Goal: Task Accomplishment & Management: Complete application form

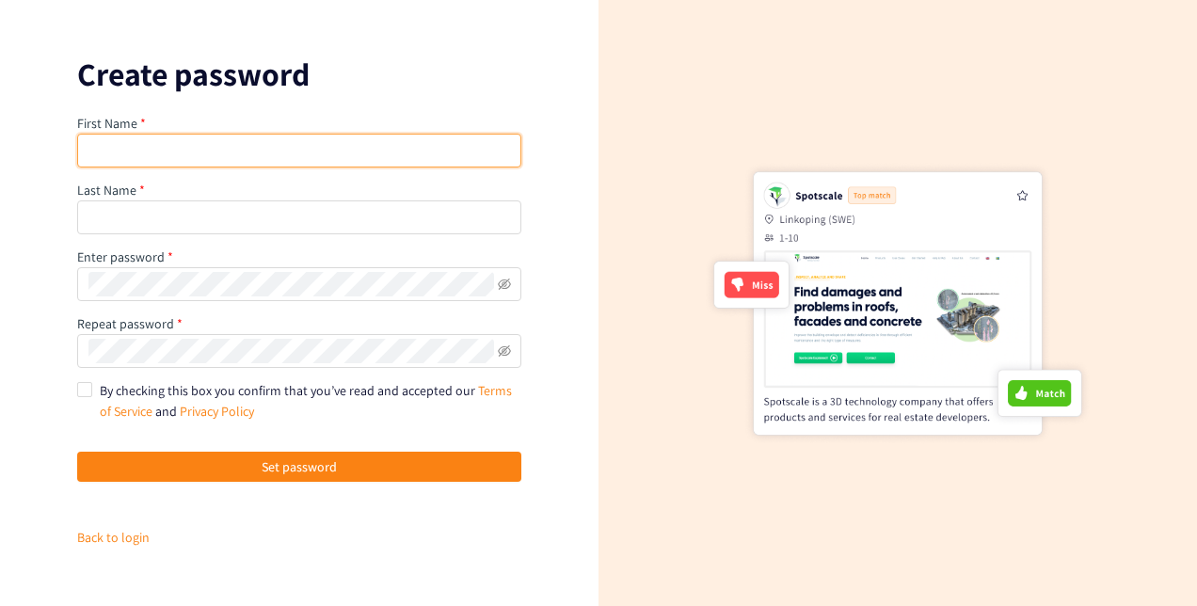
click at [221, 157] on input "text" at bounding box center [299, 151] width 444 height 34
type input "Tarun"
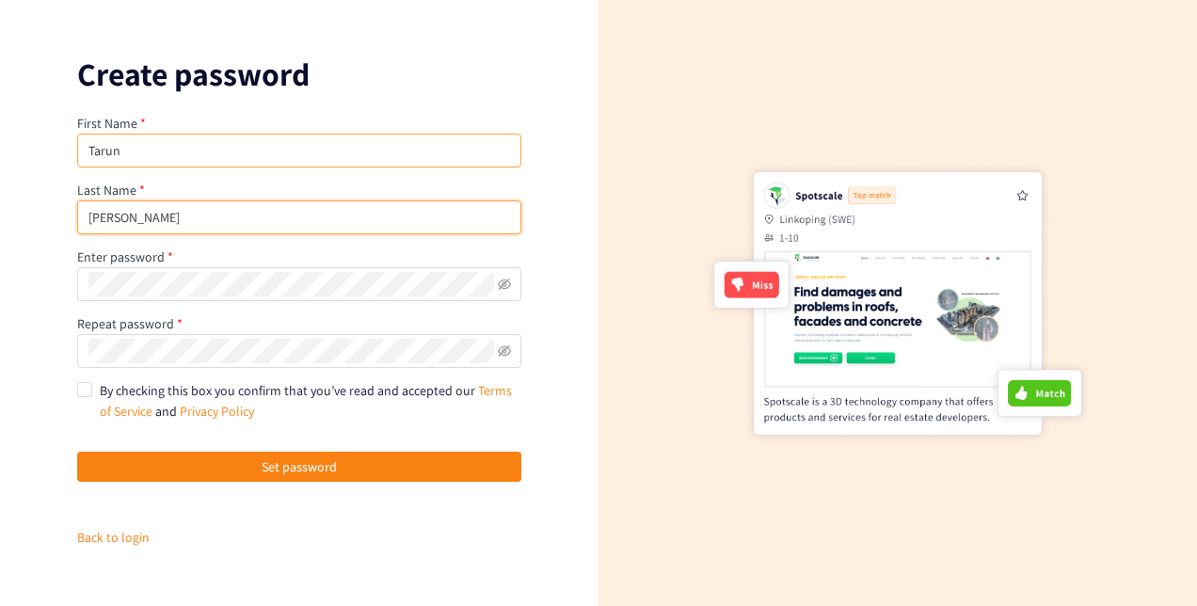
type input "Katikaneni"
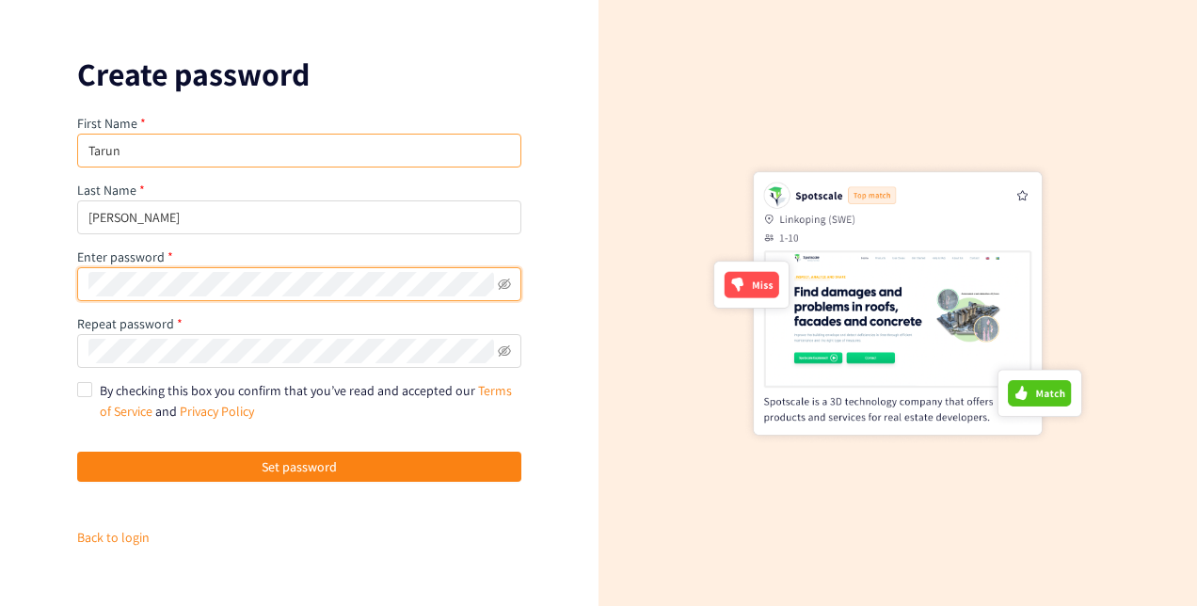
click at [77, 452] on button "Set password" at bounding box center [299, 467] width 444 height 30
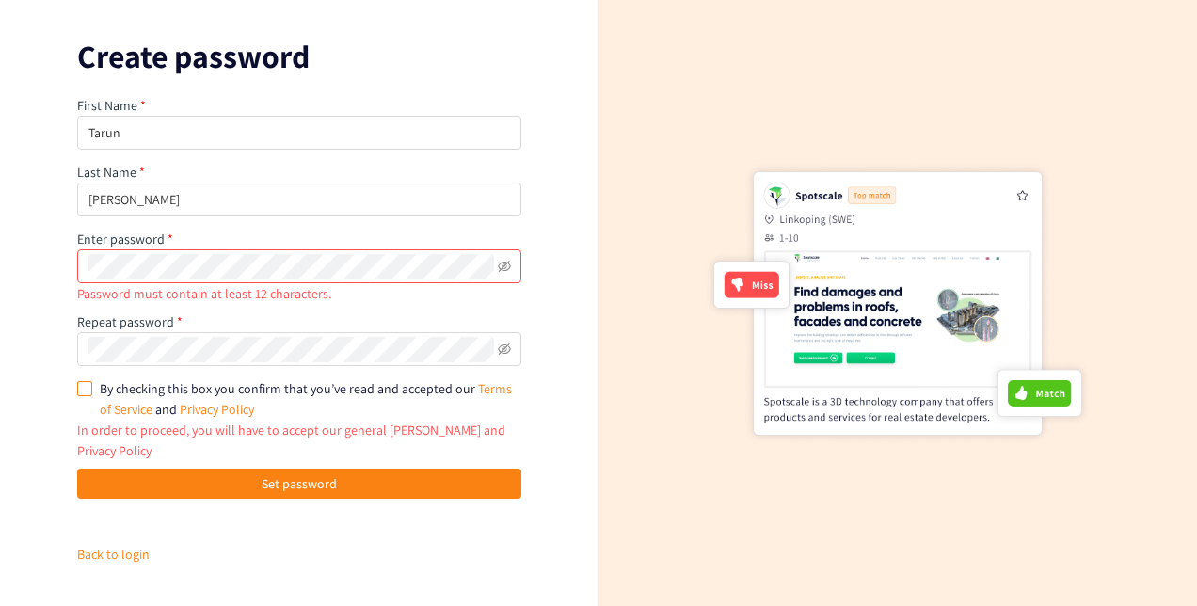
click at [85, 393] on input "By checking this box you confirm that you’ve read and accepted our Terms of Ser…" at bounding box center [83, 387] width 13 height 13
checkbox input "true"
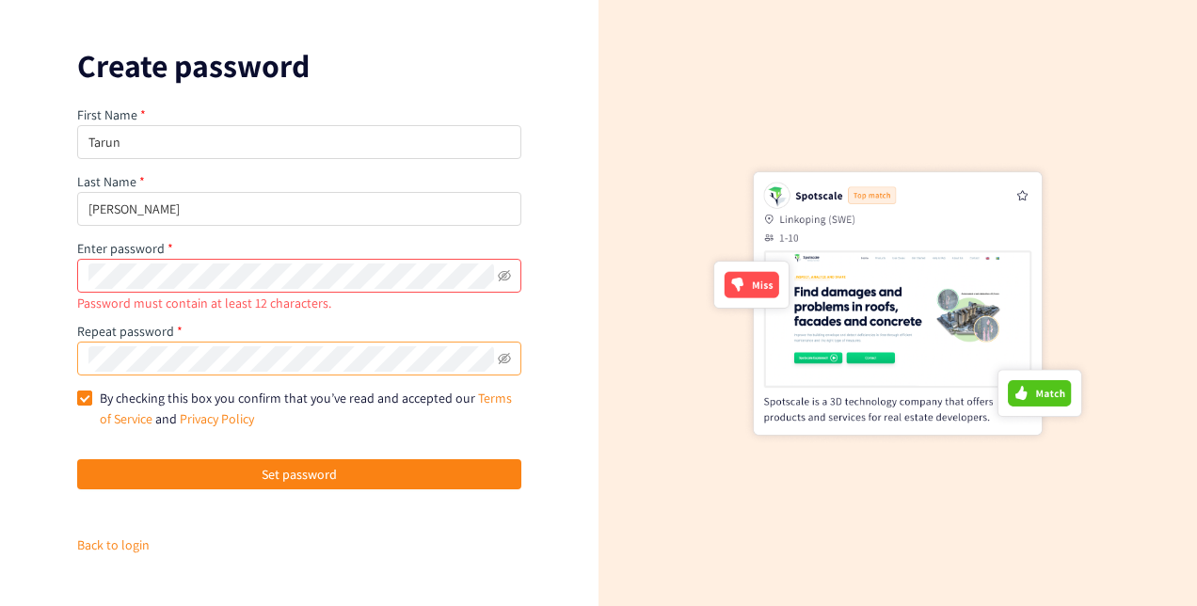
click at [504, 350] on span at bounding box center [504, 358] width 13 height 24
click at [504, 359] on icon "eye-invisible" at bounding box center [504, 358] width 13 height 11
click at [501, 273] on icon "eye-invisible" at bounding box center [504, 275] width 13 height 13
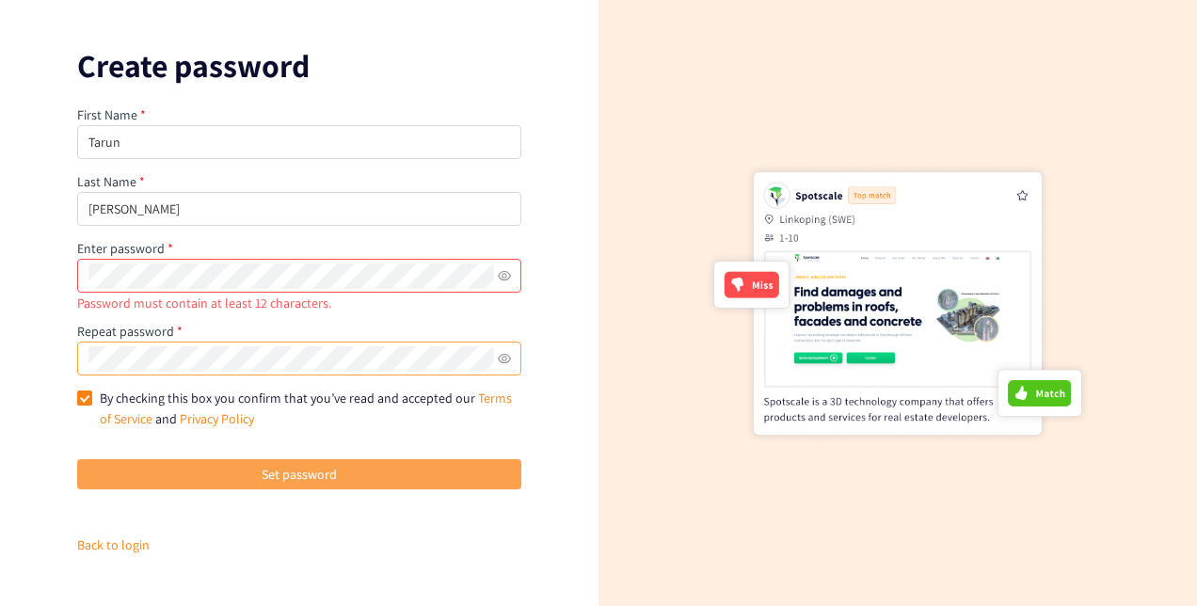
click at [420, 467] on button "Set password" at bounding box center [299, 474] width 444 height 30
click at [333, 469] on span "Set password" at bounding box center [299, 474] width 75 height 21
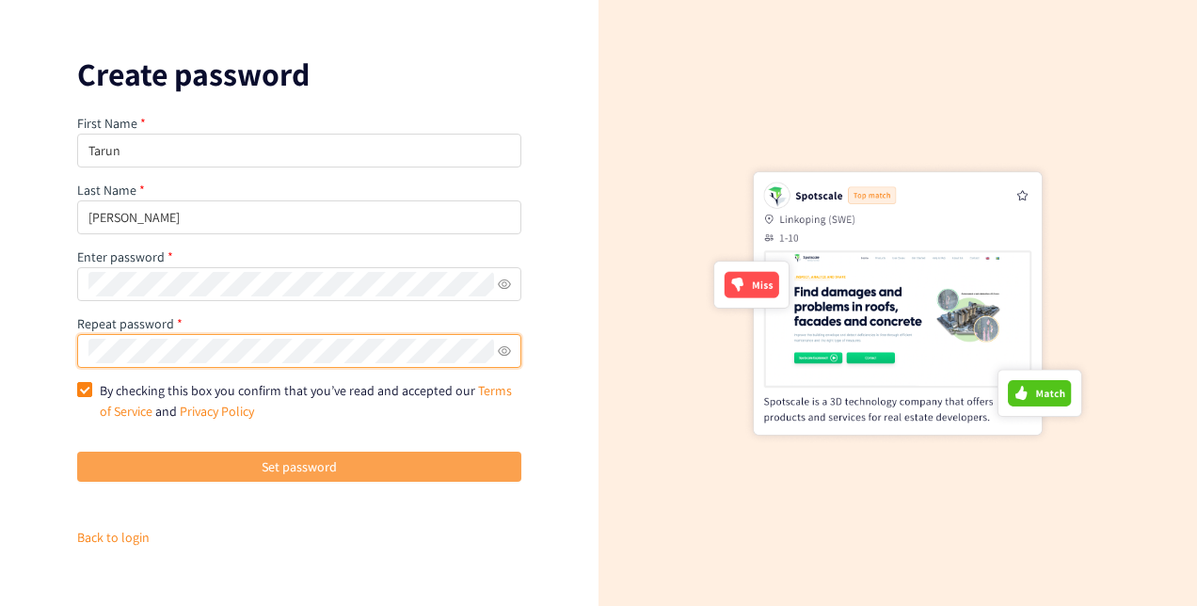
click at [358, 453] on button "Set password" at bounding box center [299, 467] width 444 height 30
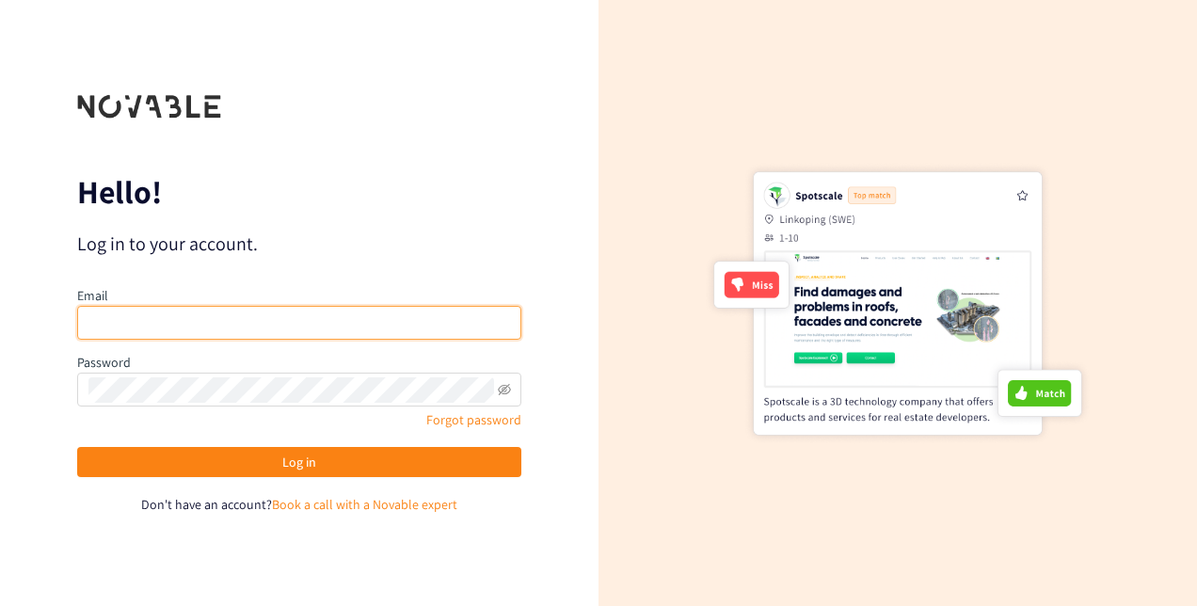
type input "[EMAIL_ADDRESS][DOMAIN_NAME]"
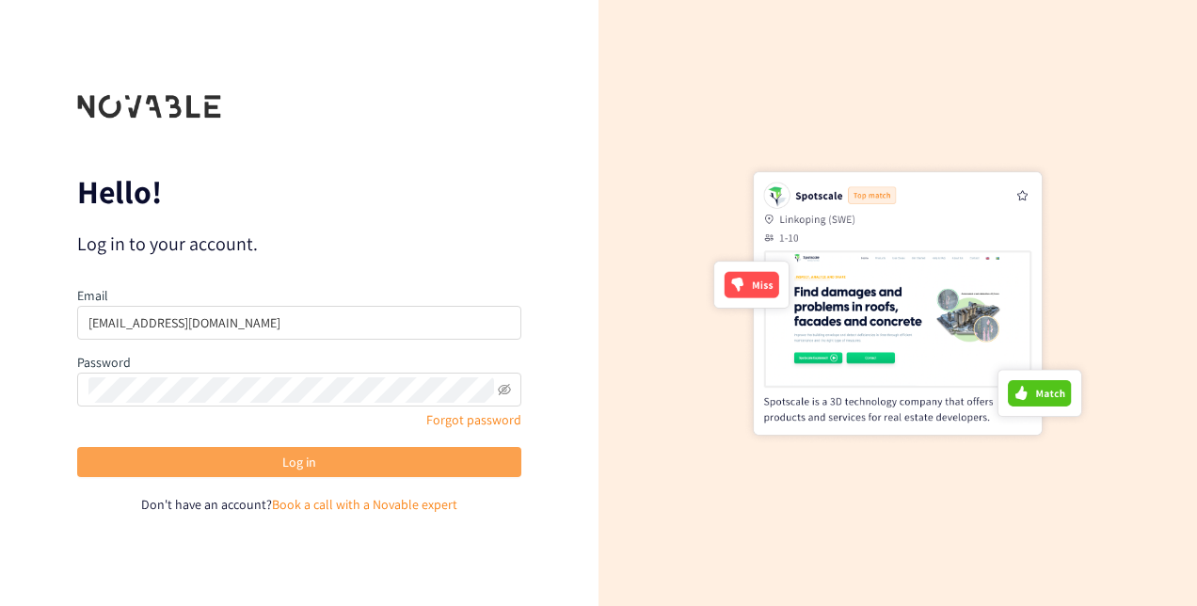
click at [309, 464] on span "Log in" at bounding box center [299, 462] width 34 height 21
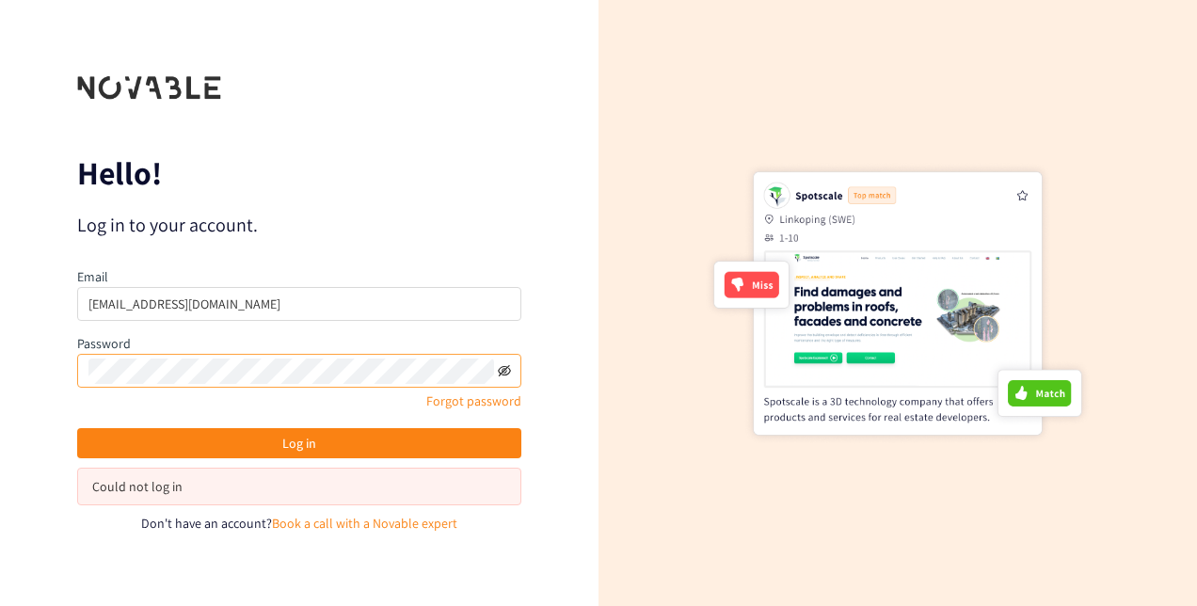
click at [510, 369] on icon "eye-invisible" at bounding box center [504, 370] width 13 height 13
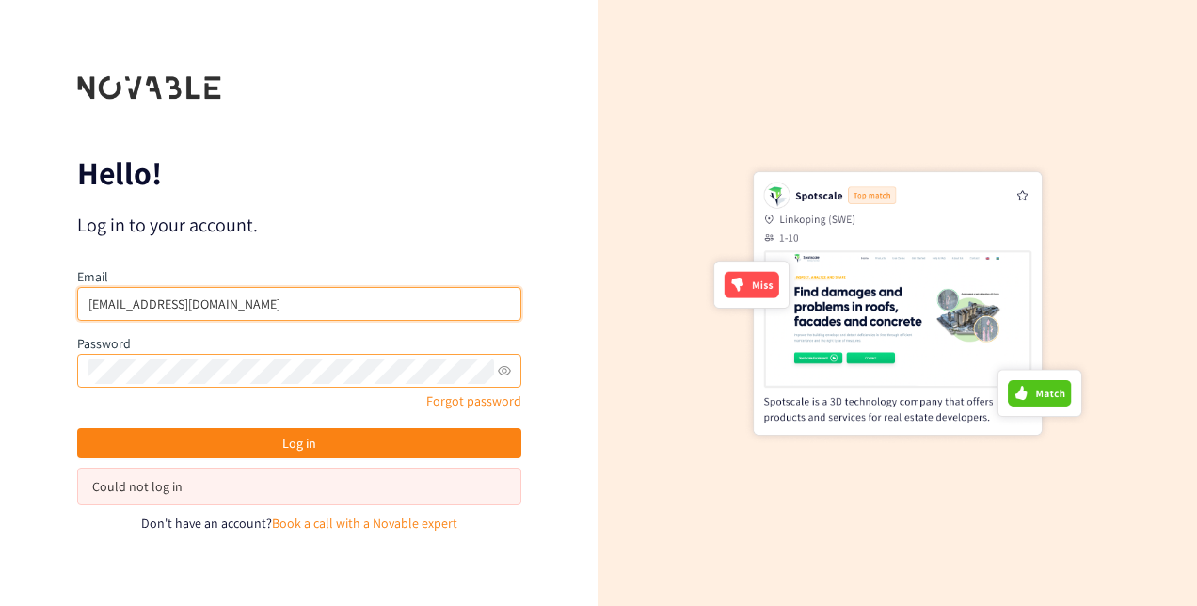
click at [422, 313] on input "[EMAIL_ADDRESS][DOMAIN_NAME]" at bounding box center [299, 304] width 444 height 34
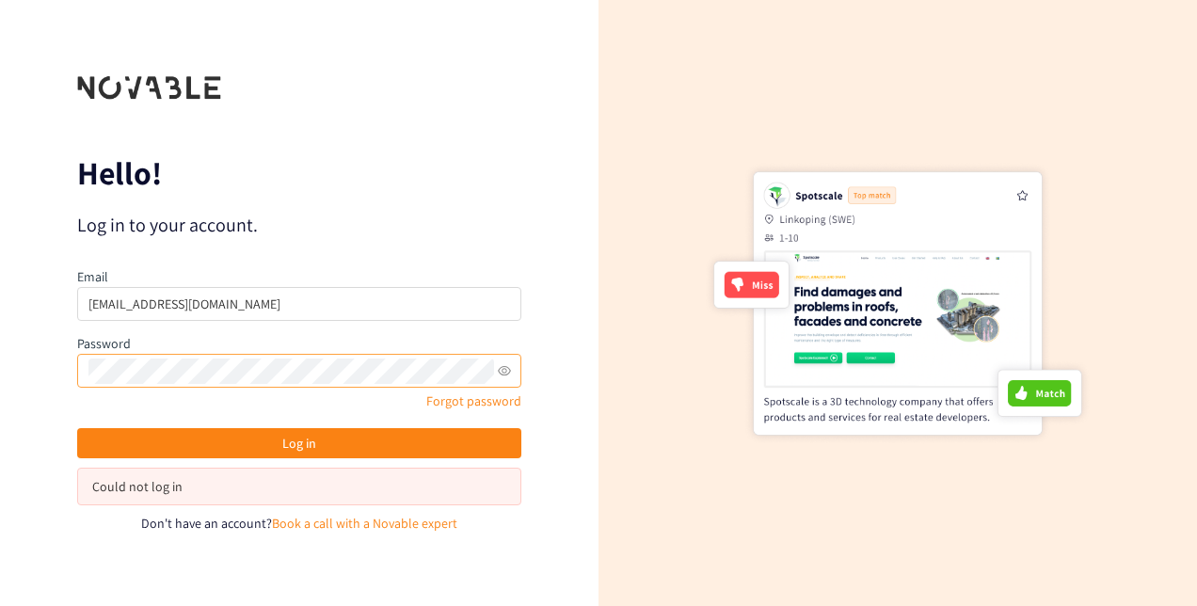
click at [452, 222] on p "Log in to your account." at bounding box center [299, 225] width 444 height 26
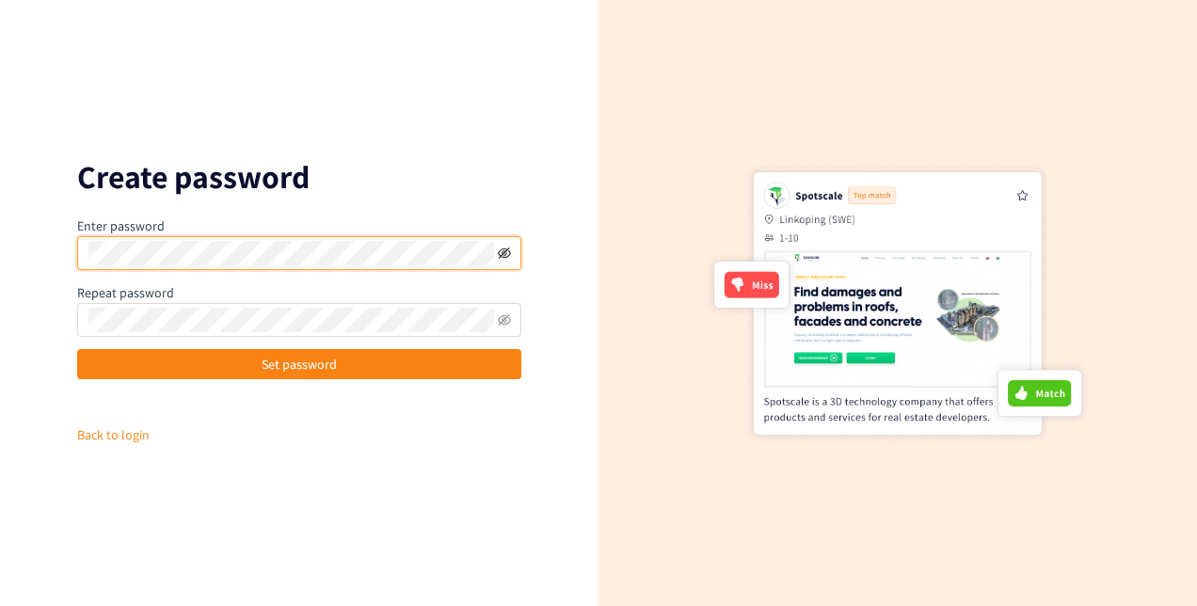
click at [509, 250] on icon "eye-invisible" at bounding box center [504, 253] width 13 height 13
click at [85, 256] on span at bounding box center [299, 253] width 444 height 34
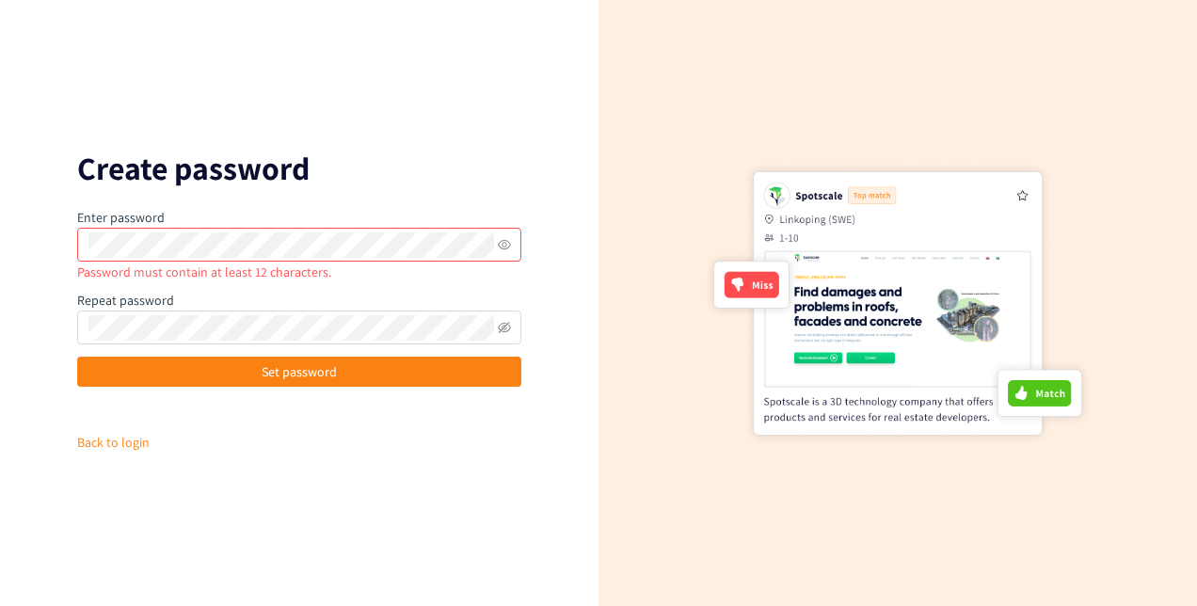
click at [84, 248] on span at bounding box center [299, 245] width 444 height 34
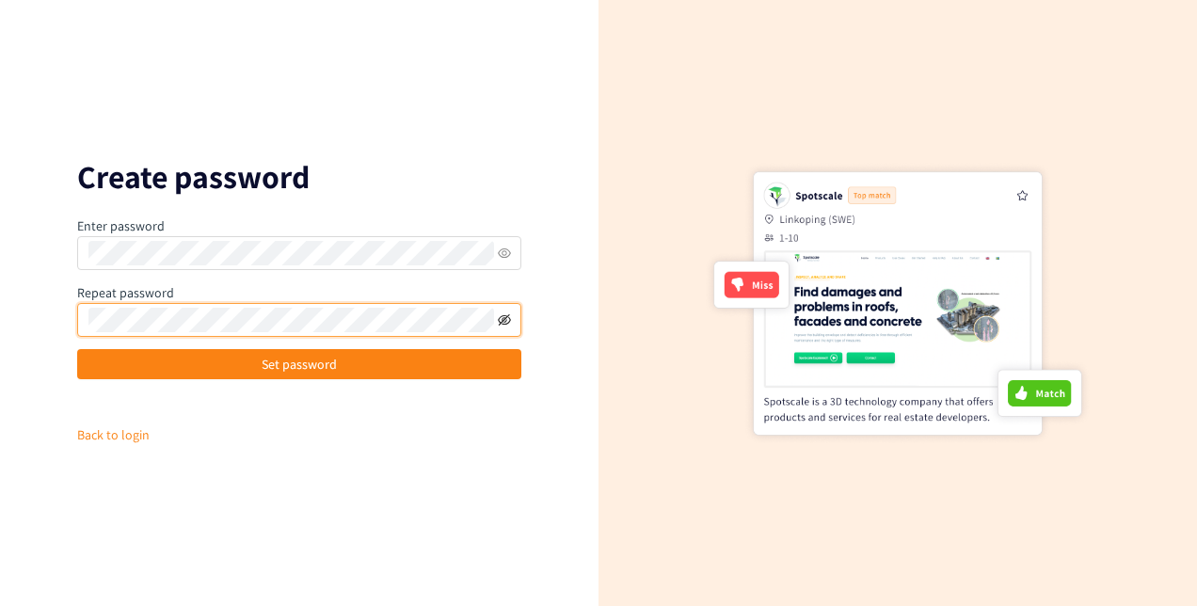
click at [502, 324] on icon "eye-invisible" at bounding box center [504, 318] width 13 height 11
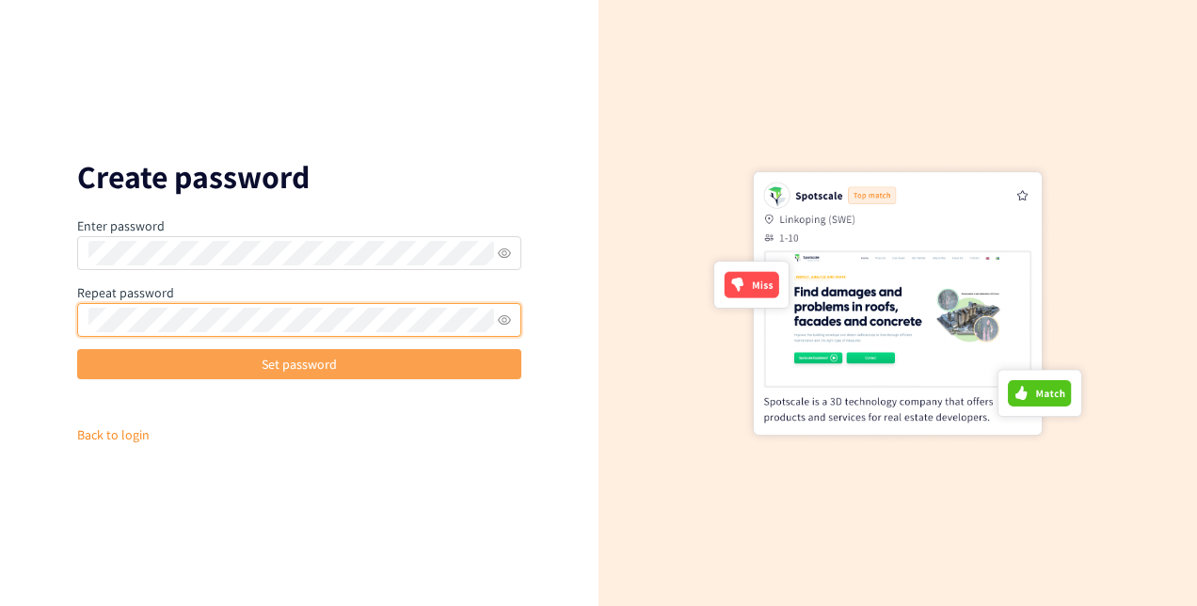
click at [491, 365] on button "Set password" at bounding box center [299, 364] width 444 height 30
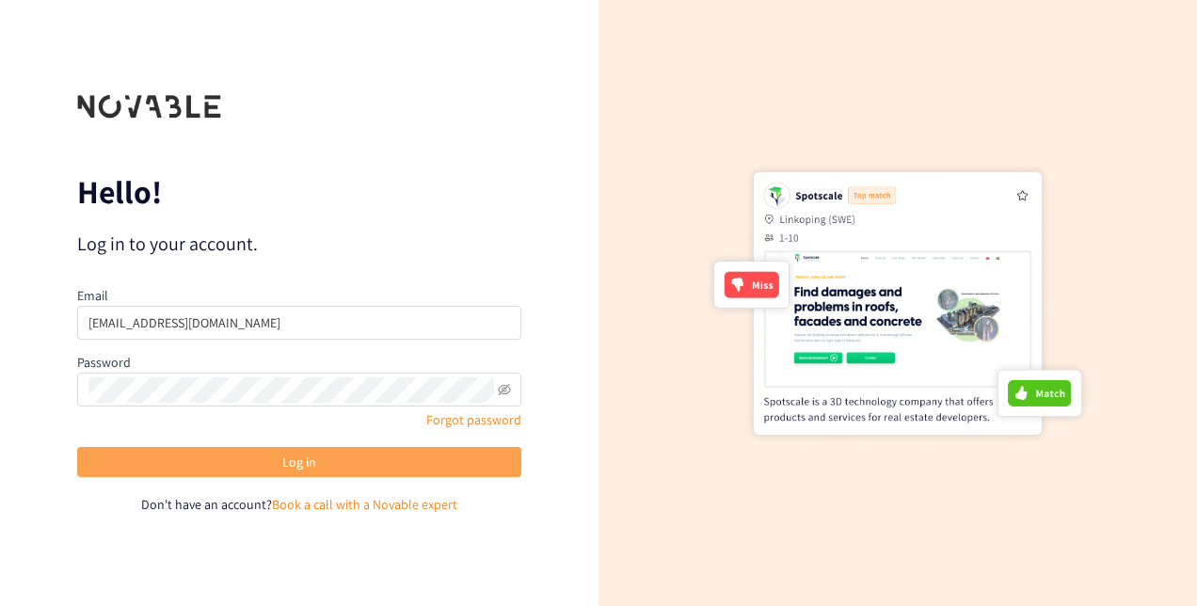
click at [316, 461] on button "Log in" at bounding box center [299, 462] width 444 height 30
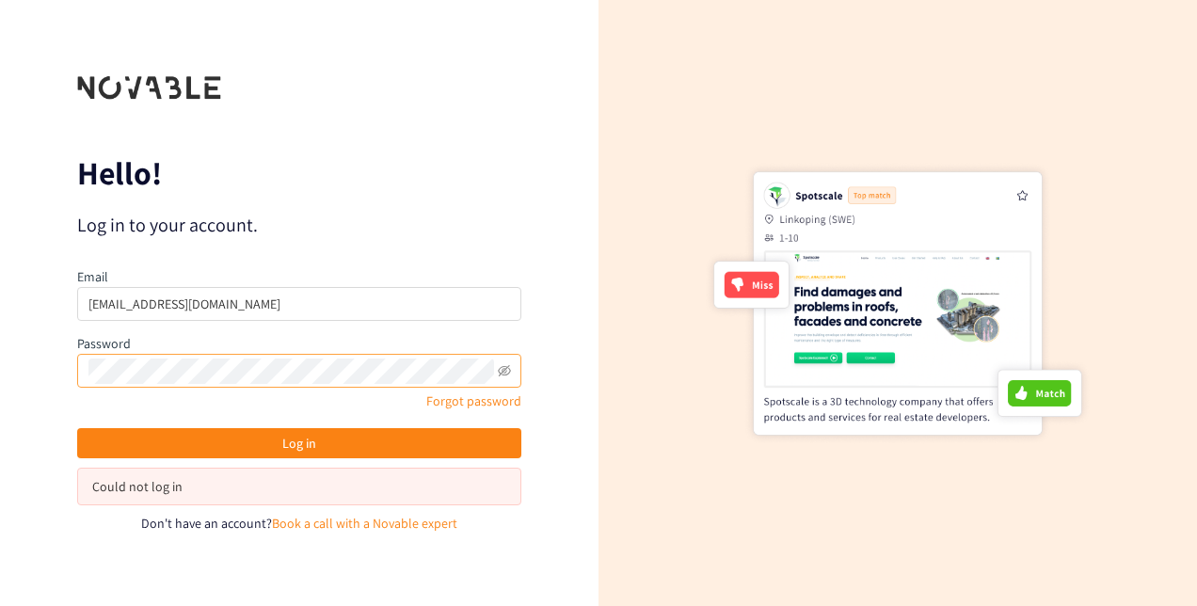
click at [518, 371] on span at bounding box center [299, 371] width 444 height 34
click at [503, 370] on icon "eye-invisible" at bounding box center [504, 370] width 13 height 13
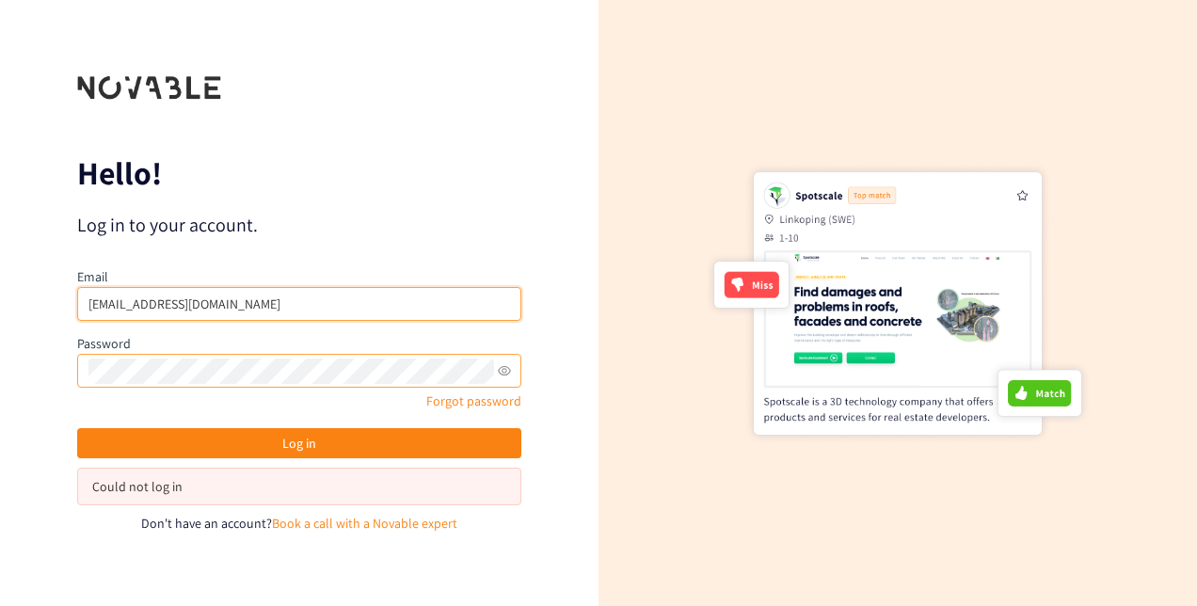
click at [311, 305] on input "[EMAIL_ADDRESS][DOMAIN_NAME]" at bounding box center [299, 304] width 444 height 34
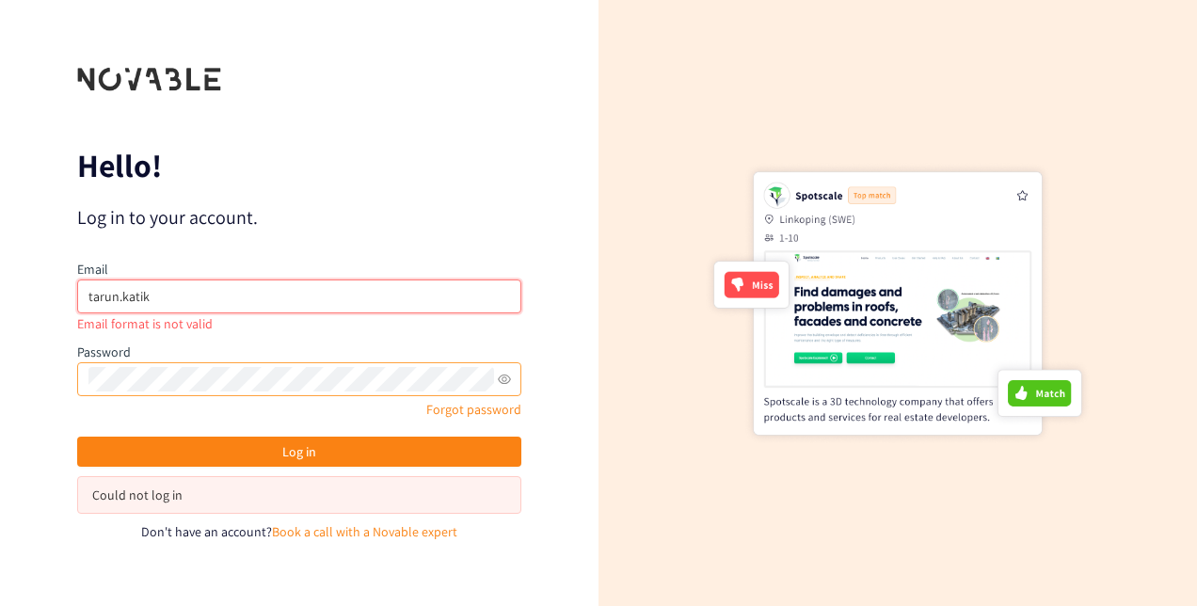
type input "[EMAIL_ADDRESS][PERSON_NAME][DOMAIN_NAME]"
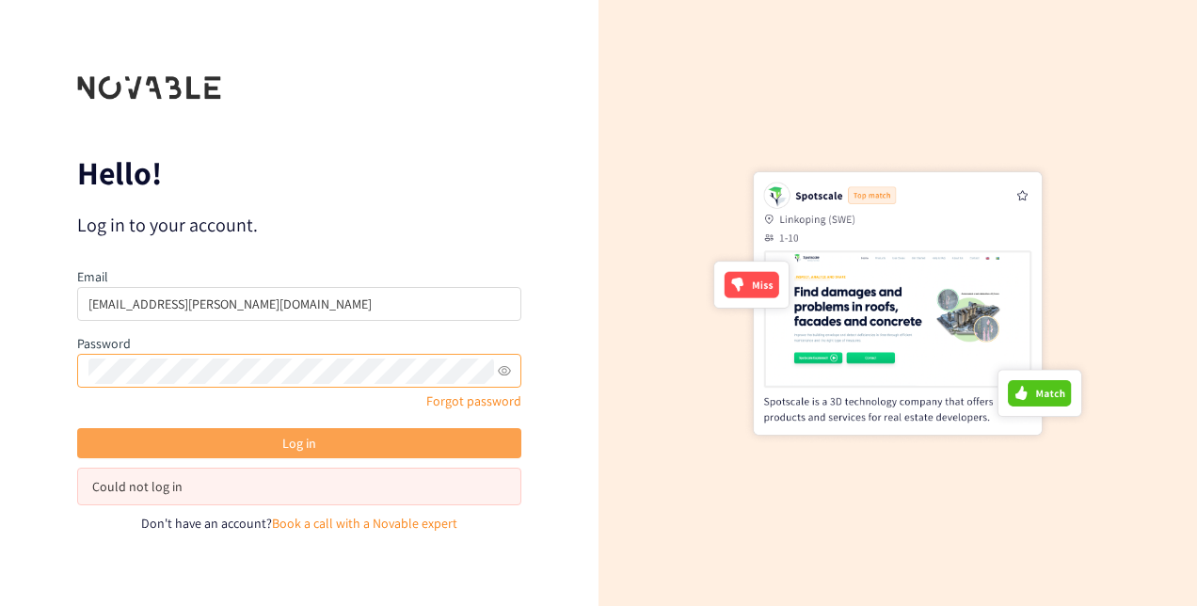
click at [346, 448] on button "Log in" at bounding box center [299, 443] width 444 height 30
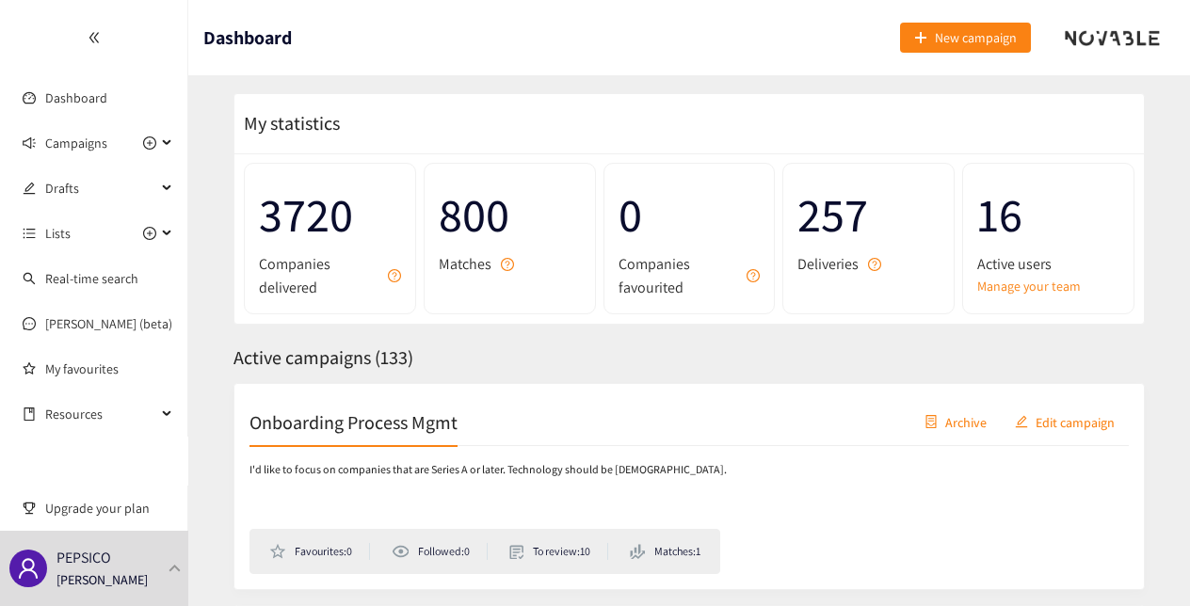
scroll to position [25, 0]
click at [85, 101] on link "Dashboard" at bounding box center [76, 97] width 62 height 17
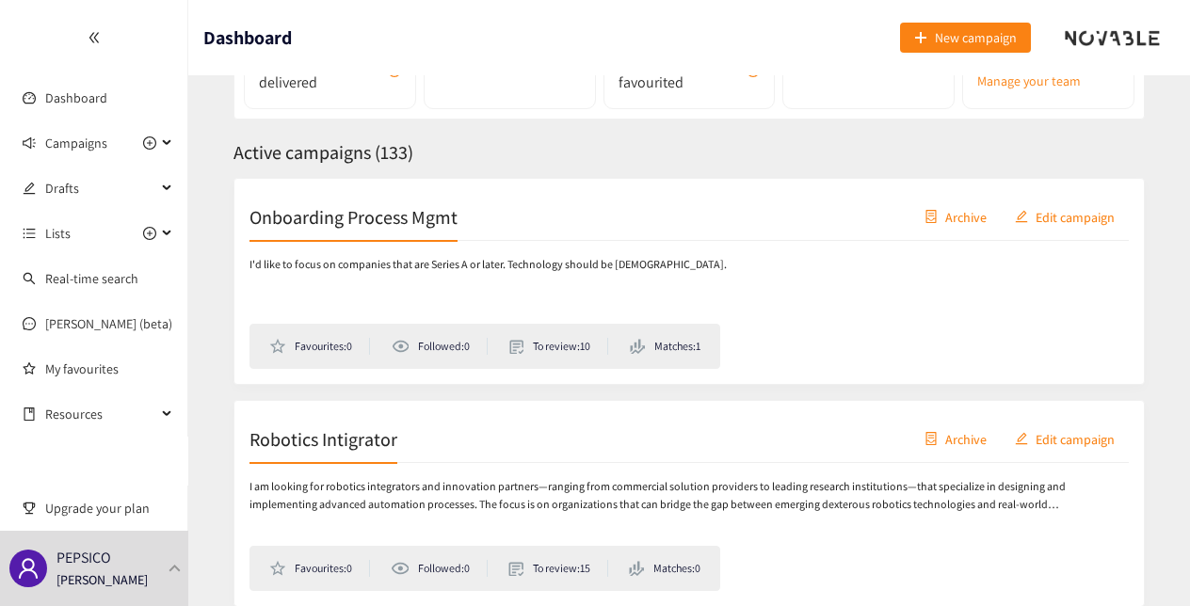
scroll to position [106, 0]
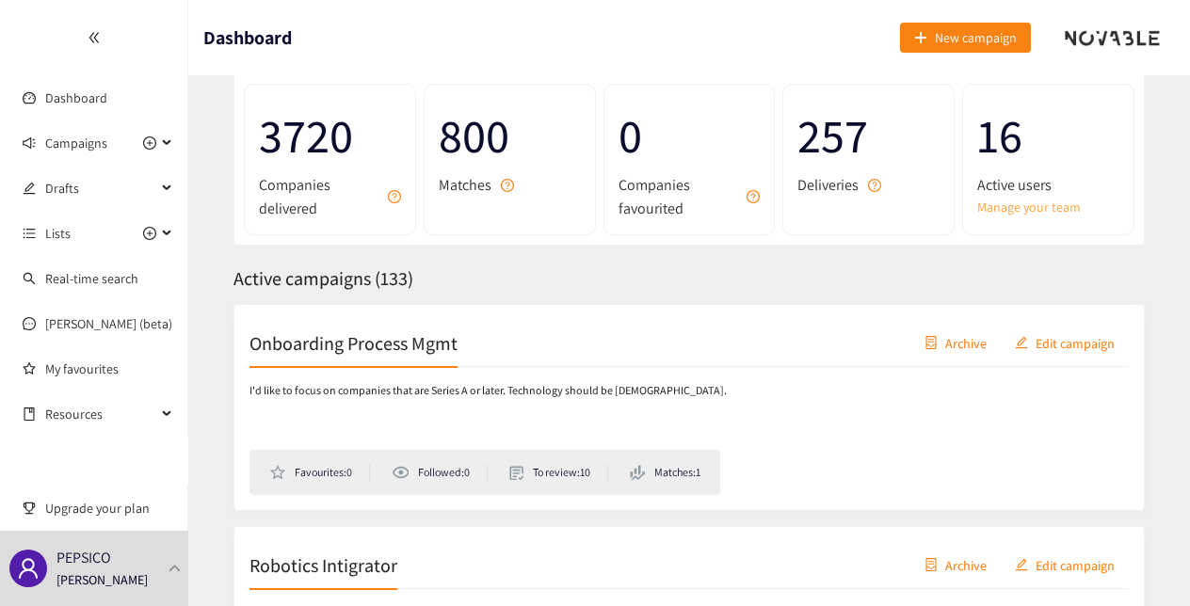
click at [1033, 206] on link "Manage your team" at bounding box center [1048, 207] width 142 height 21
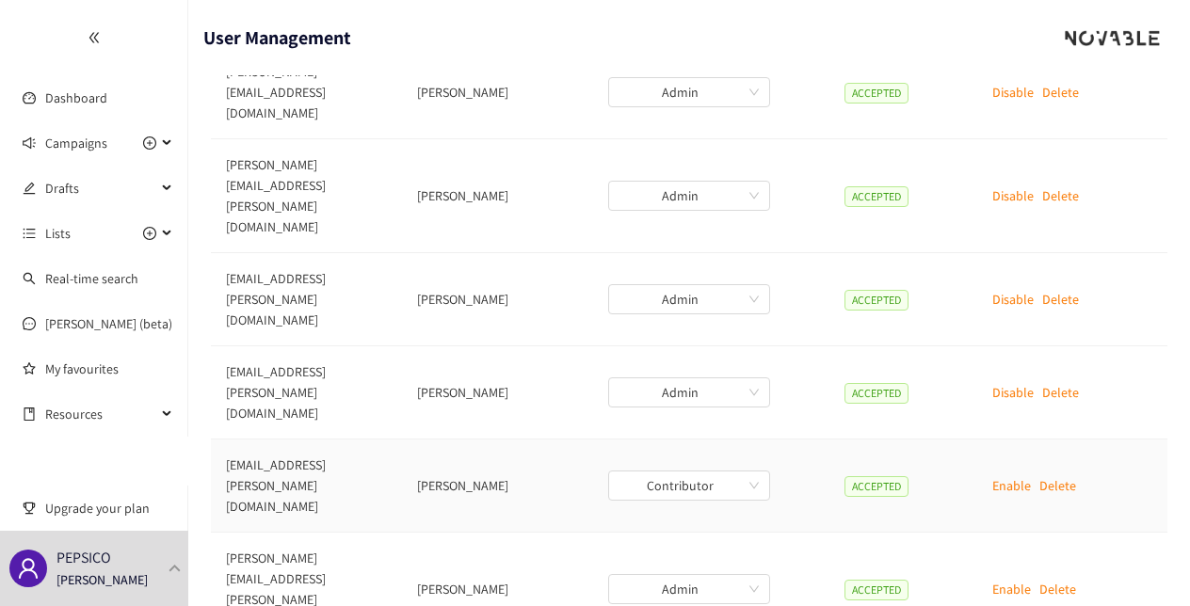
scroll to position [352, 0]
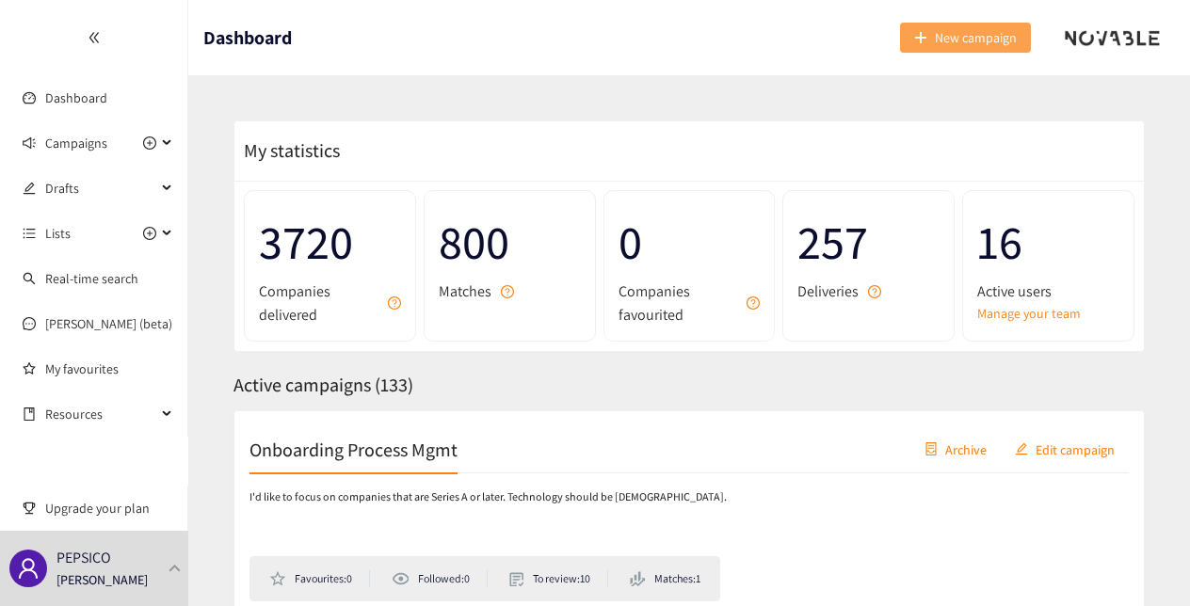
click at [987, 36] on span "New campaign" at bounding box center [976, 37] width 82 height 21
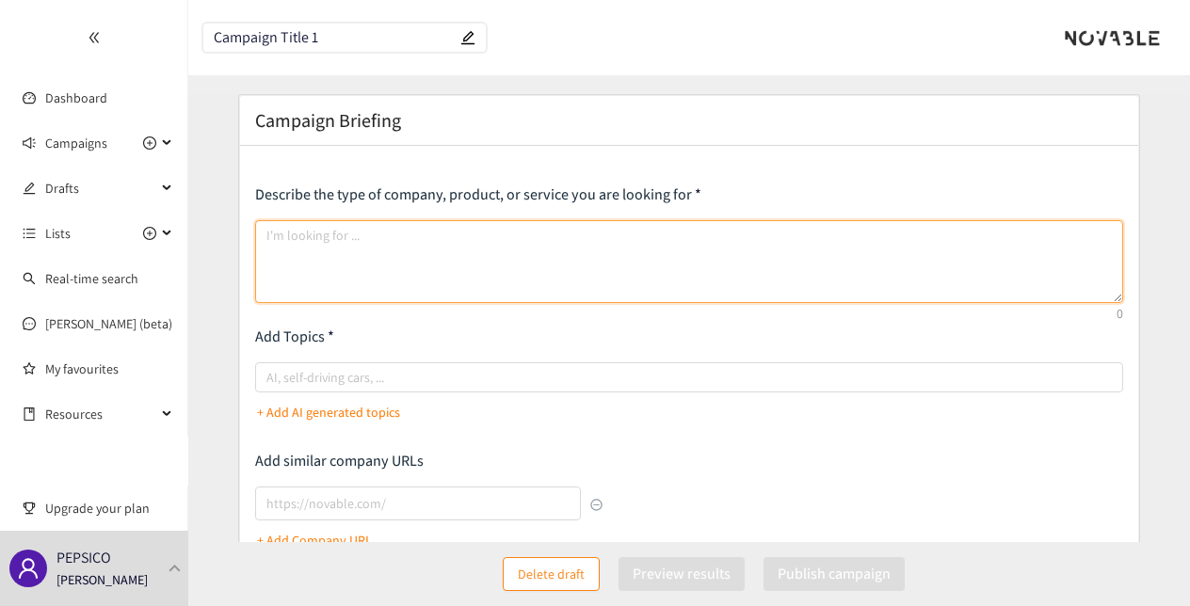
click at [536, 246] on textarea at bounding box center [689, 261] width 868 height 83
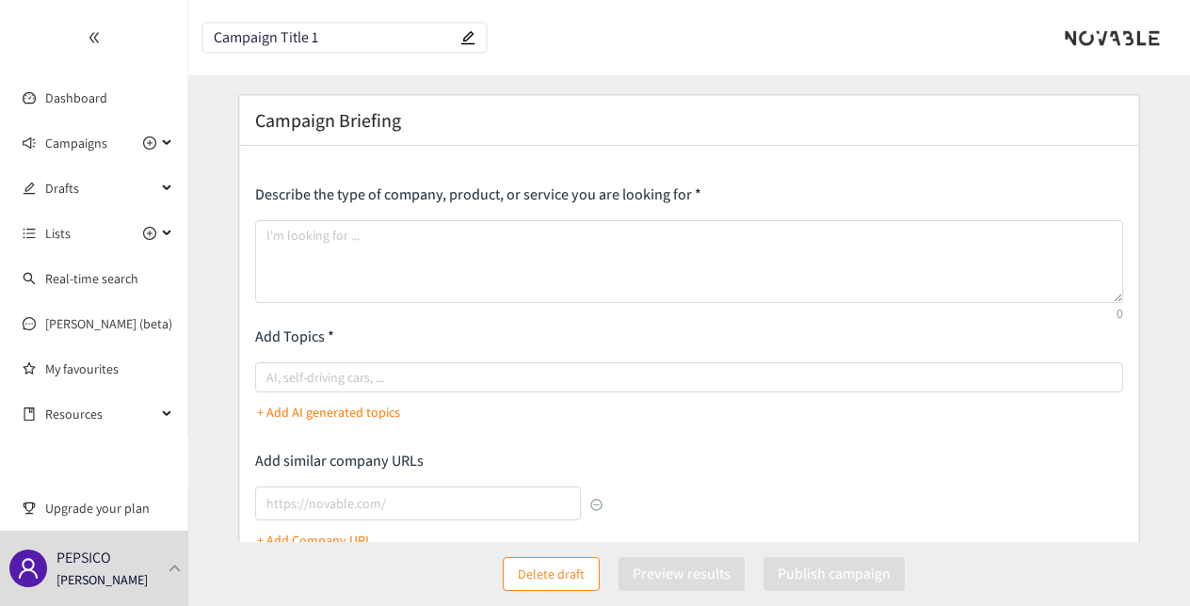
click at [358, 32] on input "Campaign Title 1" at bounding box center [335, 38] width 243 height 16
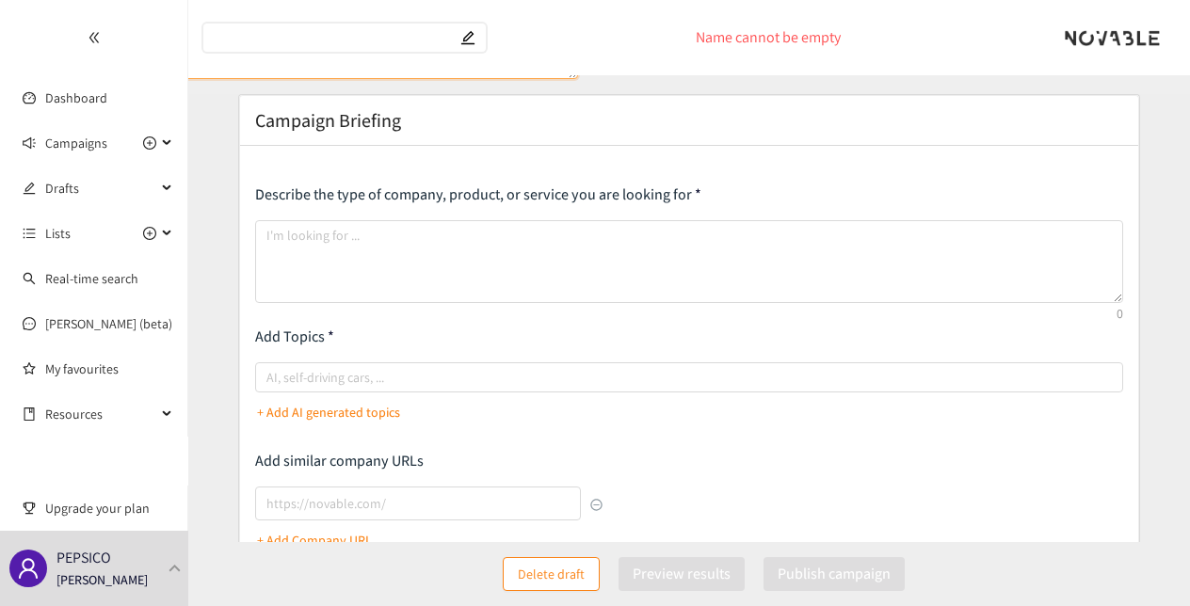
click at [269, 36] on input "text" at bounding box center [335, 38] width 243 height 16
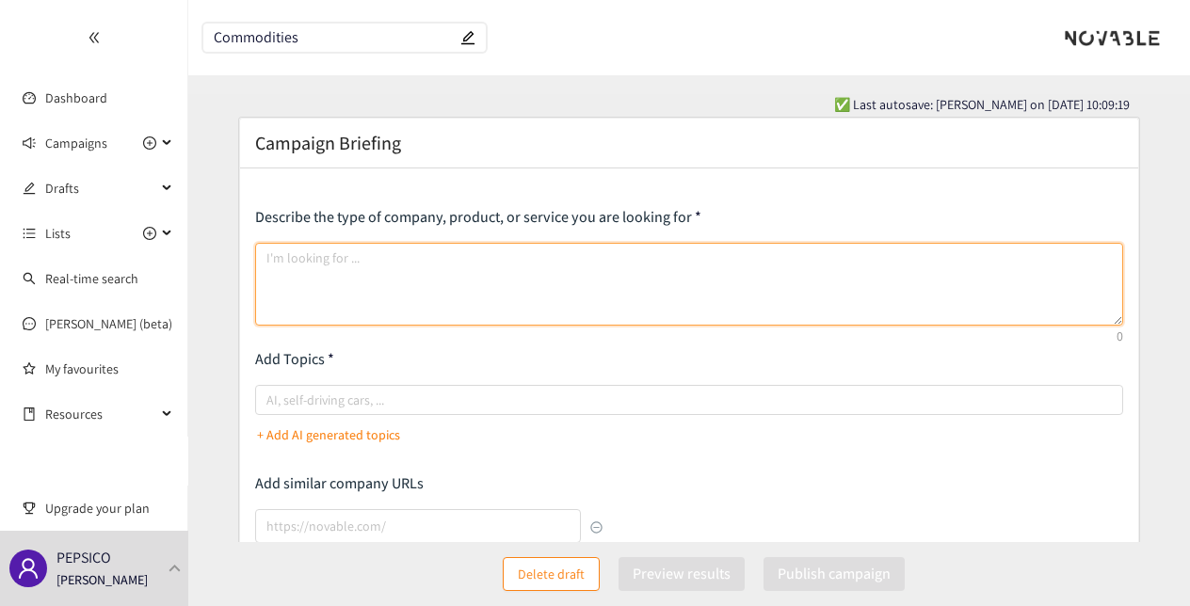
click at [365, 272] on textarea at bounding box center [689, 284] width 868 height 83
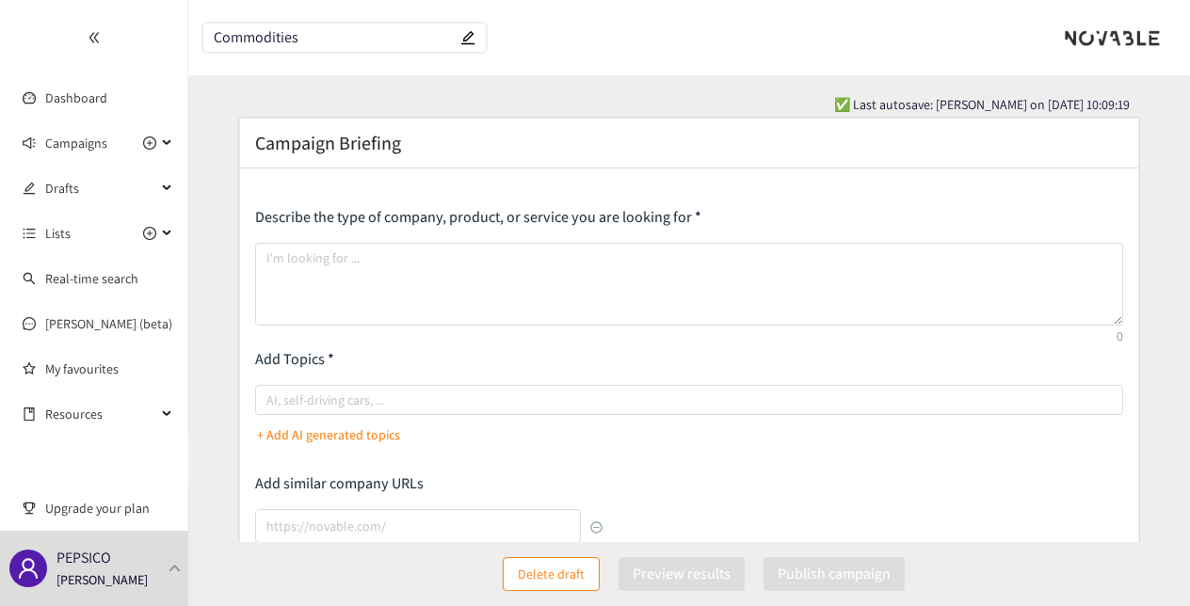
click at [346, 45] on span "Commodities" at bounding box center [344, 38] width 282 height 28
click at [346, 38] on input "Commodities" at bounding box center [335, 38] width 243 height 16
paste input "grain, sweeteners, seasonings, oils"
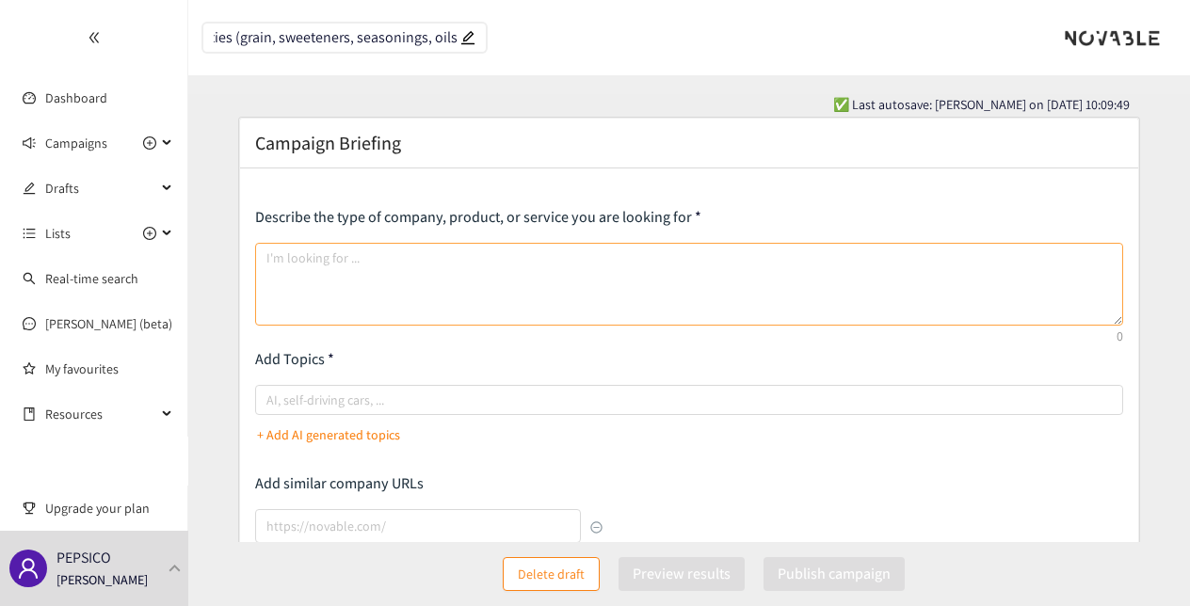
type input "Commodities (grain, sweeteners, seasonings, oils)"
click at [377, 273] on textarea at bounding box center [689, 284] width 868 height 83
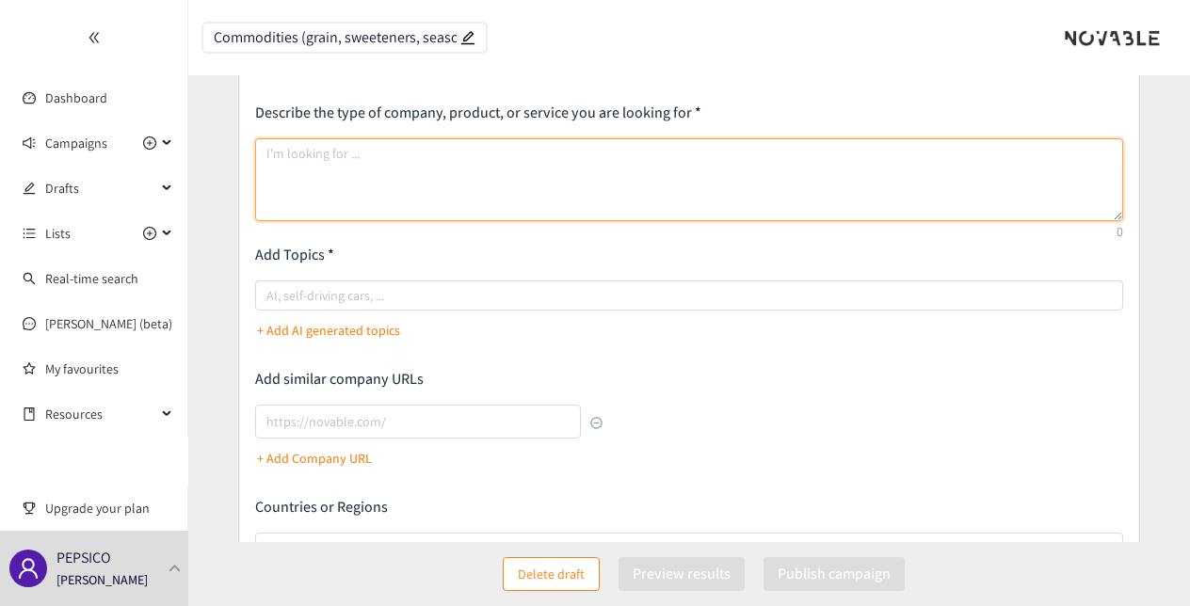
scroll to position [105, 0]
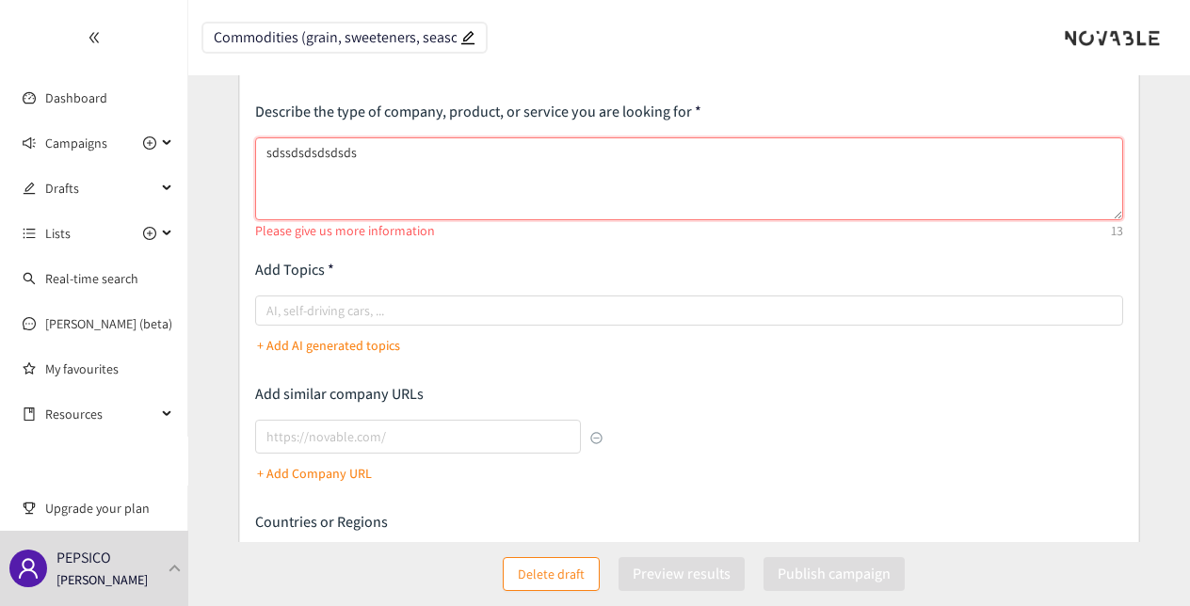
type textarea "sdssdsdsdsdsdsd"
paste textarea "We are seeking assistance from a specialist search firm to identify and evaluat…"
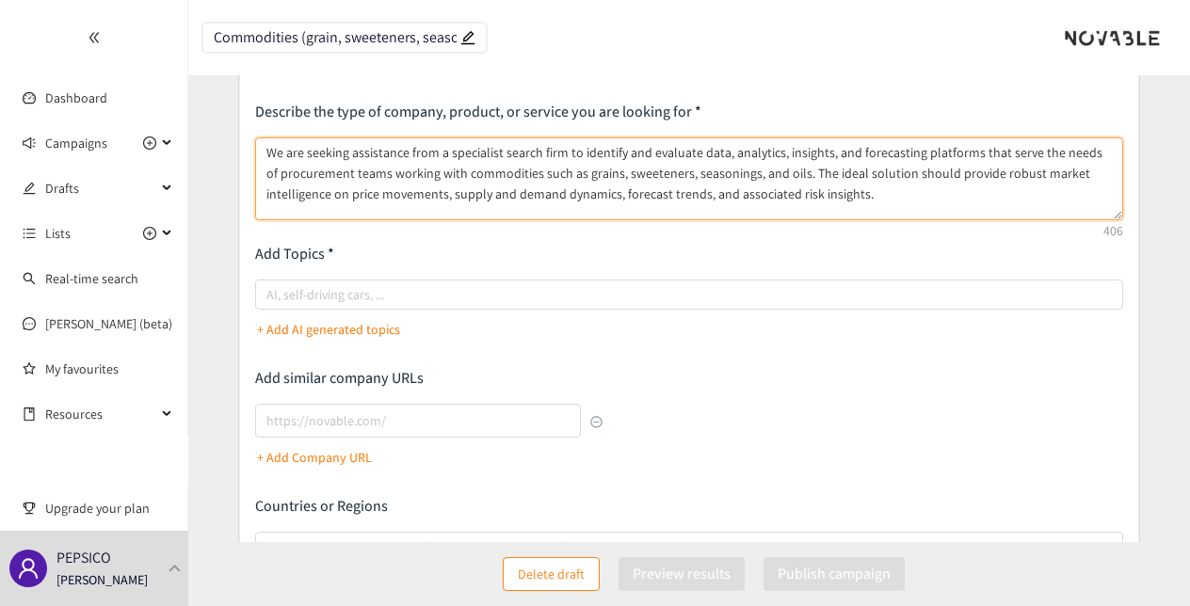
click at [443, 150] on textarea "We are seeking assistance from a specialist search firm to identify and evaluat…" at bounding box center [689, 178] width 868 height 83
paste textarea "Platform Features & Capabilities Real-time or near‑real‑time pricing data and f…"
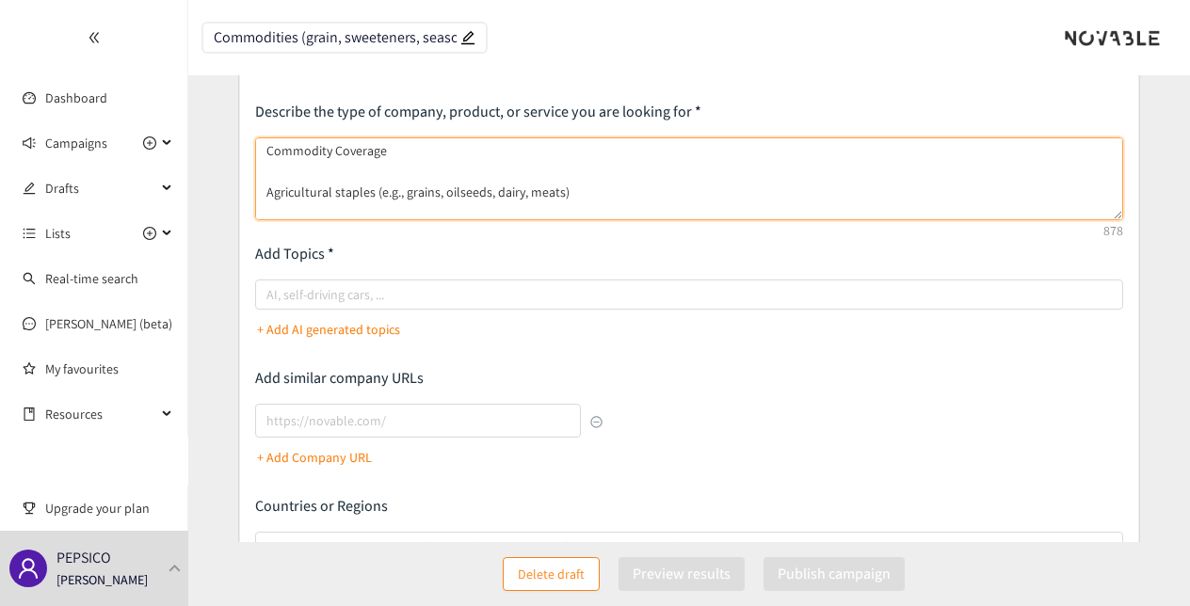
scroll to position [291, 0]
click at [544, 191] on textarea "We are seeking assistance identify and evaluate data, analytics, insights, and …" at bounding box center [689, 178] width 868 height 83
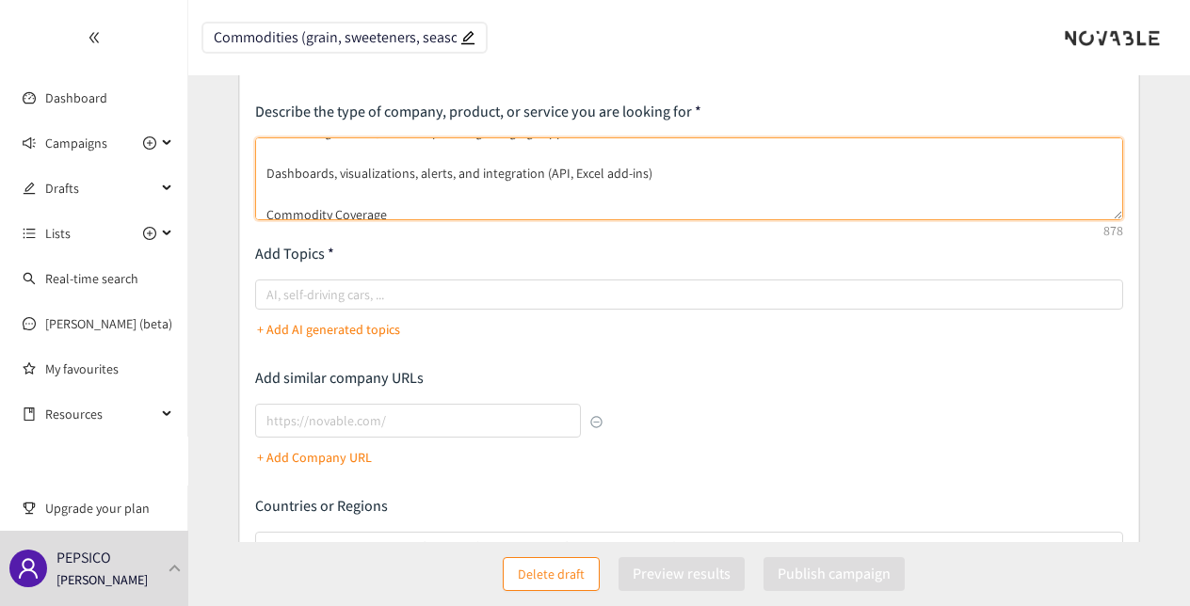
scroll to position [226, 0]
click at [297, 208] on textarea "We are seeking assistance identify and evaluate data, analytics, insights, and …" at bounding box center [689, 178] width 868 height 83
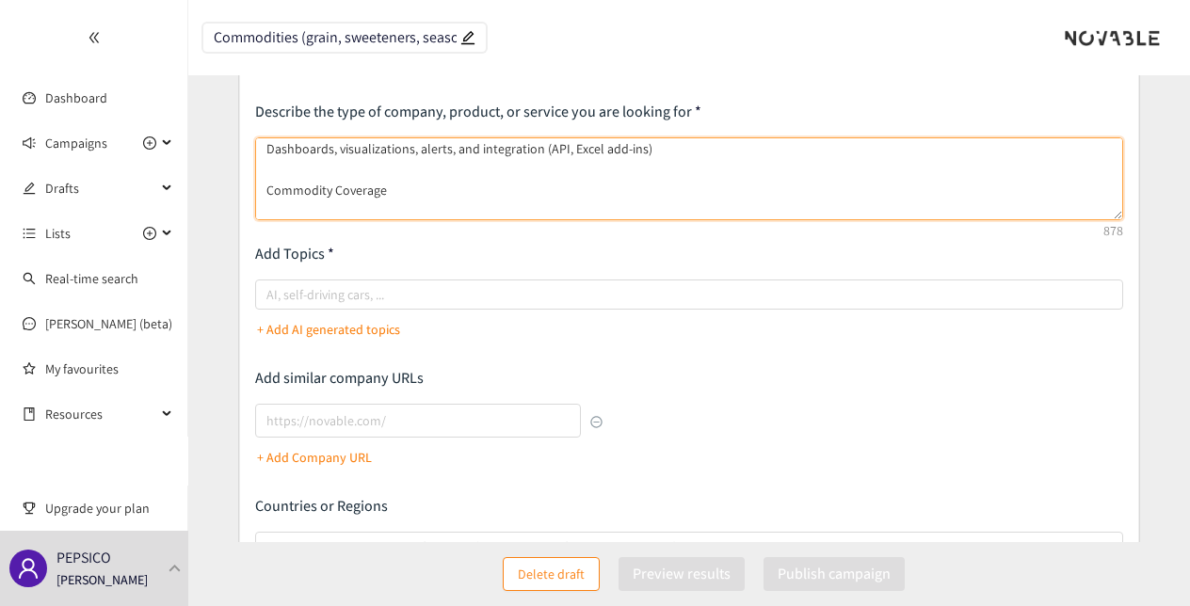
scroll to position [314, 0]
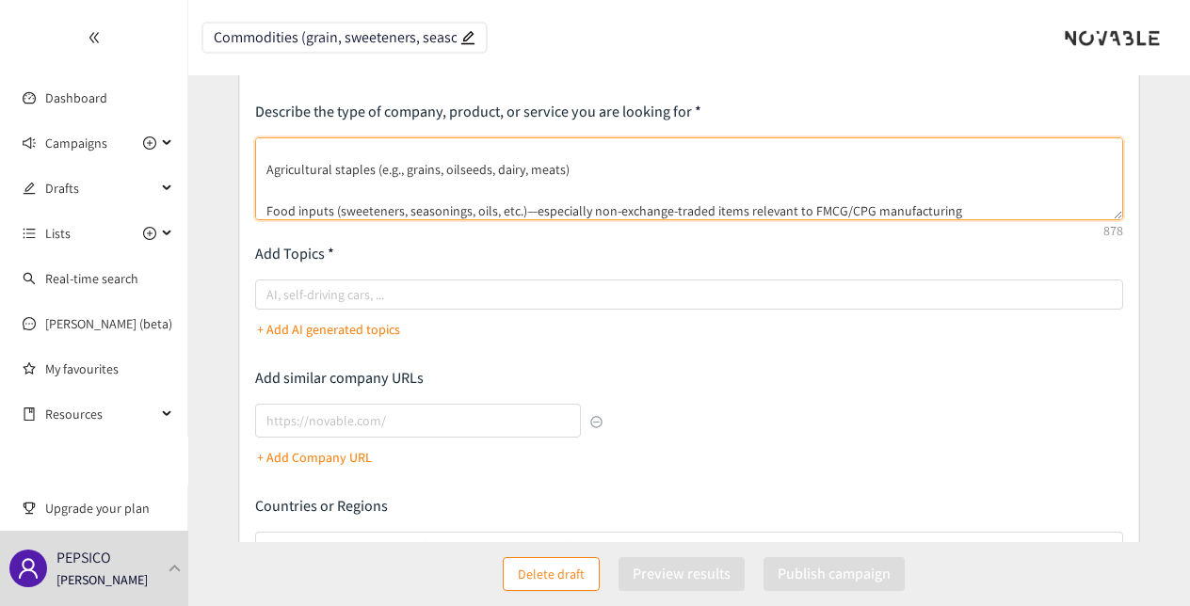
click at [594, 194] on textarea "We are seeking assistance identify and evaluate data, analytics, insights, and …" at bounding box center [689, 178] width 868 height 83
click at [594, 192] on textarea "We are seeking assistance identify and evaluate data, analytics, insights, and …" at bounding box center [689, 178] width 868 height 83
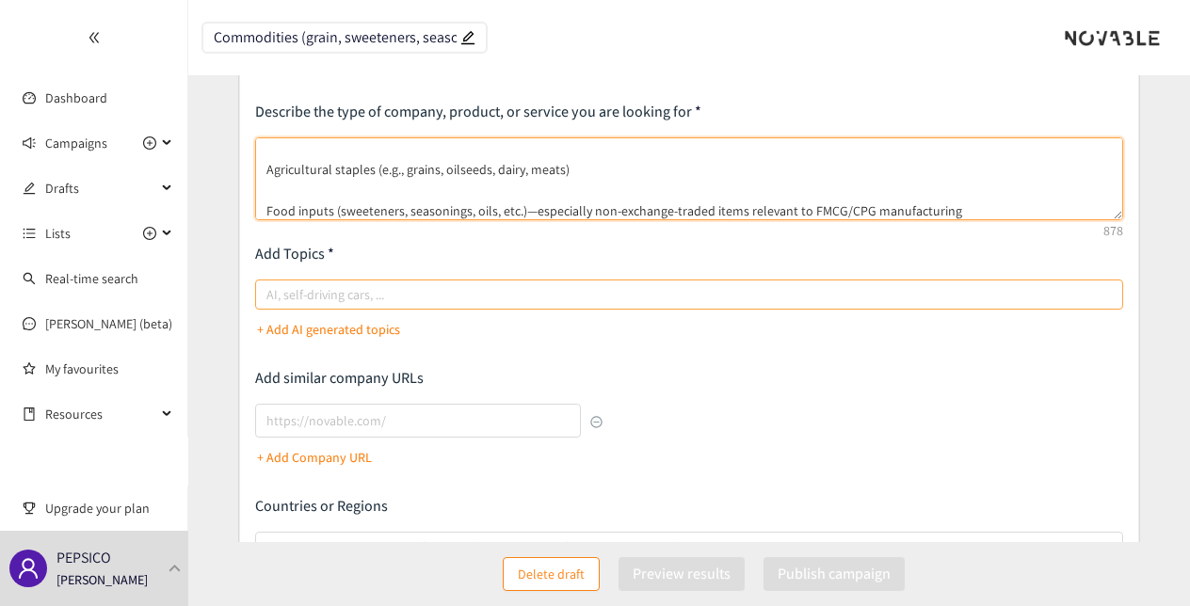
click at [517, 292] on div at bounding box center [680, 294] width 840 height 23
type textarea "We are seeking assistance identify and evaluate data, analytics, insights, and …"
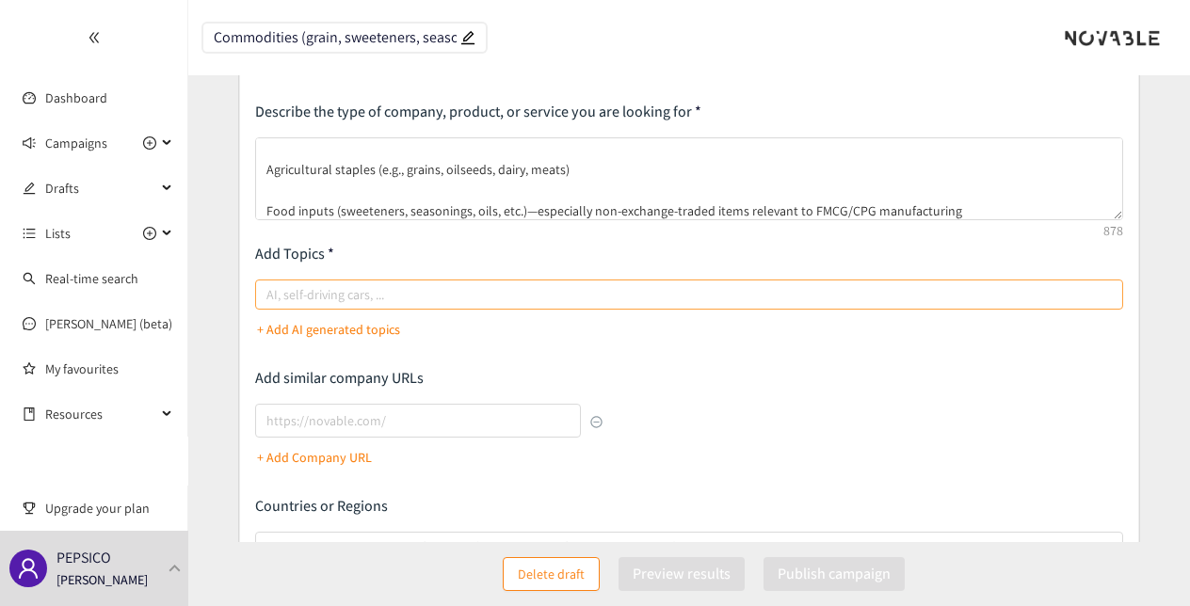
click at [270, 292] on input "AI, self-driving cars, ..." at bounding box center [268, 294] width 4 height 23
type input "commodities"
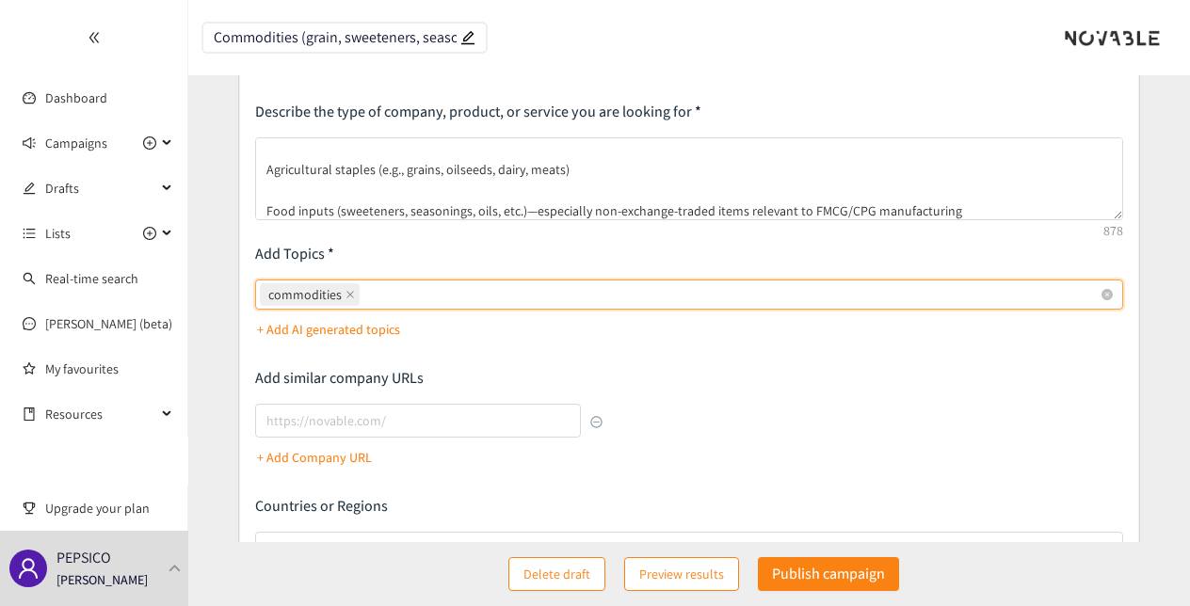
click at [427, 294] on div "commodities" at bounding box center [680, 294] width 840 height 26
click at [367, 294] on input "commodities commodities" at bounding box center [365, 294] width 4 height 23
type input "s"
type input "grain"
type input "agriculture"
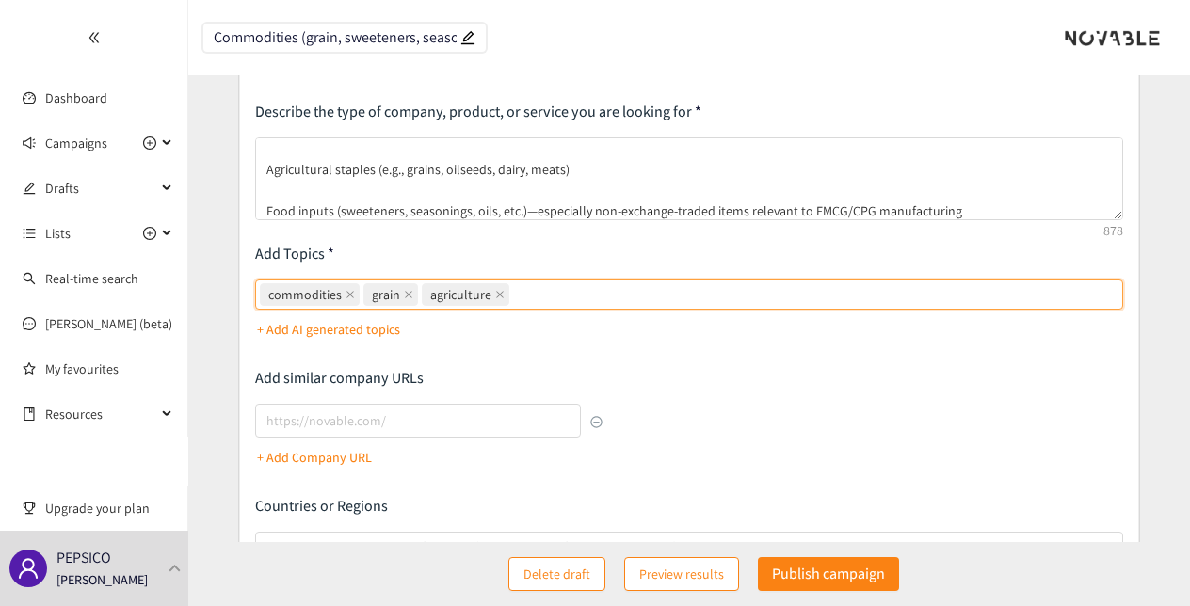
drag, startPoint x: 431, startPoint y: 293, endPoint x: 470, endPoint y: 309, distance: 41.8
click at [470, 309] on div "commodities, grain, agriculture commodities grain agriculture + Add AI generate…" at bounding box center [689, 312] width 868 height 65
type input "price forecasting"
type input "analytics"
click at [697, 292] on icon "close" at bounding box center [701, 294] width 9 height 9
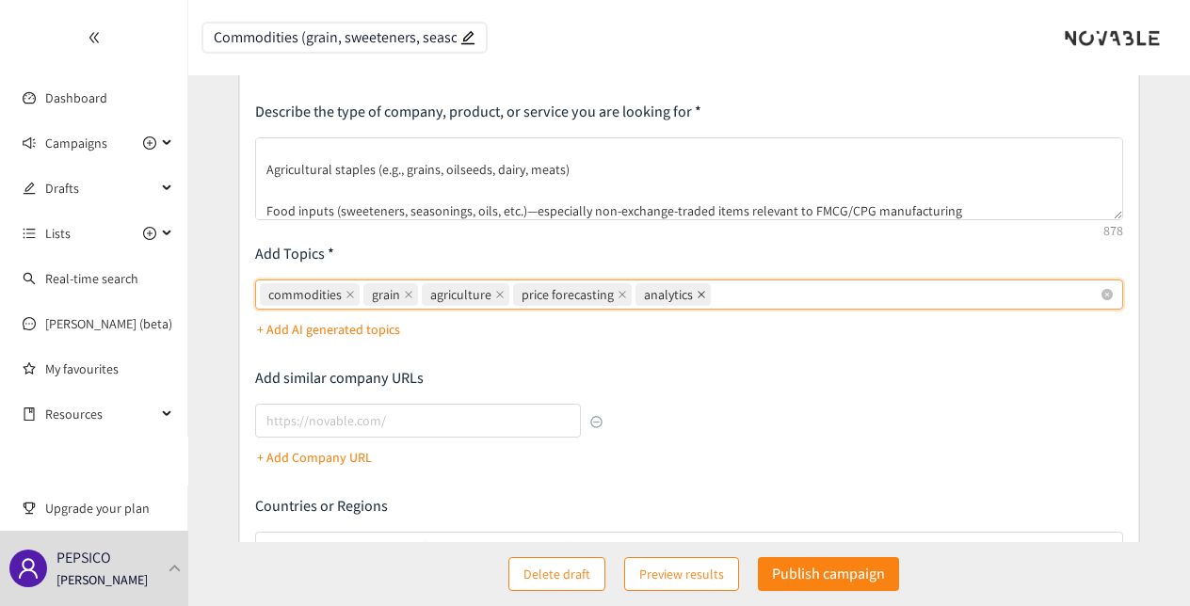
click at [715, 292] on input "commodities, grain, agriculture, price forecasting, analytics commodities grain…" at bounding box center [717, 294] width 4 height 23
type input "market insights"
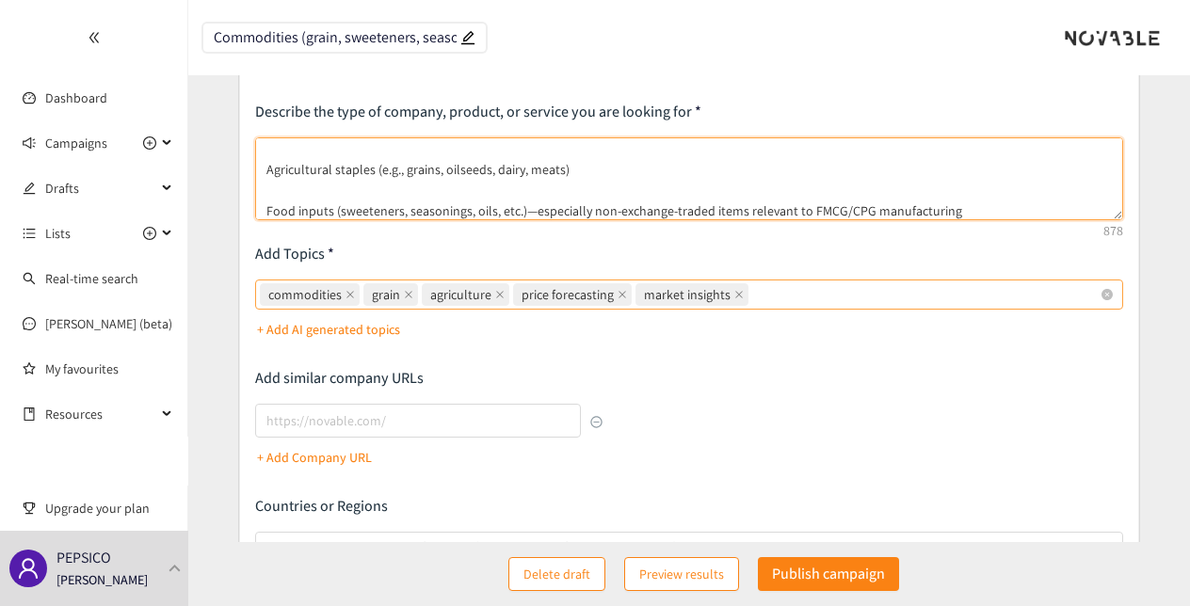
click at [490, 187] on textarea "We are seeking assistance identify and evaluate data, analytics, insights, and …" at bounding box center [689, 178] width 868 height 83
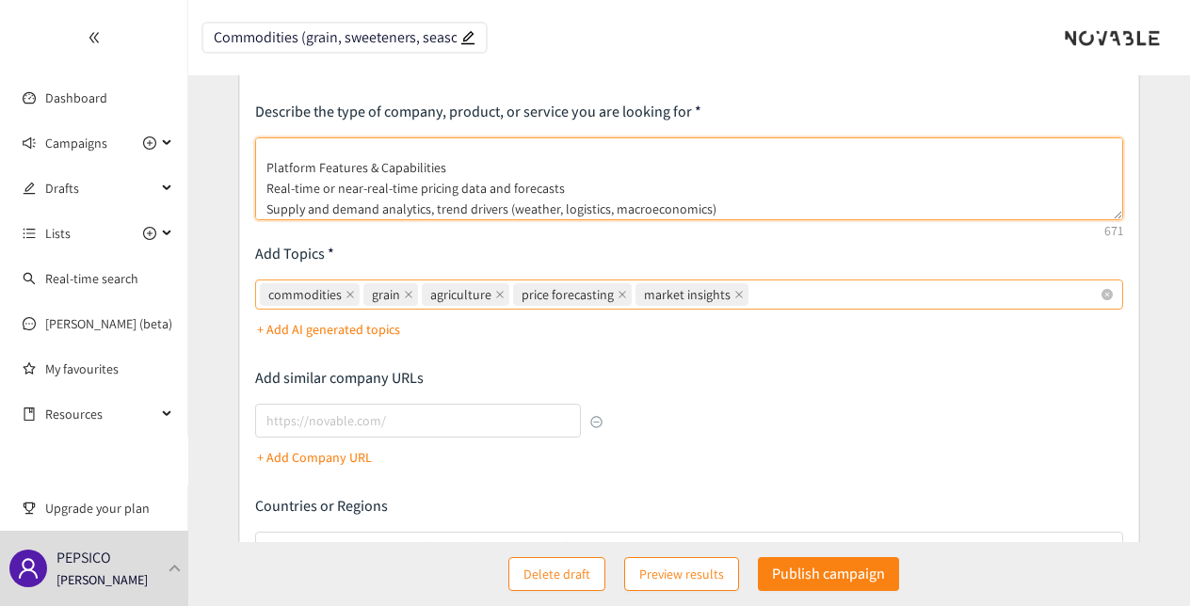
scroll to position [47, 0]
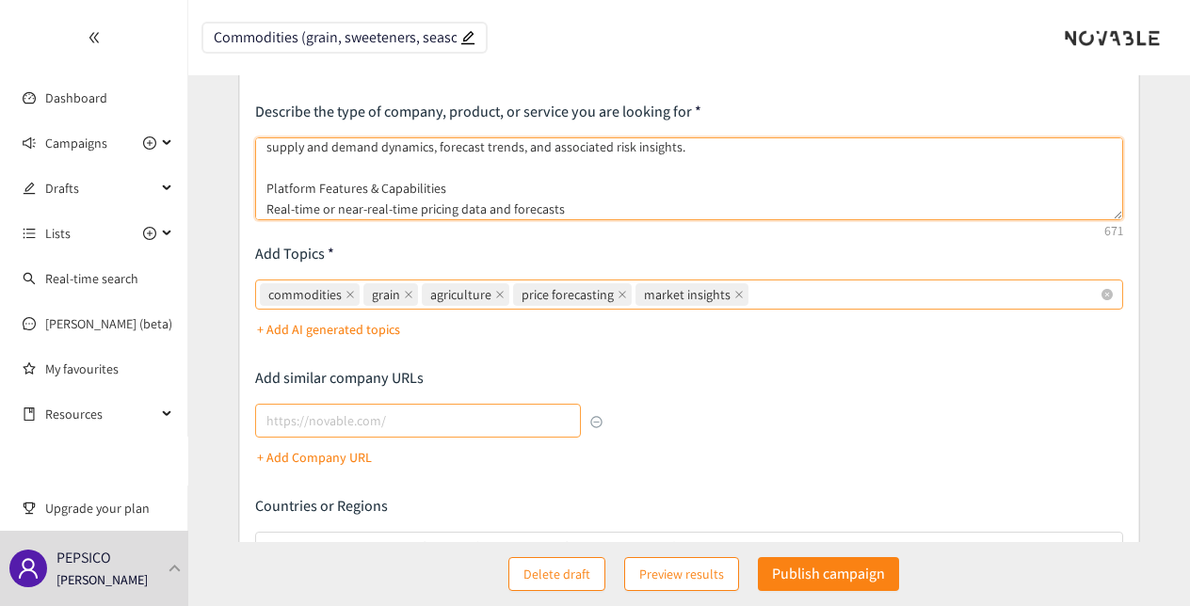
type textarea "We are seeking assistance identify and evaluate data, analytics, insights, and …"
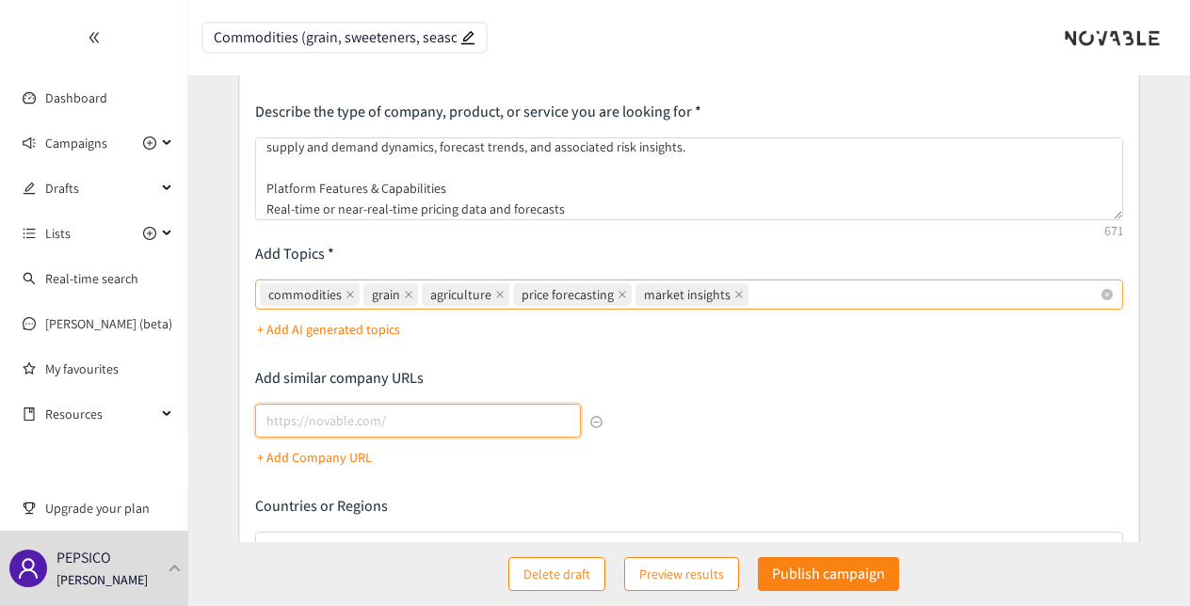
click at [433, 422] on input "lookalikes url" at bounding box center [417, 421] width 325 height 34
paste input "[URL][DOMAIN_NAME]"
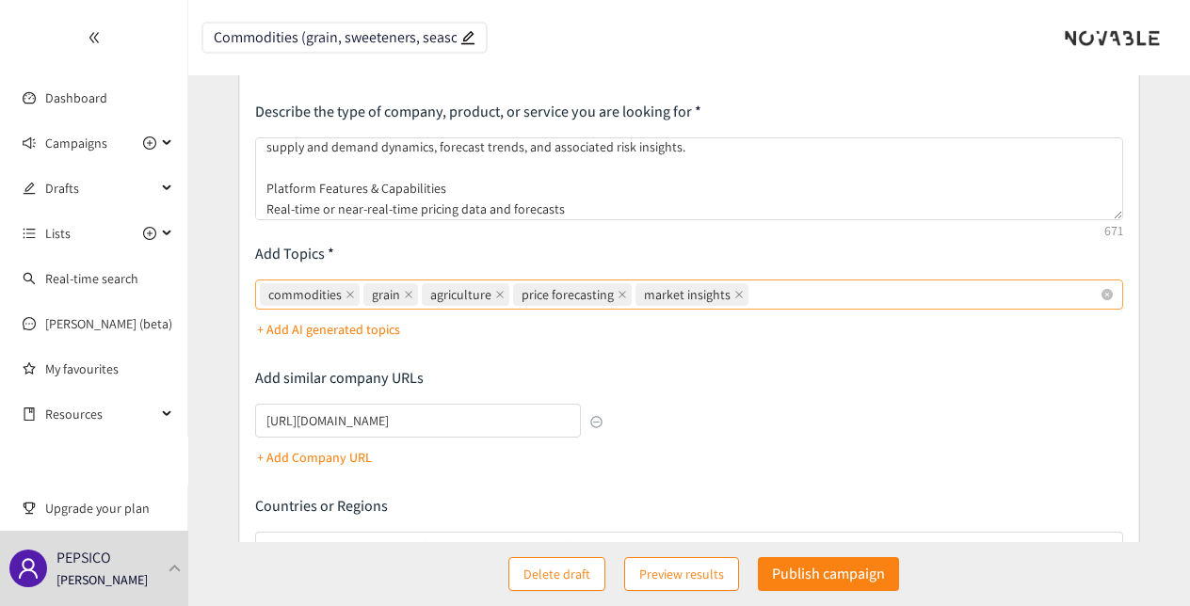
click at [335, 452] on p "+ Add Company URL" at bounding box center [314, 457] width 115 height 21
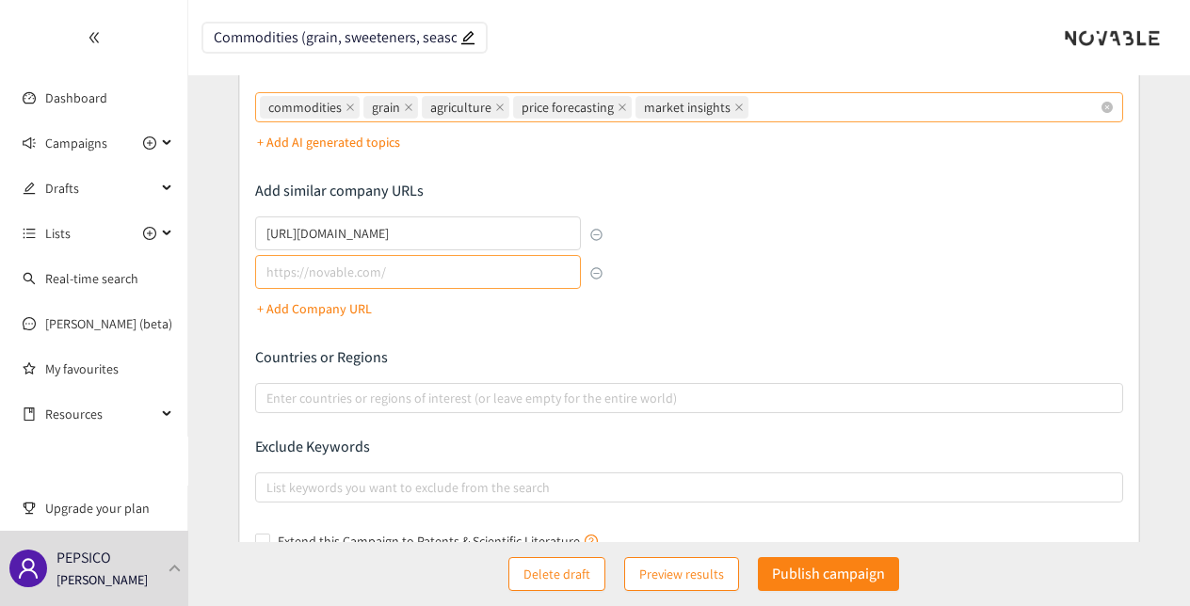
scroll to position [294, 0]
click at [320, 240] on input "[URL][DOMAIN_NAME]" at bounding box center [417, 233] width 325 height 34
type input "[URL][DOMAIN_NAME]"
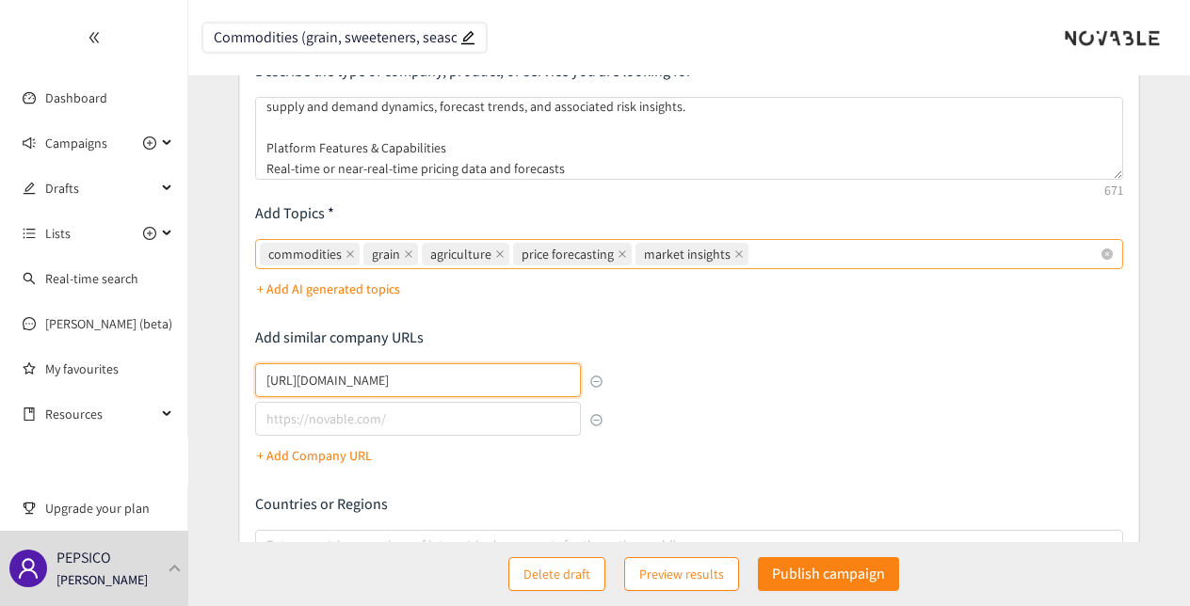
scroll to position [143, 0]
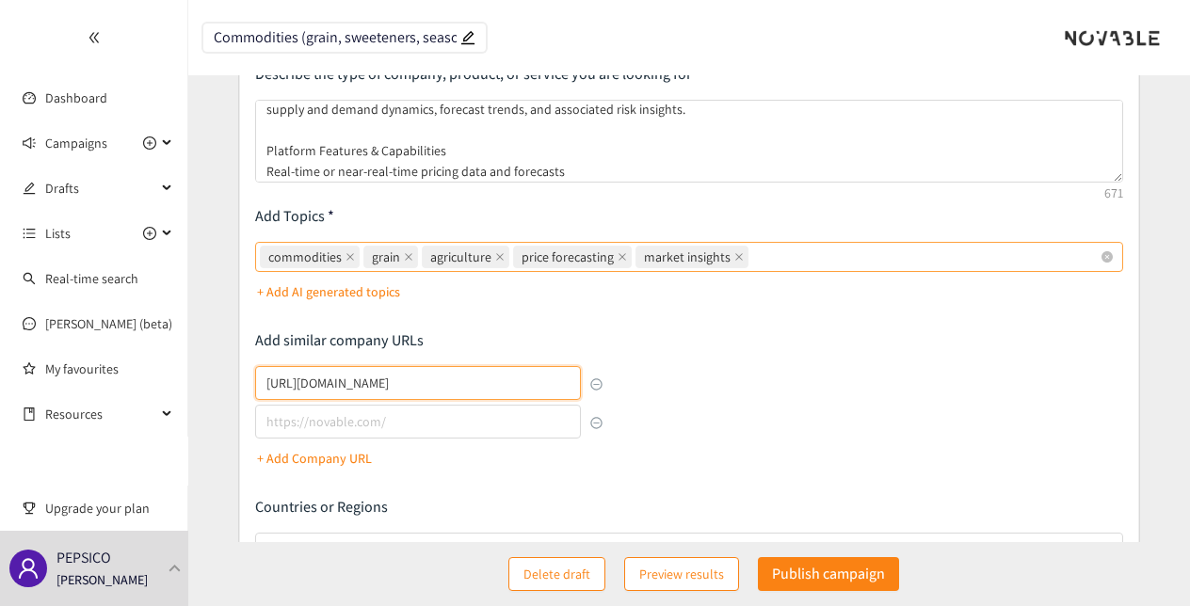
click at [819, 249] on div "commodities grain agriculture price forecasting market insights" at bounding box center [680, 257] width 840 height 26
click at [756, 249] on input "commodities grain agriculture price forecasting market insights" at bounding box center [754, 257] width 4 height 23
click at [599, 336] on p "Add similar company URLs" at bounding box center [428, 340] width 347 height 21
click at [789, 248] on div "commodities grain agriculture price forecasting market insights" at bounding box center [680, 257] width 840 height 26
click at [756, 248] on input "commodities grain agriculture price forecasting market insights" at bounding box center [754, 257] width 4 height 23
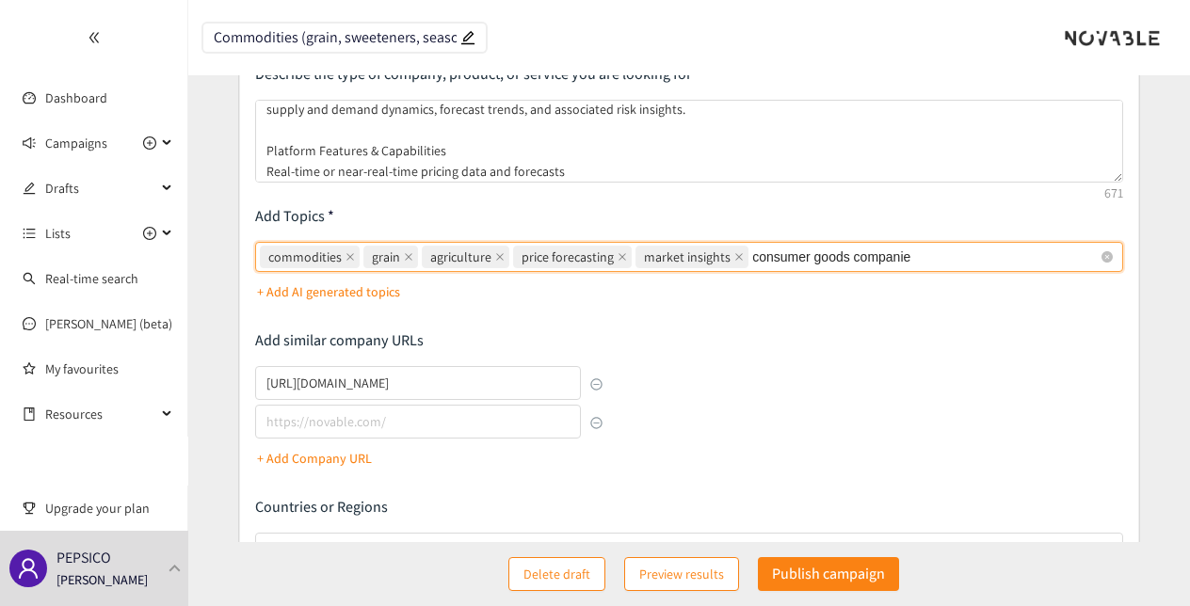
type input "consumer goods companies"
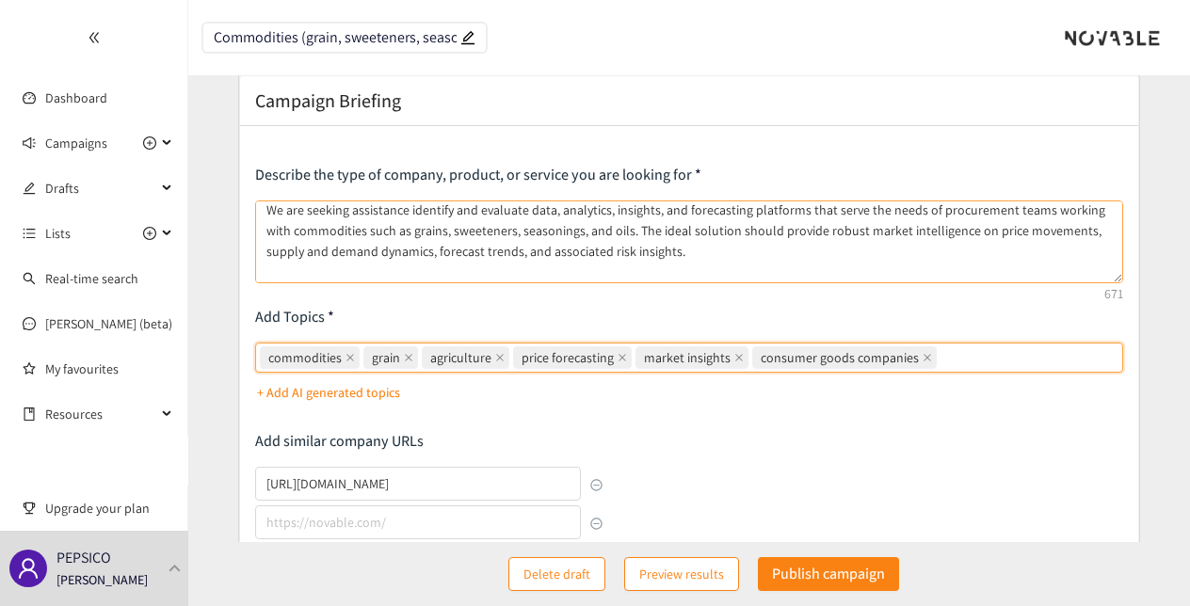
scroll to position [5, 0]
click at [697, 244] on textarea "We are seeking assistance identify and evaluate data, analytics, insights, and …" at bounding box center [689, 242] width 868 height 83
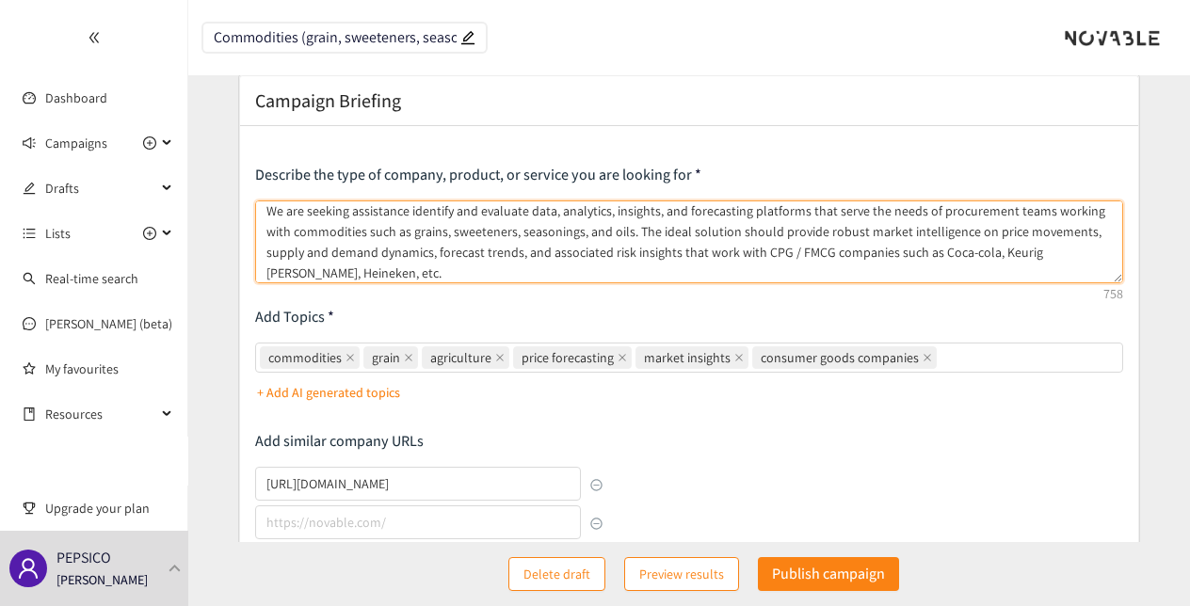
click at [766, 251] on textarea "We are seeking assistance identify and evaluate data, analytics, insights, and …" at bounding box center [689, 242] width 868 height 83
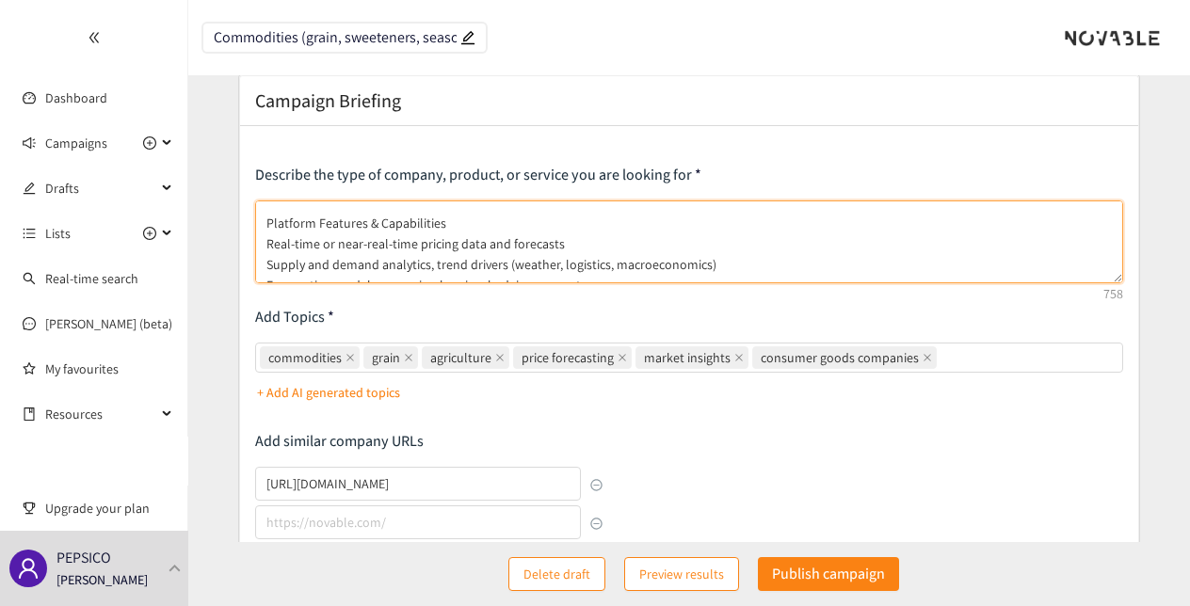
scroll to position [104, 0]
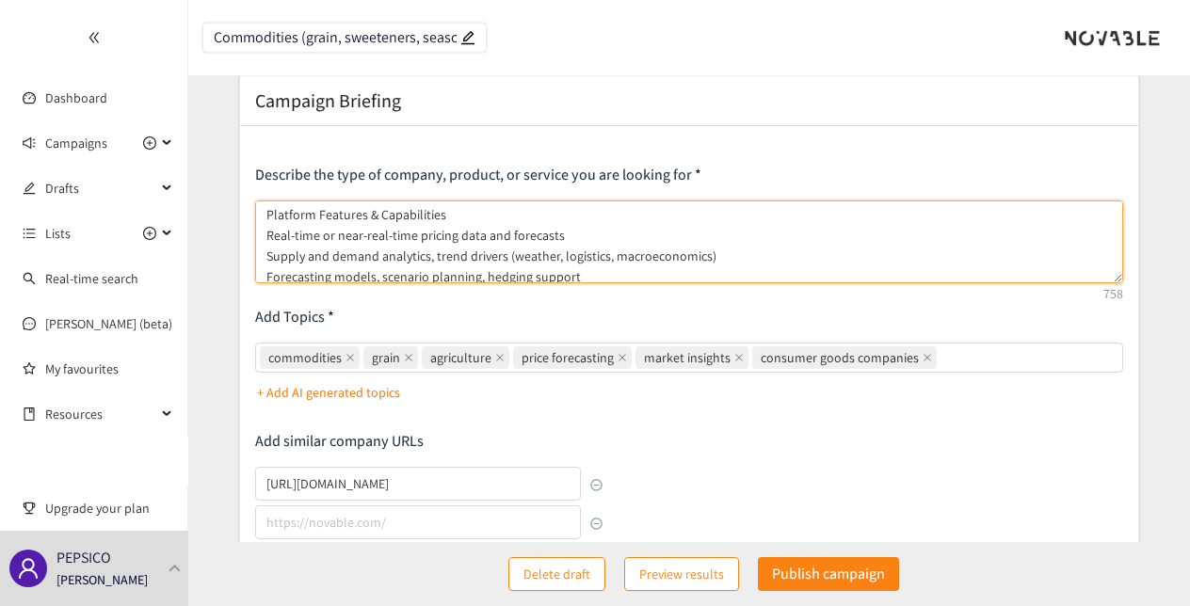
click at [290, 235] on textarea "We are seeking assistance identify and evaluate data, analytics, insights, and …" at bounding box center [689, 242] width 868 height 83
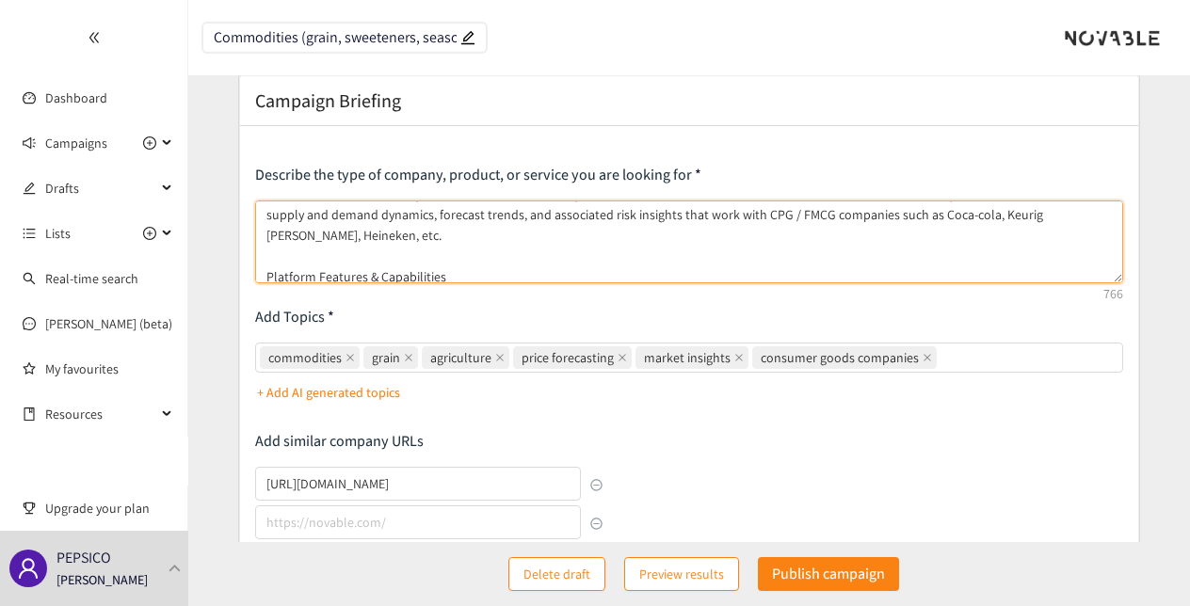
scroll to position [0, 0]
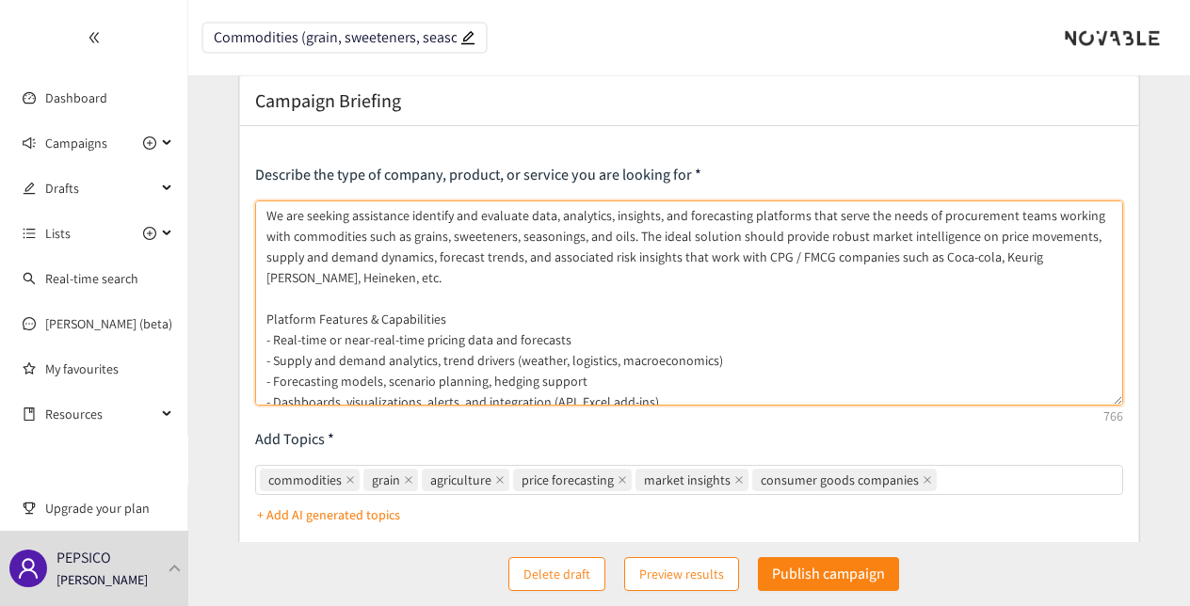
type textarea "We are seeking assistance identify and evaluate data, analytics, insights, and …"
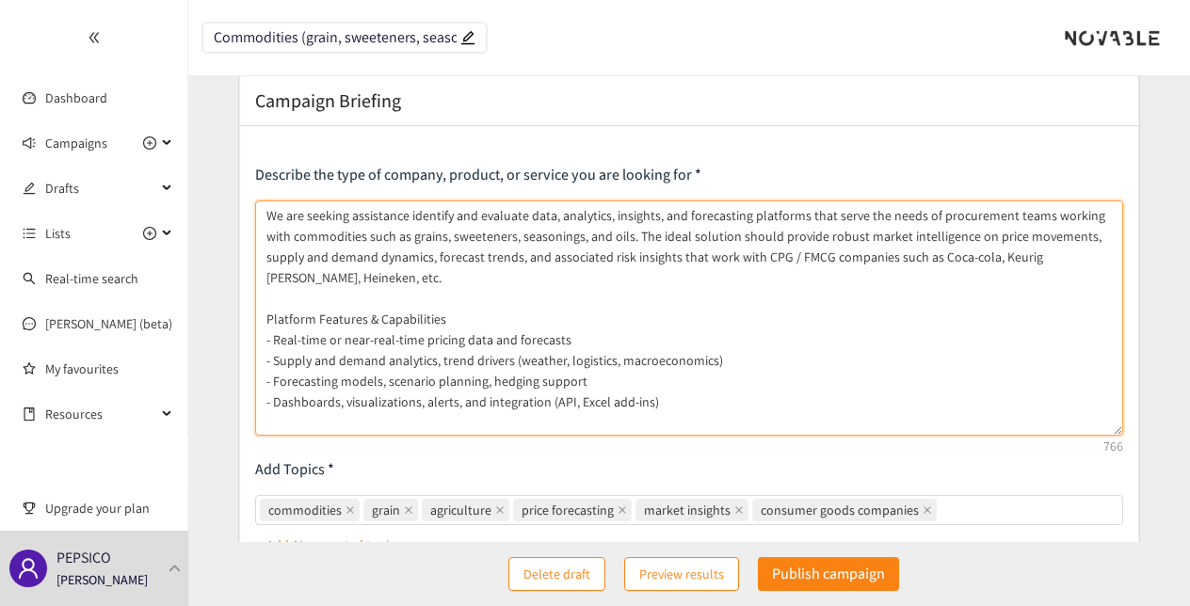
drag, startPoint x: 699, startPoint y: 411, endPoint x: 695, endPoint y: 432, distance: 21.0
click at [695, 432] on div "Describe the type of company, product, or service you are looking for We are se…" at bounding box center [689, 562] width 868 height 795
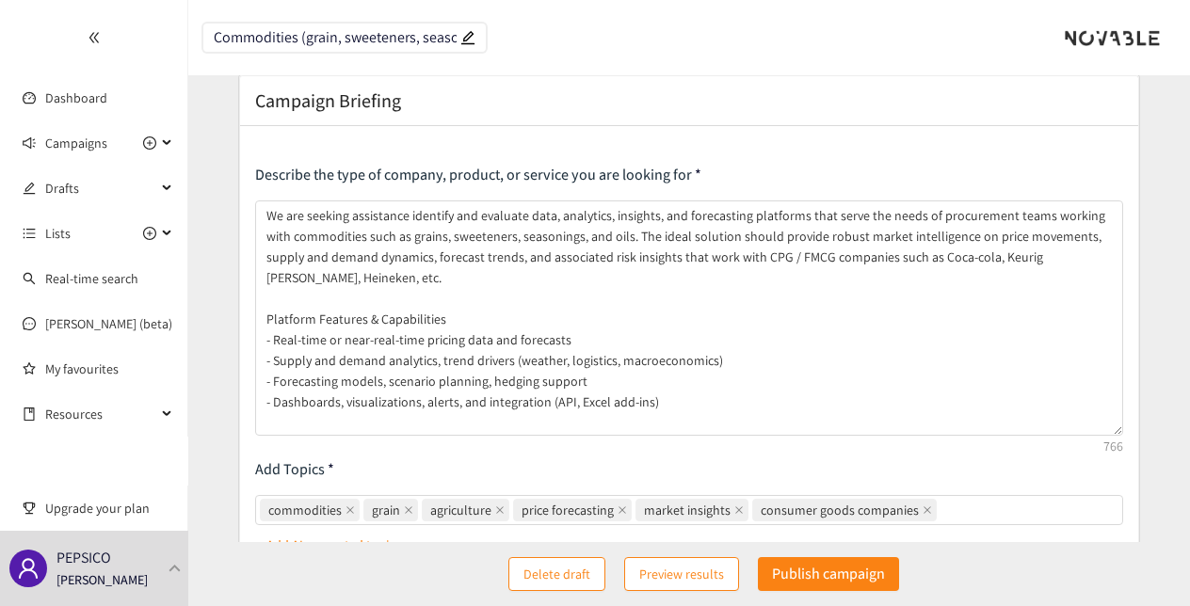
click at [770, 435] on div "Describe the type of company, product, or service you are looking for We are se…" at bounding box center [689, 562] width 868 height 795
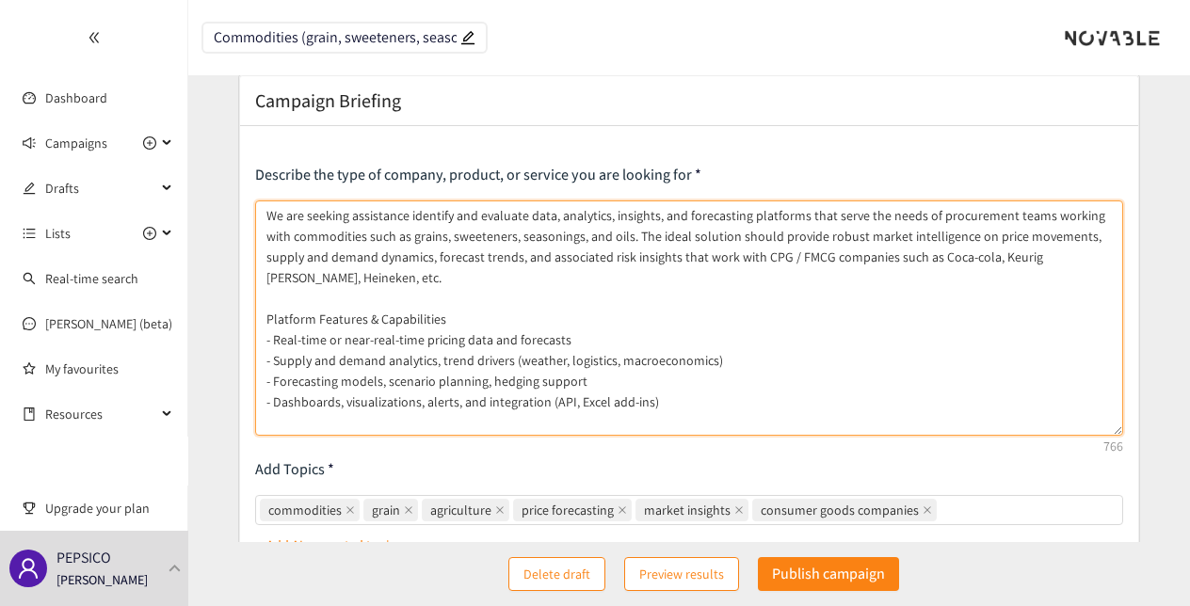
click at [697, 432] on textarea "We are seeking assistance identify and evaluate data, analytics, insights, and …" at bounding box center [689, 318] width 868 height 235
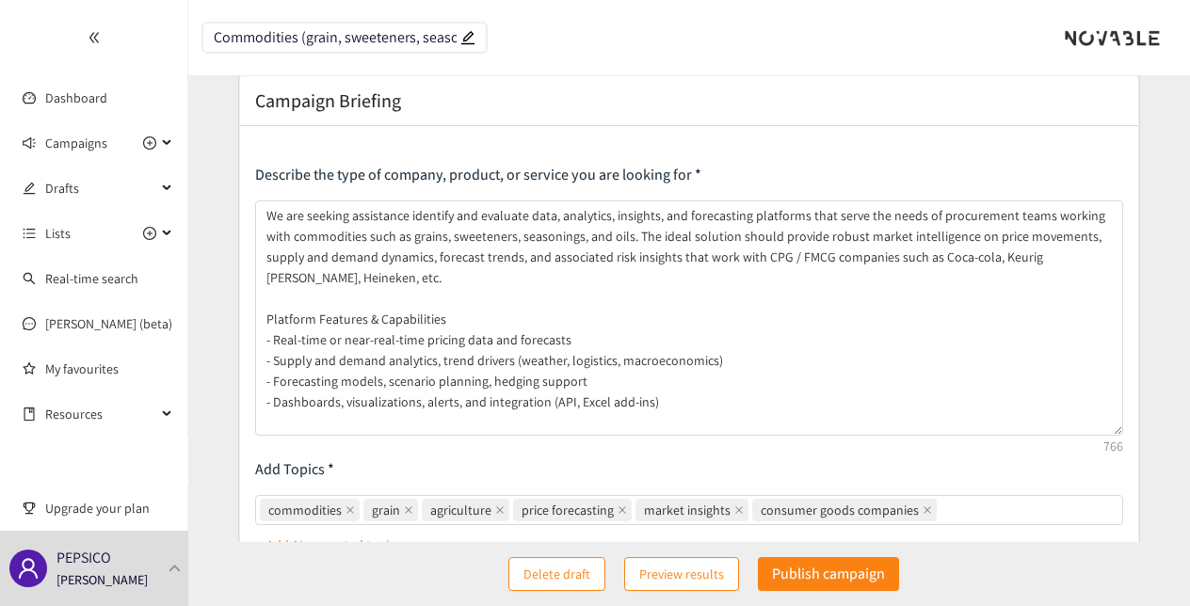
click at [1156, 345] on form "Campaign Briefing Describe the type of company, product, or service you are loo…" at bounding box center [689, 577] width 1002 height 1006
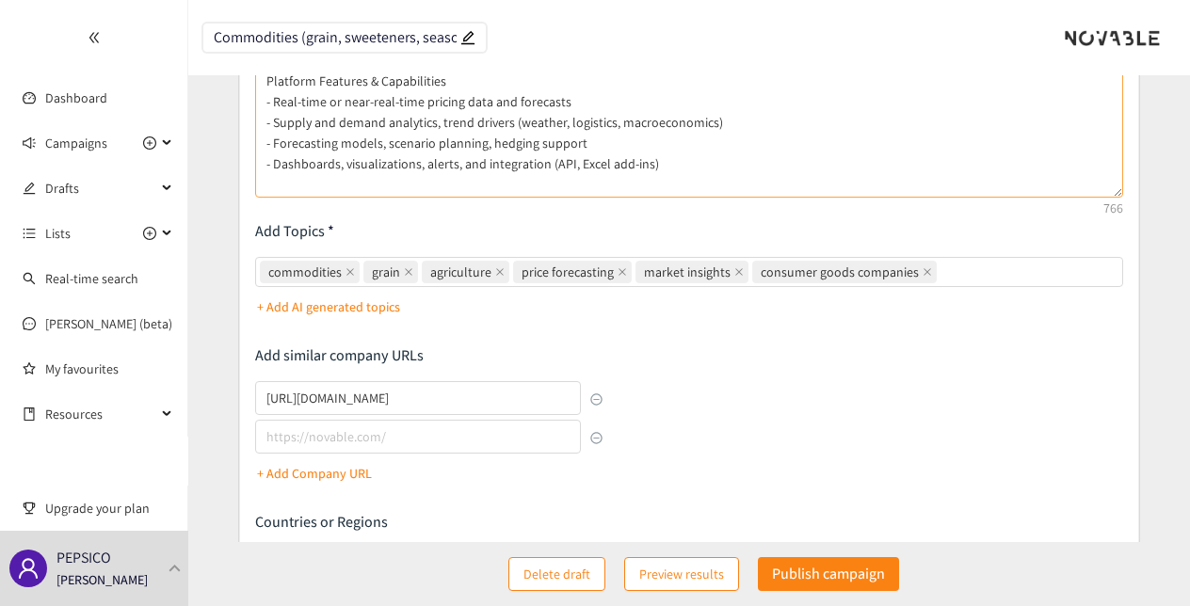
scroll to position [281, 0]
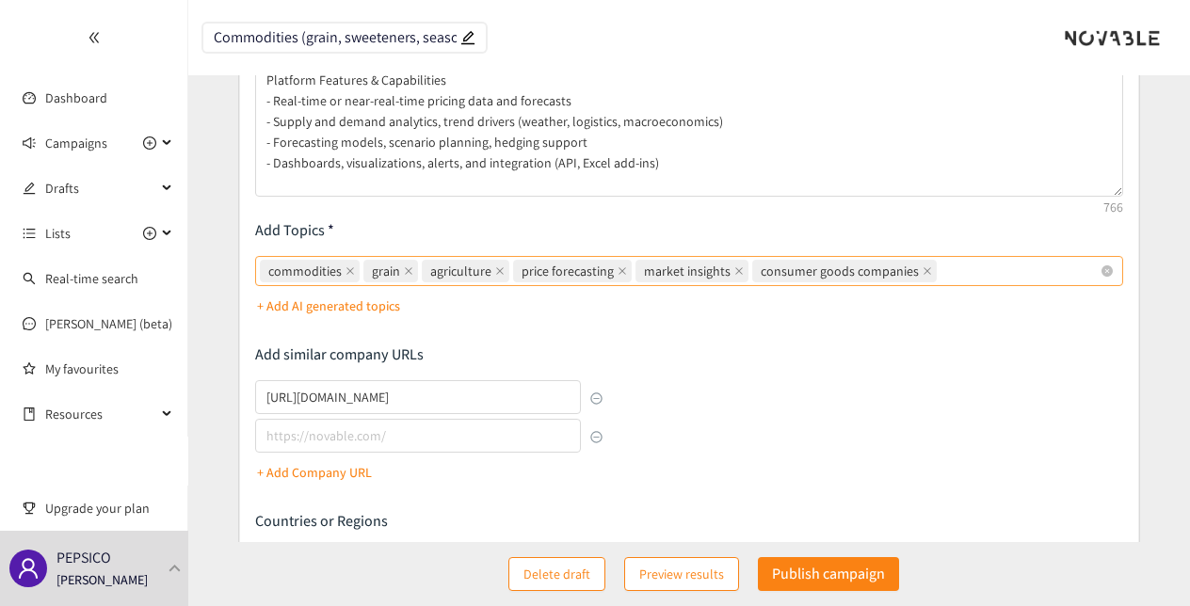
click at [1005, 272] on div "commodities grain agriculture price forecasting market insights consumer goods …" at bounding box center [680, 271] width 840 height 26
click at [944, 272] on input "commodities grain agriculture price forecasting market insights consumer goods …" at bounding box center [942, 271] width 4 height 23
type input "saas"
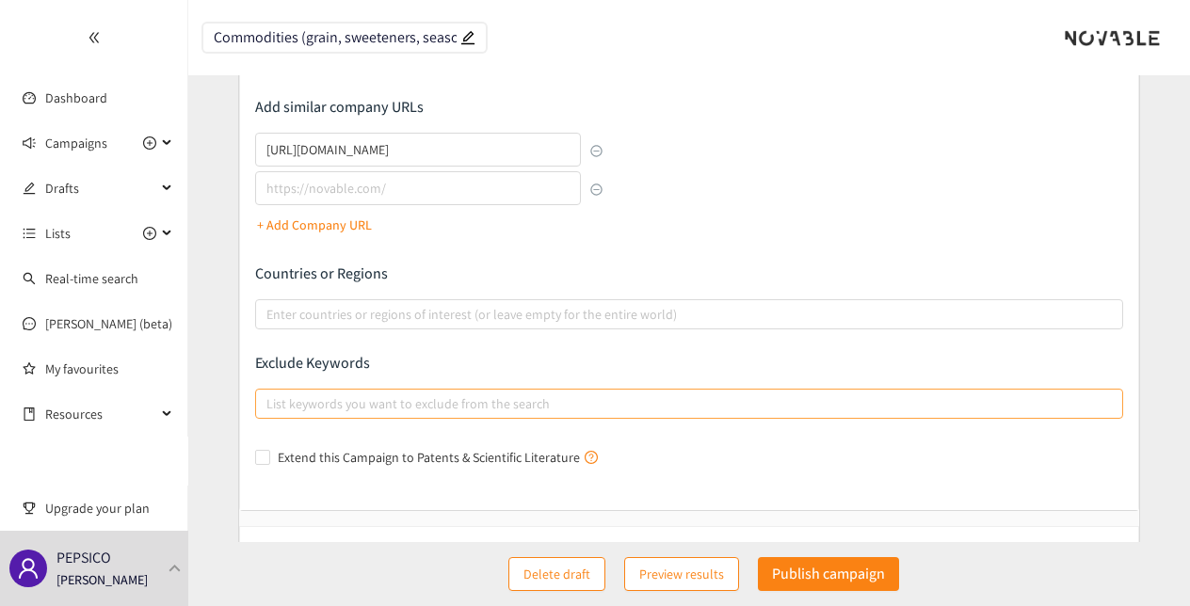
click at [393, 403] on div at bounding box center [680, 404] width 840 height 23
click at [270, 403] on input "List keywords you want to exclude from the search" at bounding box center [268, 404] width 4 height 23
type input "consulting"
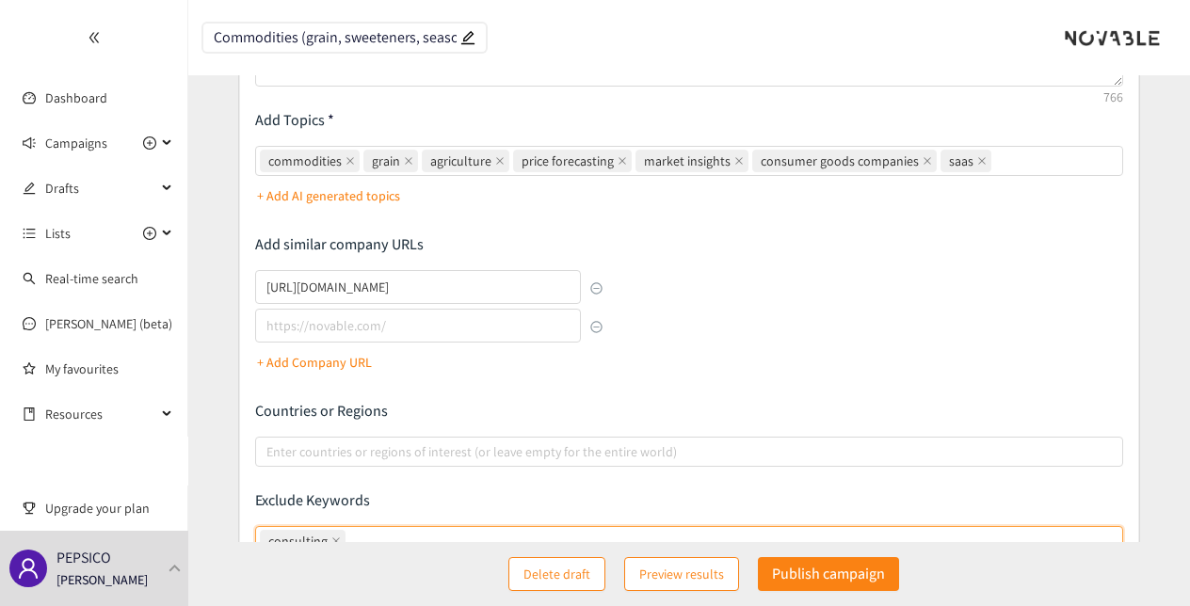
scroll to position [393, 0]
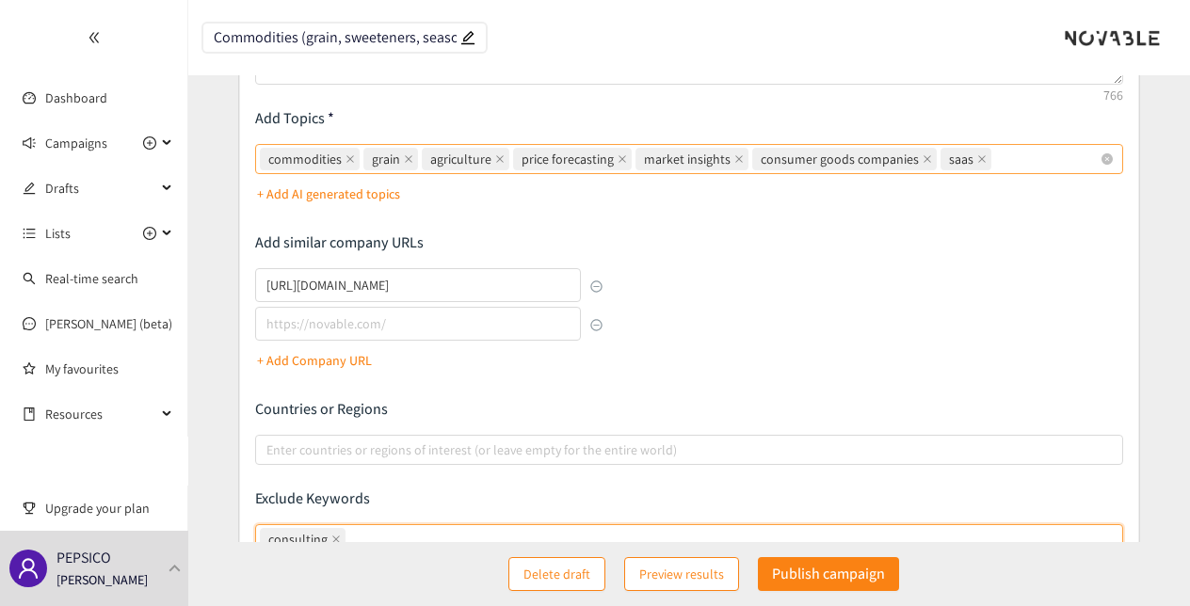
click at [1020, 163] on div "commodities grain agriculture price forecasting market insights consumer goods …" at bounding box center [680, 159] width 840 height 26
click at [999, 163] on input "commodities grain agriculture price forecasting market insights consumer goods …" at bounding box center [997, 159] width 4 height 23
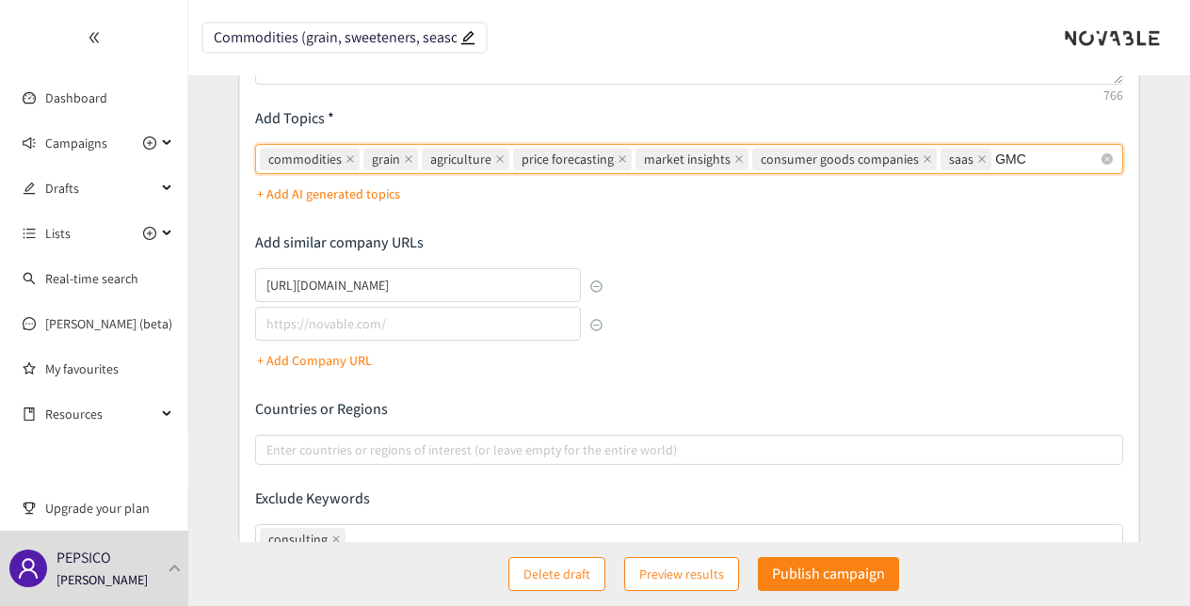
type input "GMCG"
click at [1041, 163] on span at bounding box center [1045, 159] width 9 height 21
click at [1059, 163] on input "commodities, grain, agriculture, price forecasting, market insights, consumer g…" at bounding box center [1061, 159] width 4 height 23
click at [1016, 160] on div "commodities grain agriculture price forecasting market insights consumer goods …" at bounding box center [680, 159] width 840 height 26
click at [999, 160] on input "commodities, grain, agriculture, price forecasting, market insights, consumer g…" at bounding box center [997, 159] width 4 height 23
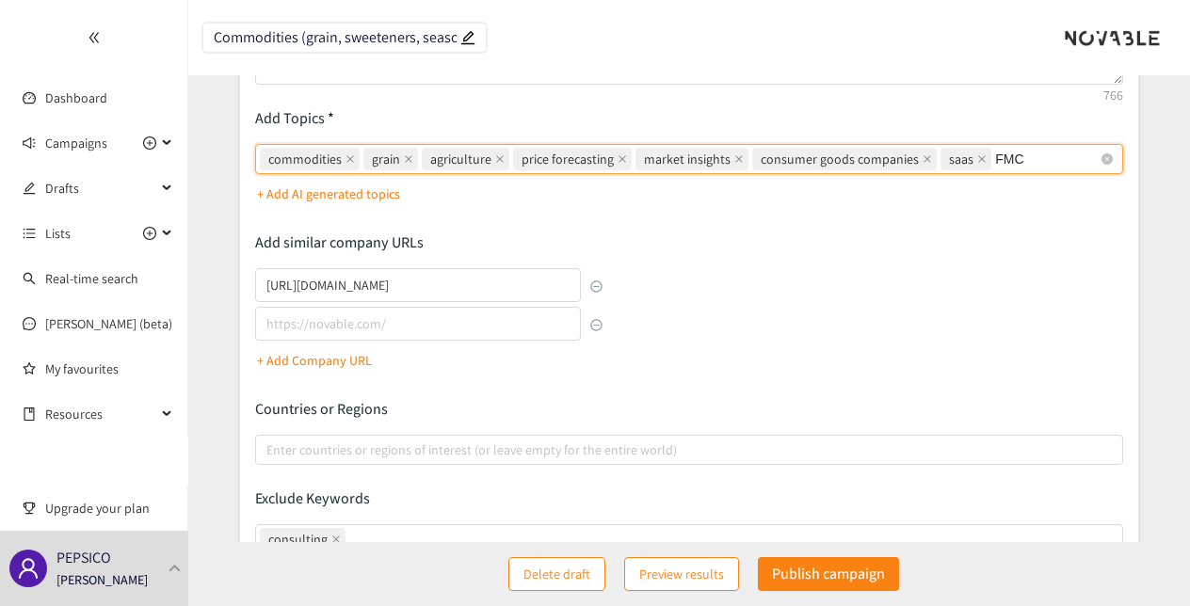
type input "FMCG"
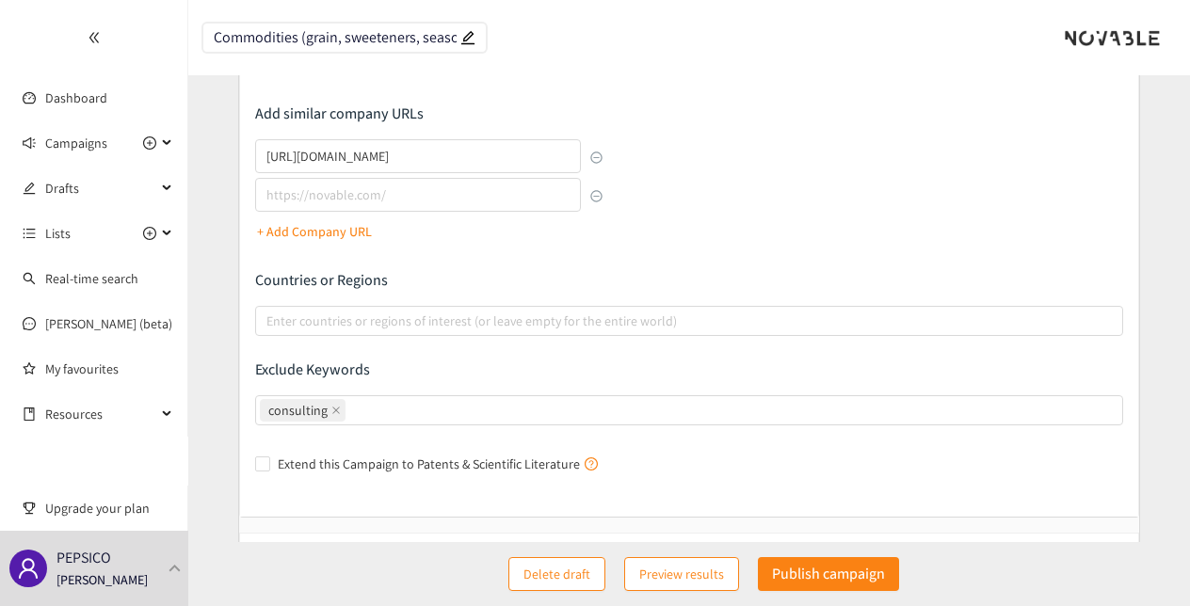
scroll to position [523, 0]
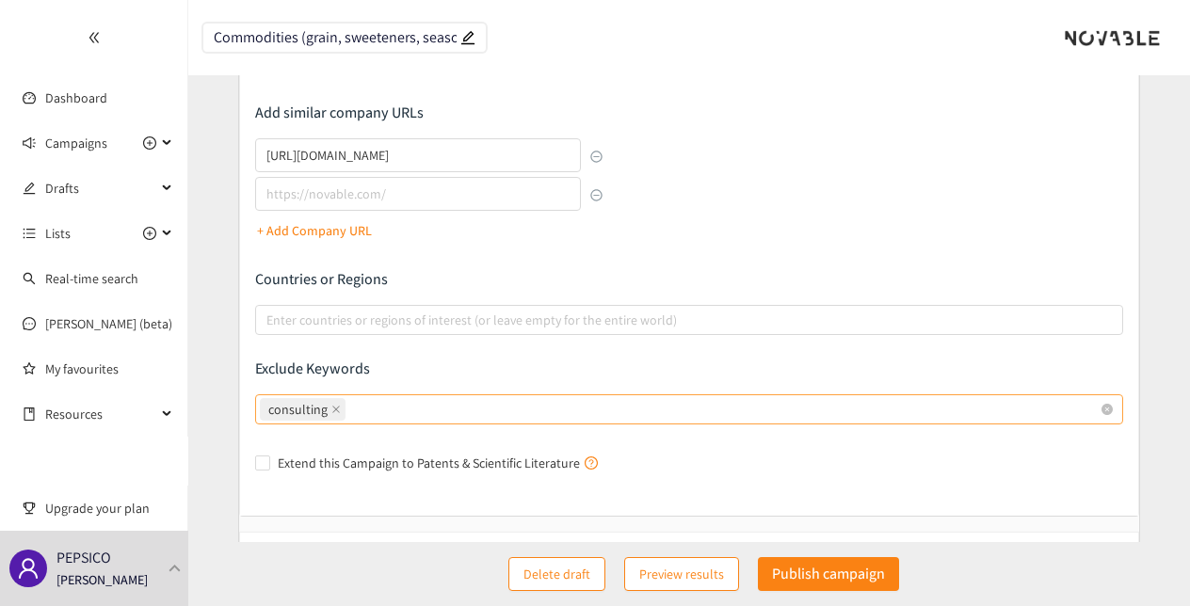
click at [530, 407] on div "consulting" at bounding box center [680, 409] width 840 height 26
click at [353, 407] on input "consulting" at bounding box center [351, 409] width 4 height 23
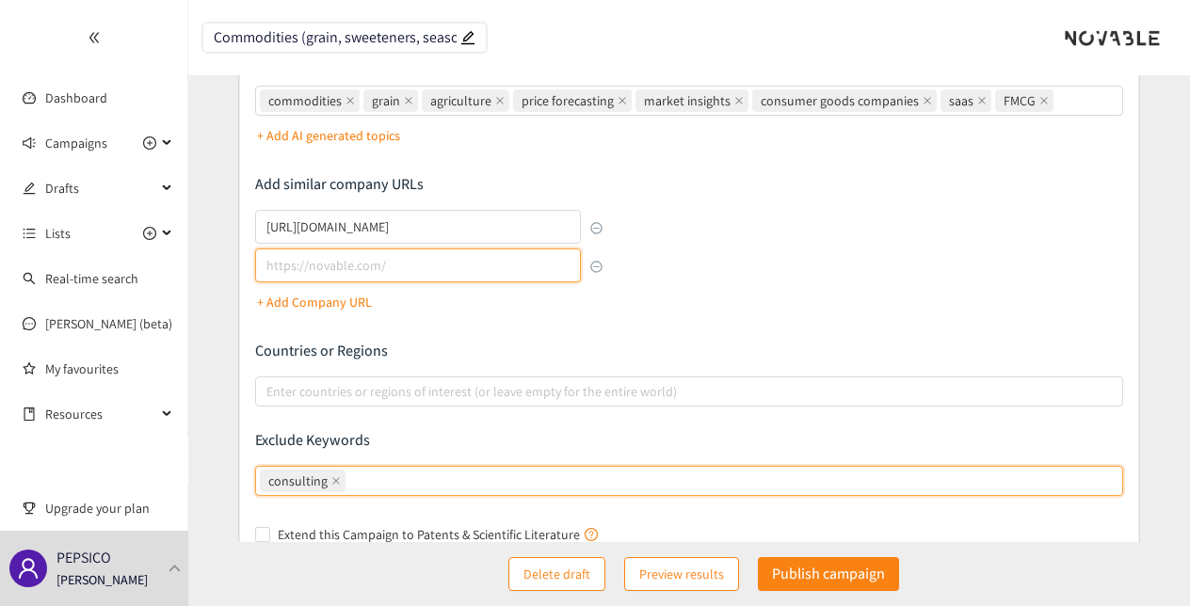
click at [497, 270] on input "lookalikes url" at bounding box center [417, 266] width 325 height 34
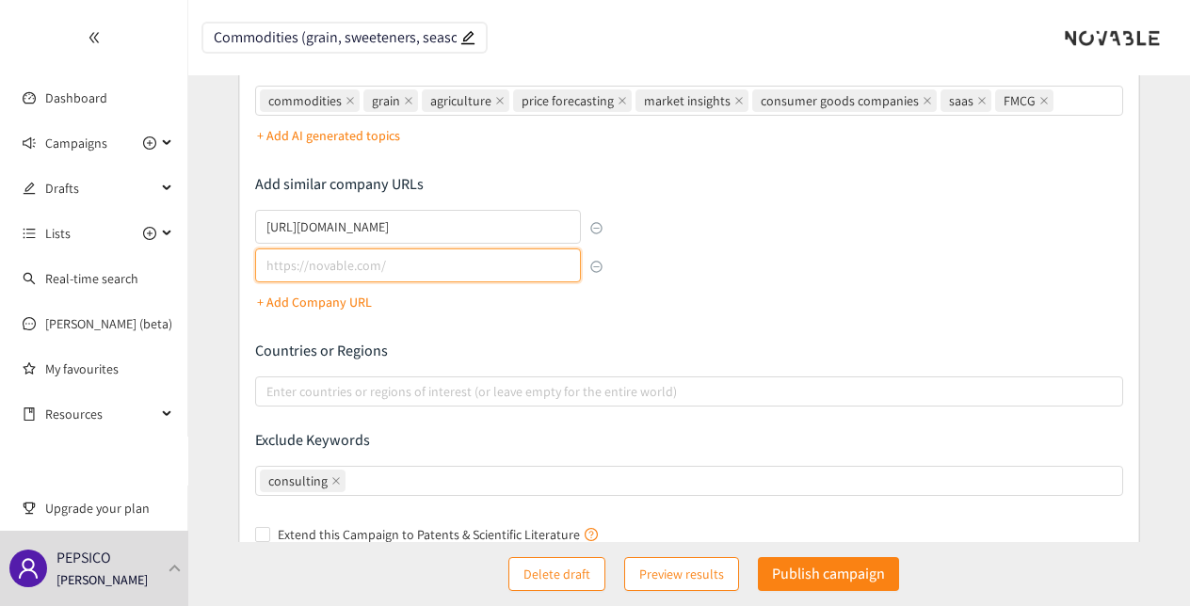
paste input "[URL][DOMAIN_NAME]"
type input "[URL][DOMAIN_NAME]"
click at [322, 296] on p "+ Add Company URL" at bounding box center [314, 302] width 115 height 21
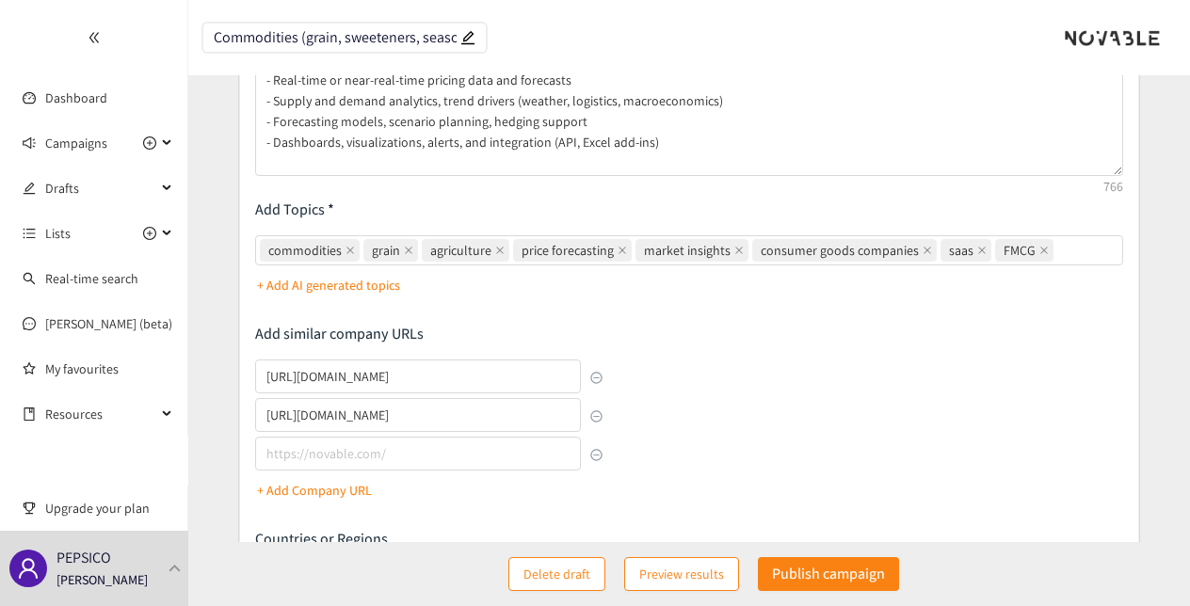
scroll to position [303, 0]
click at [310, 285] on p "+ Add AI generated topics" at bounding box center [328, 284] width 143 height 21
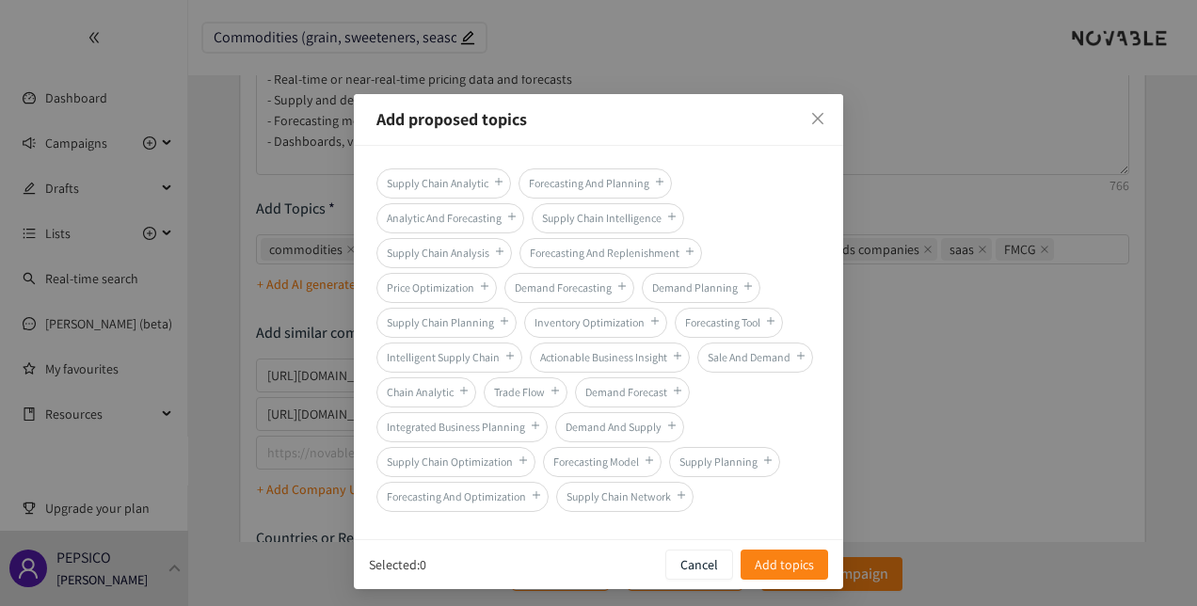
click at [580, 185] on span "Forecasting And Planning" at bounding box center [595, 184] width 153 height 30
click at [451, 223] on span "Analytic And Forecasting" at bounding box center [451, 218] width 148 height 30
click at [624, 219] on span "Supply Chain Intelligence" at bounding box center [608, 218] width 153 height 30
drag, startPoint x: 624, startPoint y: 219, endPoint x: 585, endPoint y: 255, distance: 53.3
click at [585, 255] on span "Forecasting And Replenishment" at bounding box center [611, 253] width 183 height 30
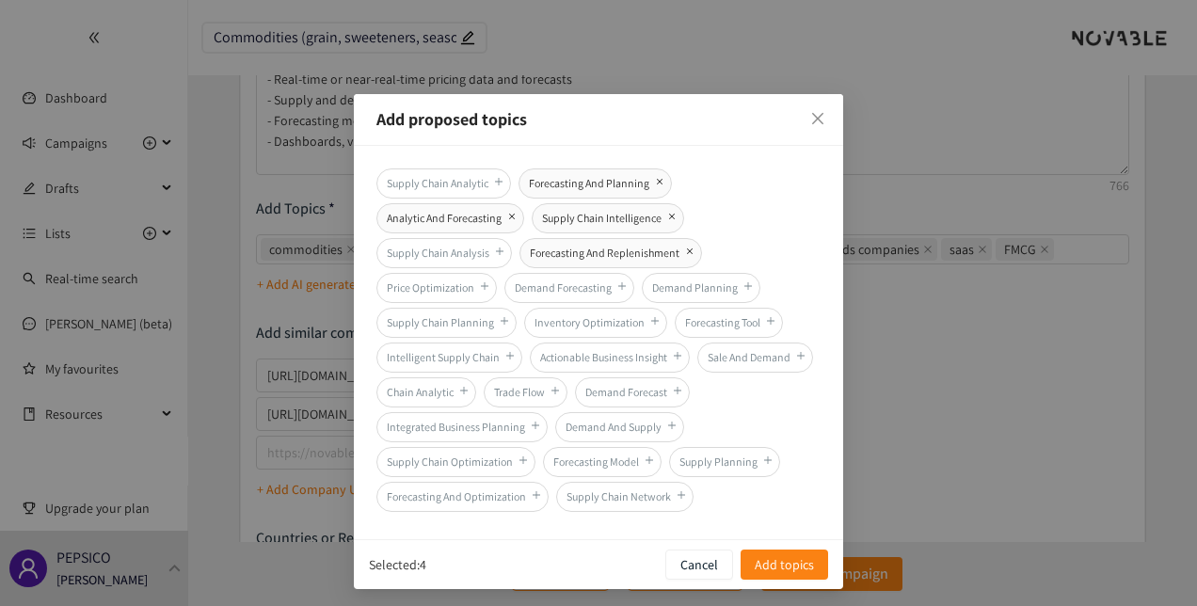
click at [441, 253] on span "Supply Chain Analysis" at bounding box center [445, 253] width 136 height 30
click at [572, 292] on span "Demand Forecasting" at bounding box center [570, 288] width 130 height 30
click at [581, 299] on span "Demand Forecasting" at bounding box center [570, 288] width 130 height 30
click at [633, 422] on span "Demand And Supply" at bounding box center [619, 427] width 129 height 30
click at [612, 459] on span "Forecasting Model" at bounding box center [602, 462] width 119 height 30
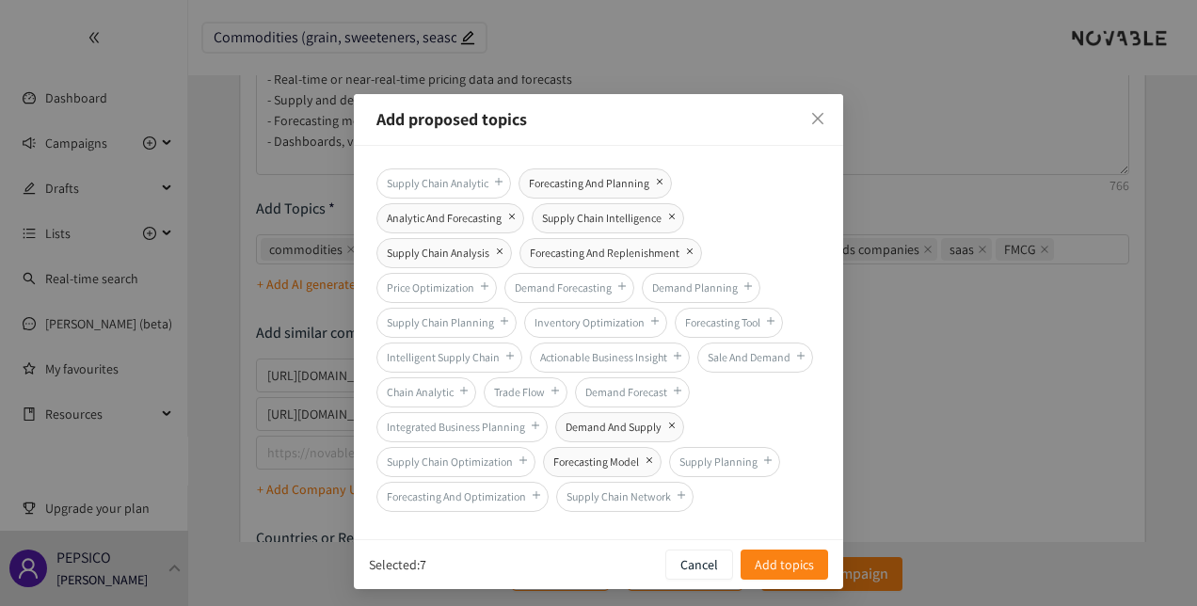
click at [460, 498] on span "Forecasting And Optimization" at bounding box center [463, 497] width 172 height 30
click at [726, 318] on span "Forecasting Tool" at bounding box center [729, 323] width 108 height 30
click at [731, 452] on span "Supply Planning" at bounding box center [724, 462] width 111 height 30
drag, startPoint x: 788, startPoint y: 558, endPoint x: 846, endPoint y: 491, distance: 88.7
click at [789, 558] on span "Add topics" at bounding box center [784, 564] width 59 height 21
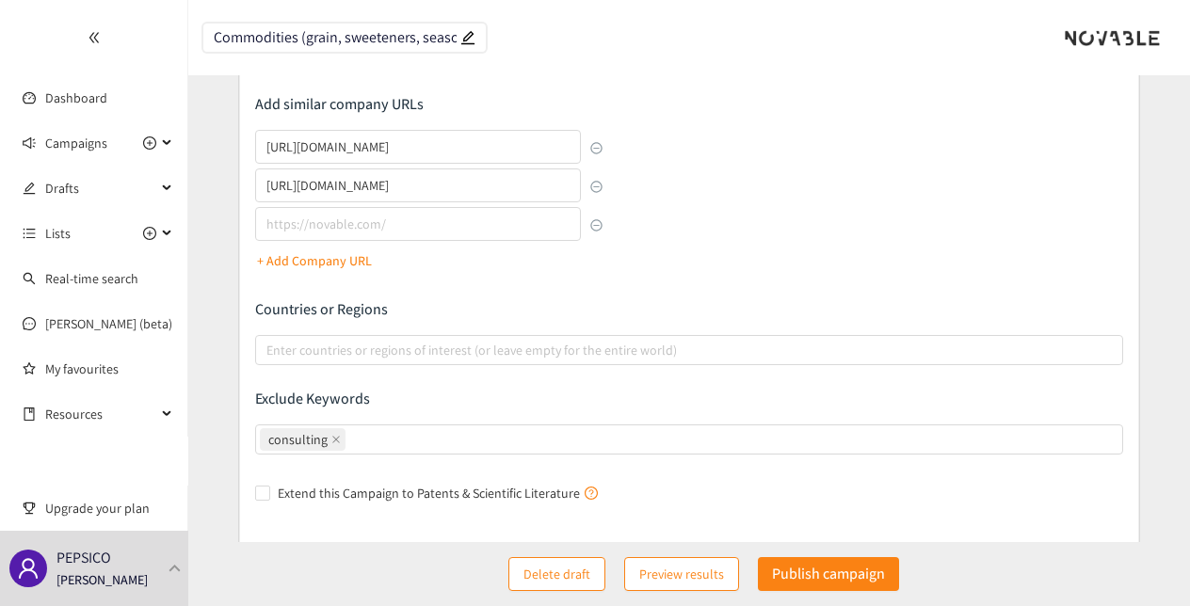
scroll to position [715, 0]
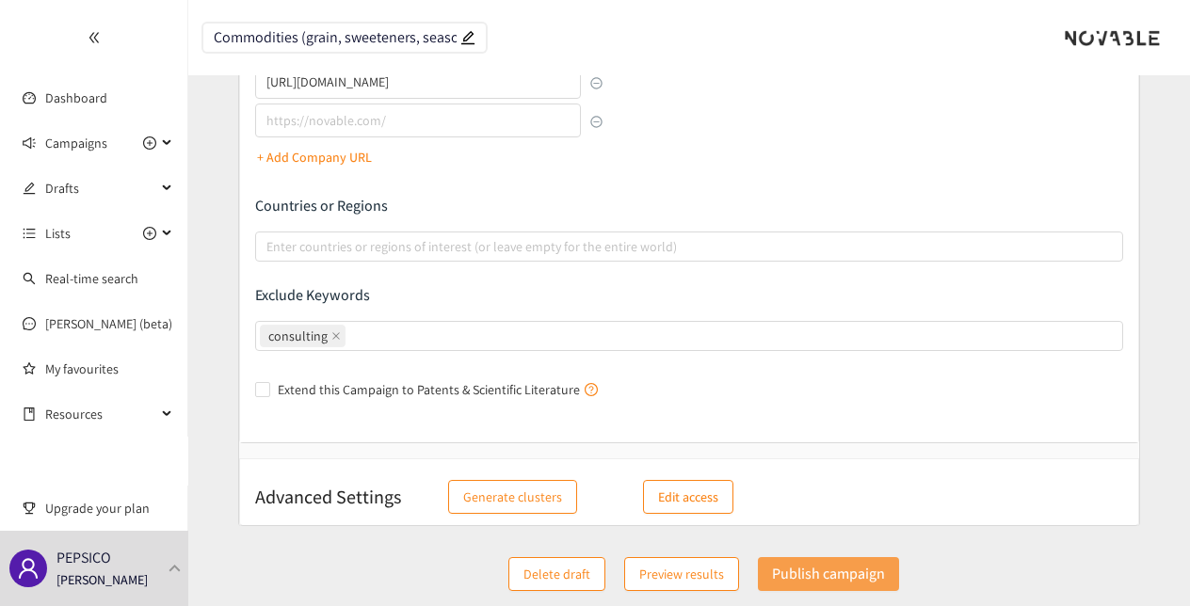
click at [821, 586] on button "Publish campaign" at bounding box center [828, 574] width 141 height 34
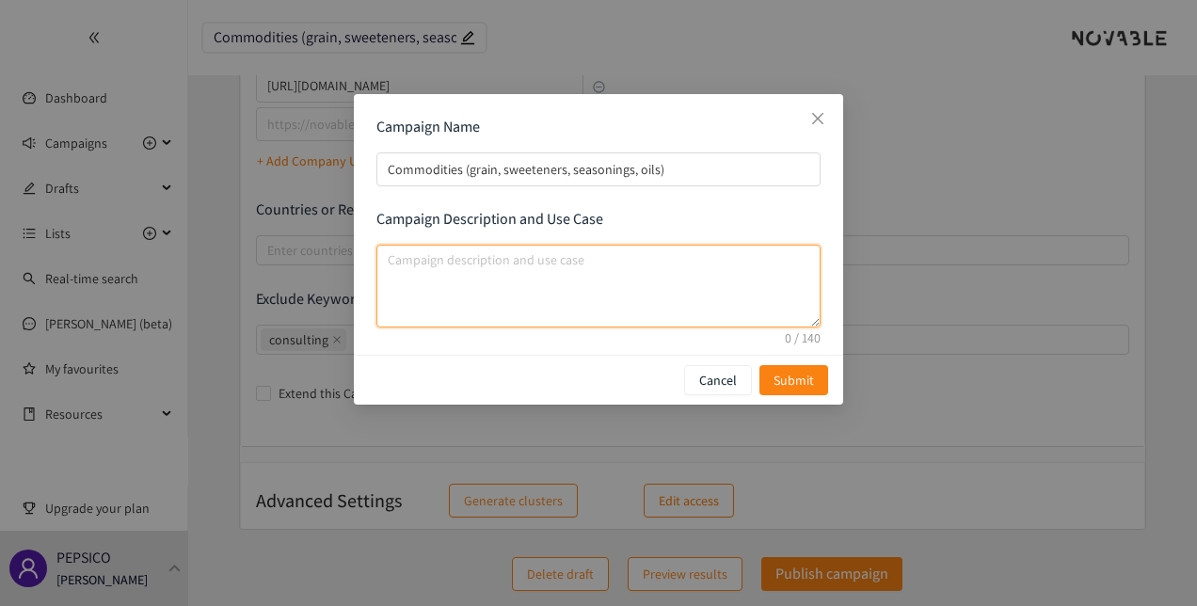
click at [671, 269] on textarea "campaign description and use case" at bounding box center [599, 286] width 444 height 83
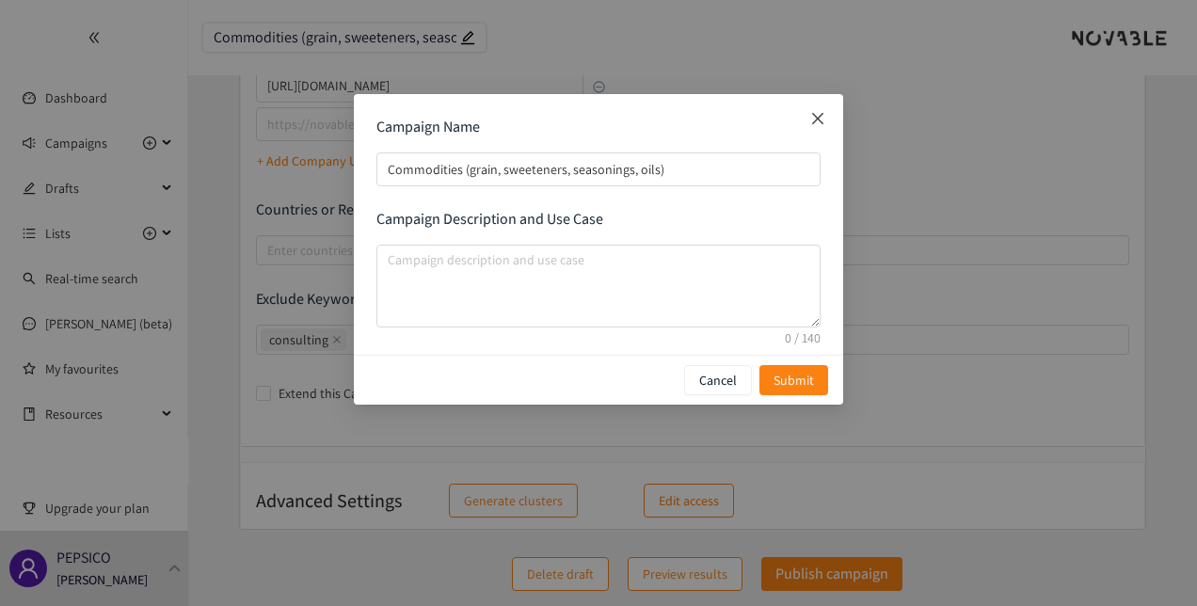
click at [821, 120] on icon "close" at bounding box center [818, 118] width 15 height 15
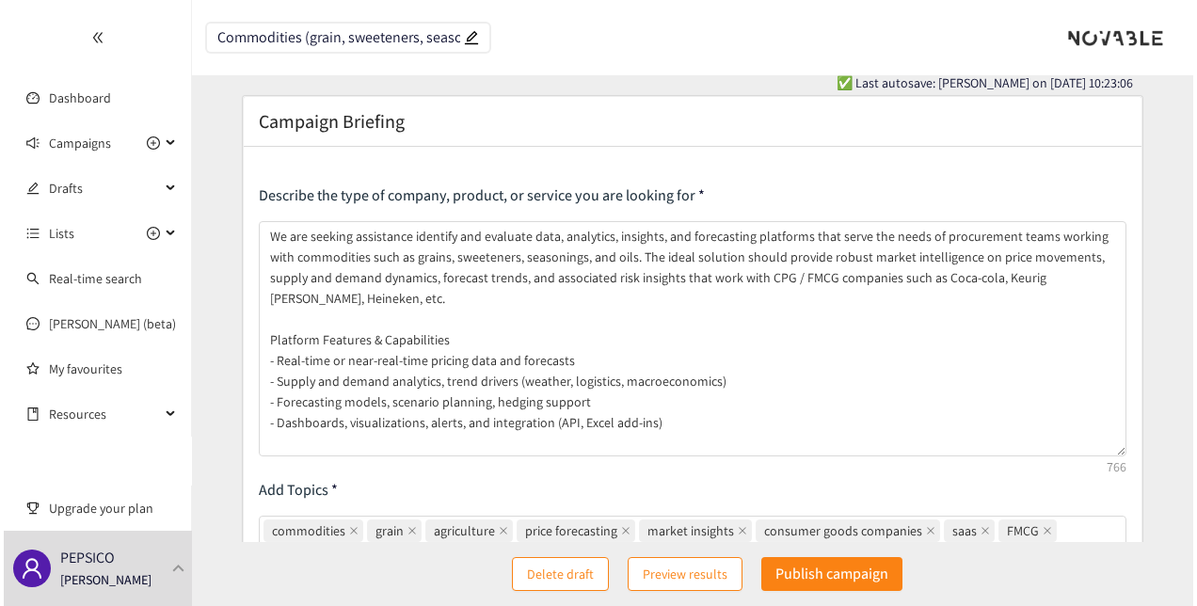
scroll to position [9, 0]
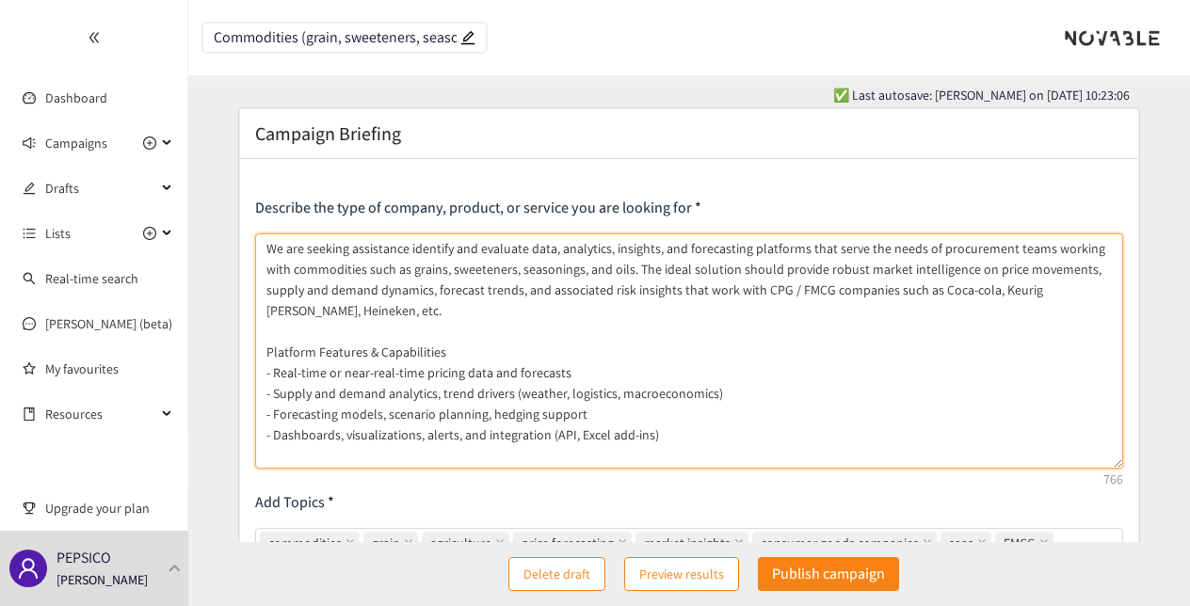
drag, startPoint x: 262, startPoint y: 253, endPoint x: 1121, endPoint y: 281, distance: 859.9
click at [1121, 281] on textarea "We are seeking assistance identify and evaluate data, analytics, insights, and …" at bounding box center [689, 350] width 868 height 235
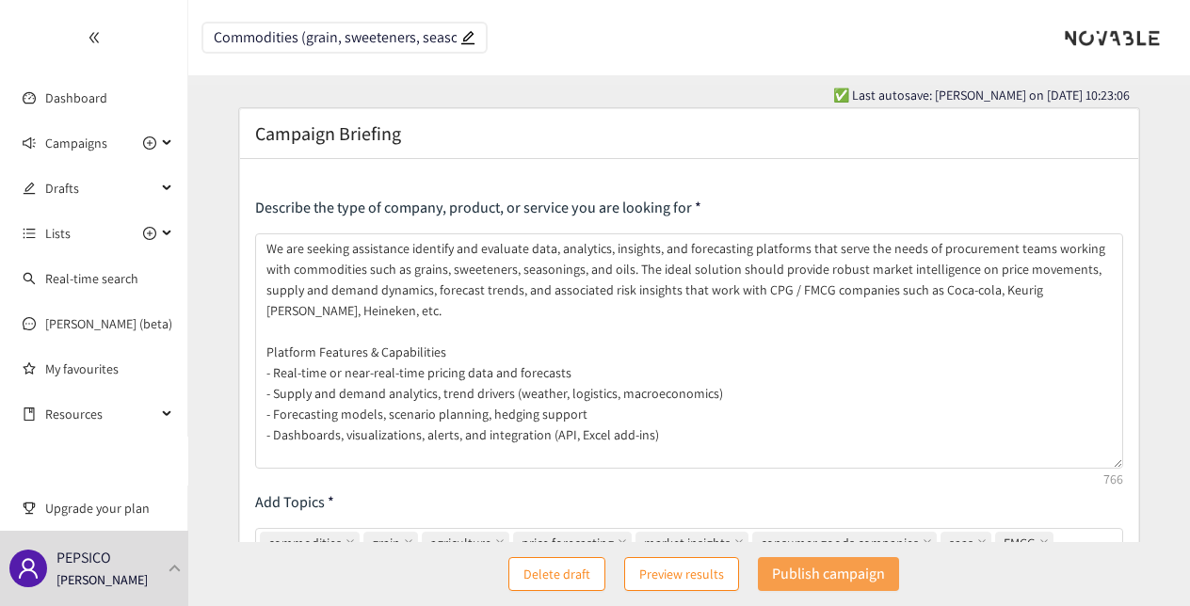
click at [823, 584] on p "Publish campaign" at bounding box center [828, 574] width 113 height 24
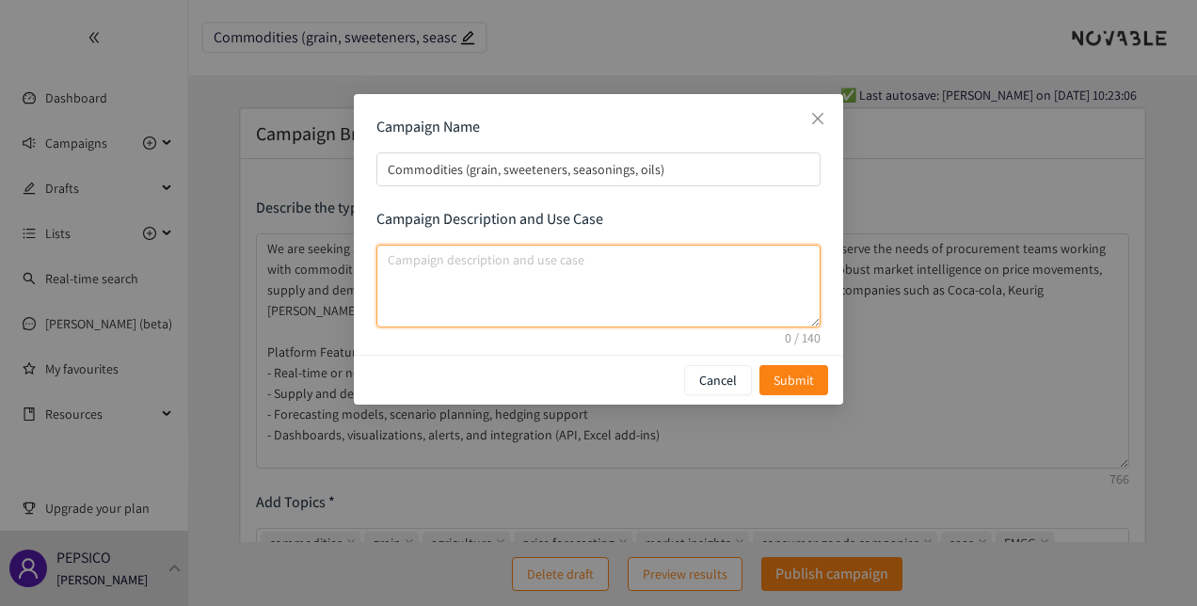
click at [614, 277] on textarea "campaign description and use case" at bounding box center [599, 286] width 444 height 83
paste textarea "We are seeking assistance identify and evaluate data, analytics, insights, and …"
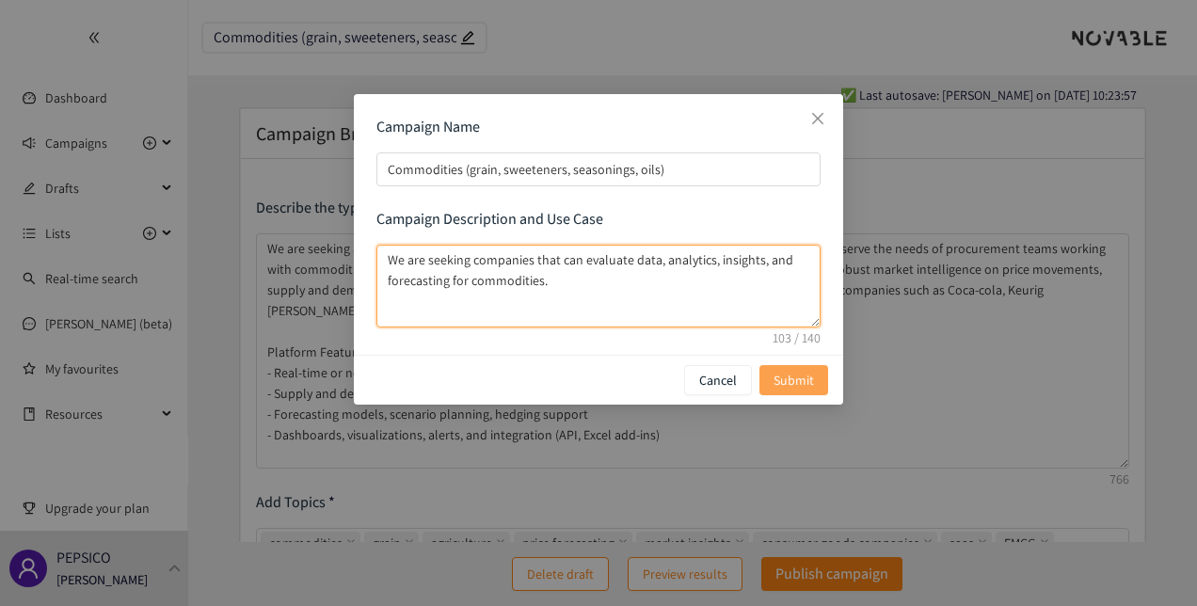
type textarea "We are seeking companies that can evaluate data, analytics, insights, and forec…"
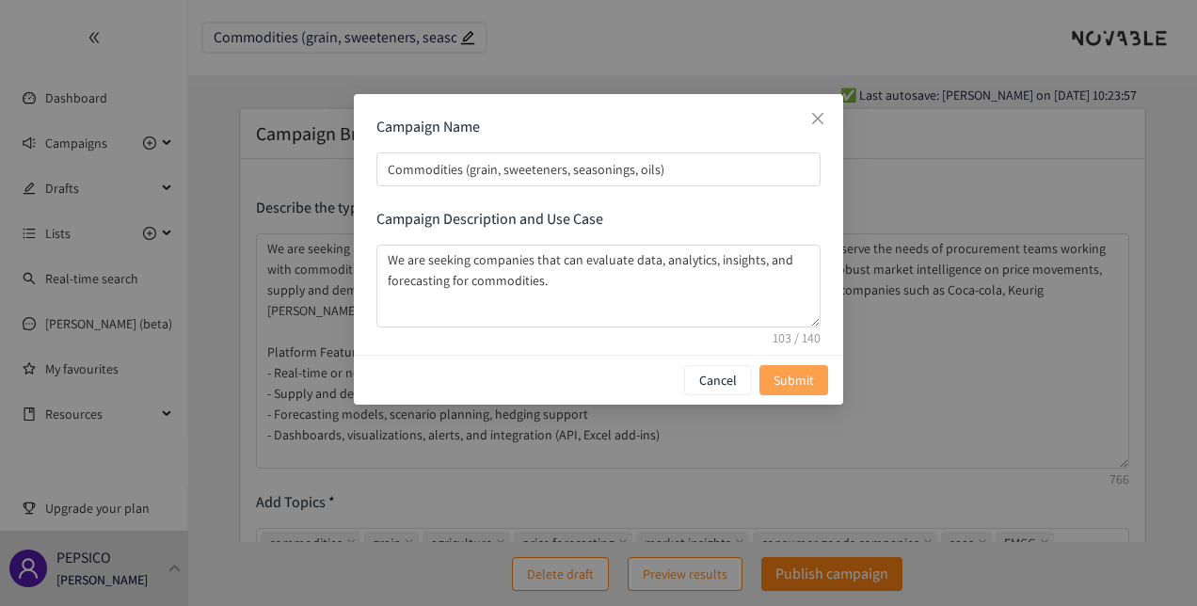
click at [800, 380] on span "Submit" at bounding box center [794, 380] width 40 height 21
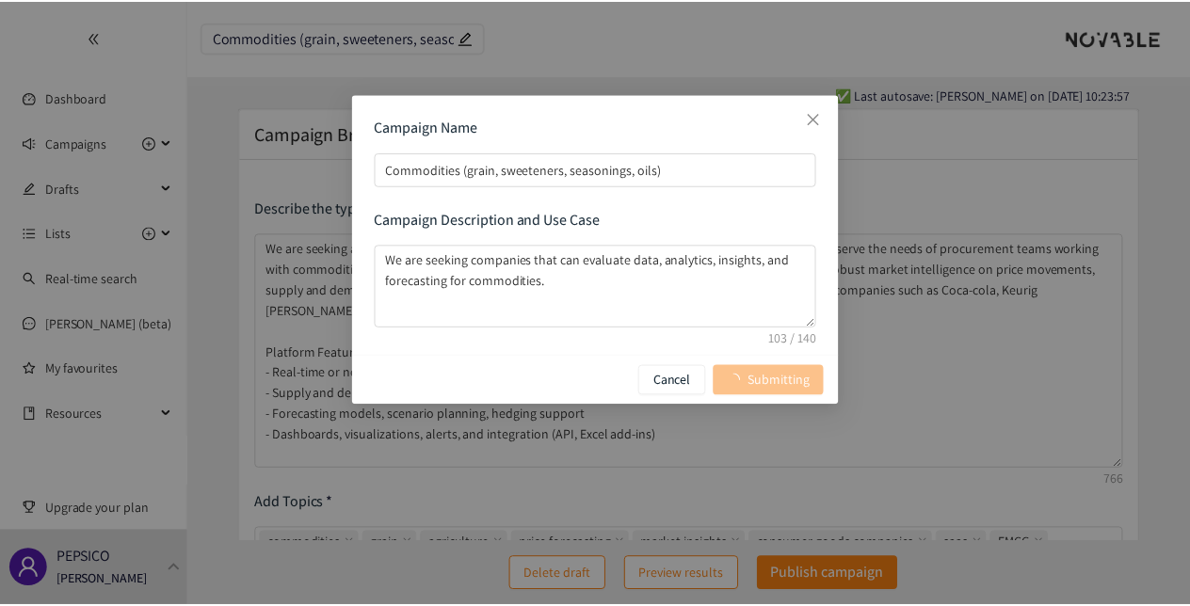
scroll to position [0, 0]
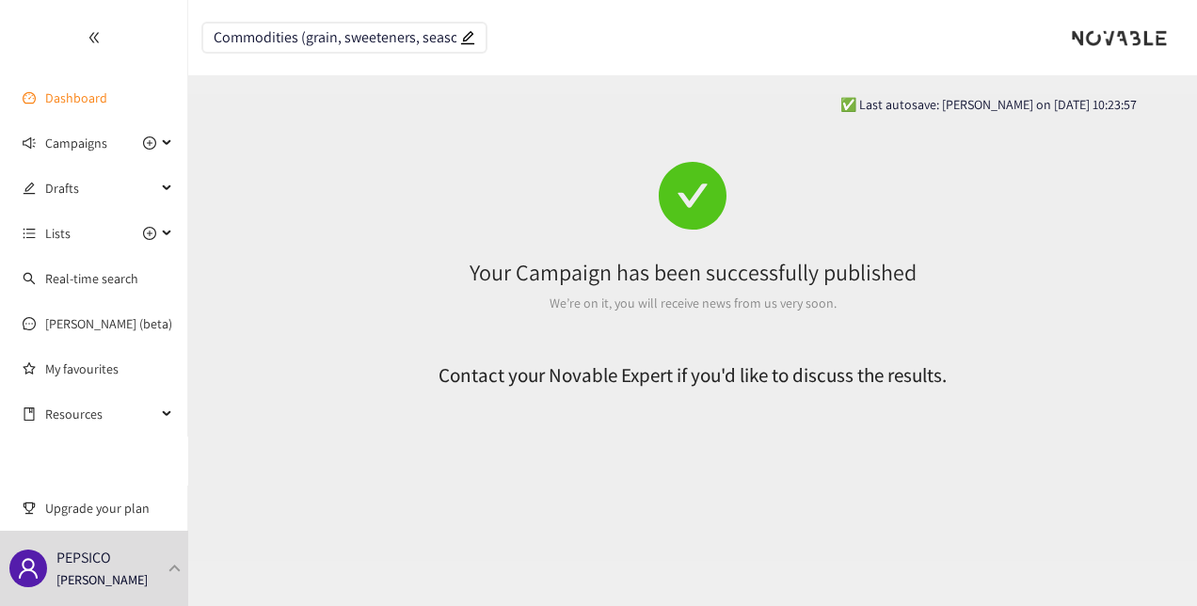
click at [70, 94] on link "Dashboard" at bounding box center [76, 97] width 62 height 17
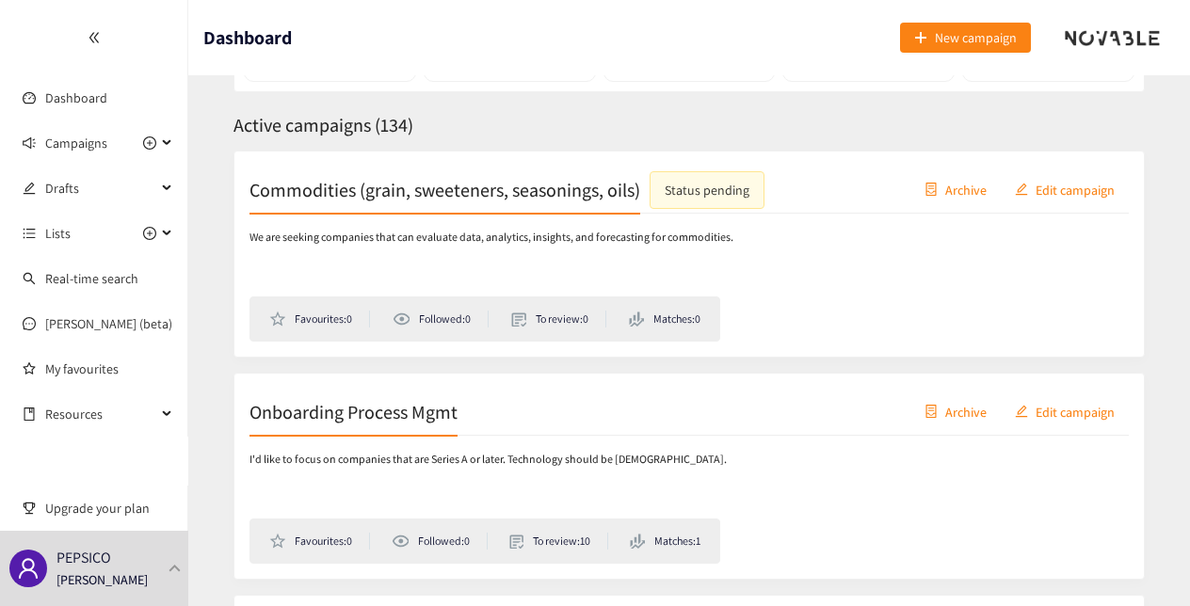
scroll to position [261, 0]
click at [107, 279] on link "Real-time search" at bounding box center [91, 278] width 93 height 17
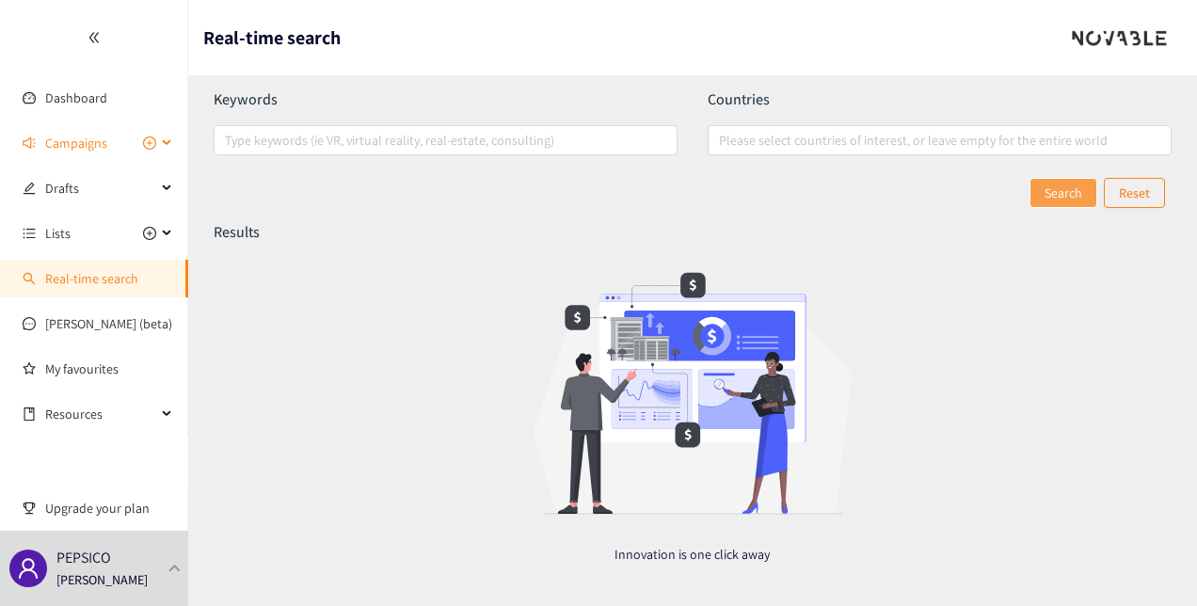
click at [173, 139] on div "Campaigns" at bounding box center [94, 143] width 188 height 38
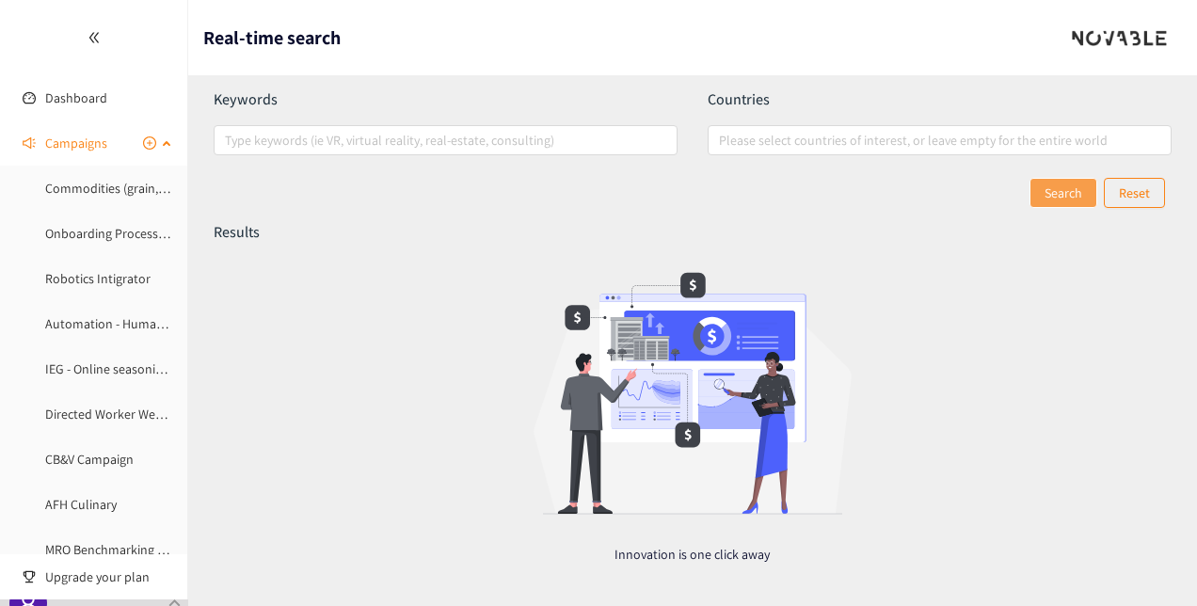
click at [173, 139] on div "Campaigns" at bounding box center [94, 143] width 188 height 38
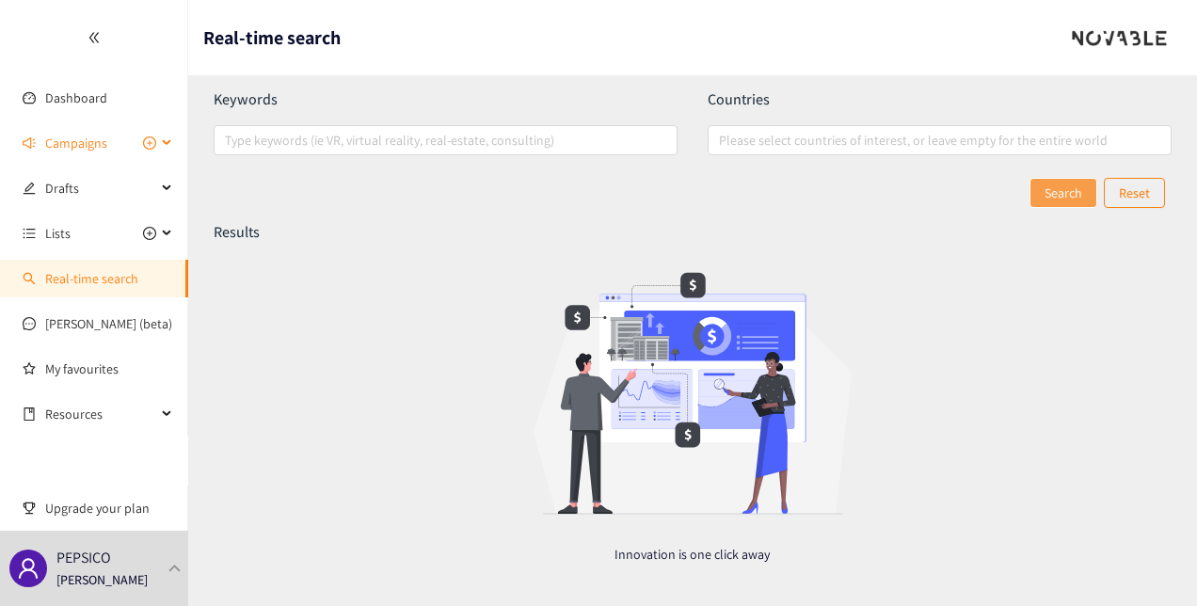
click at [166, 143] on icon at bounding box center [168, 143] width 9 height 0
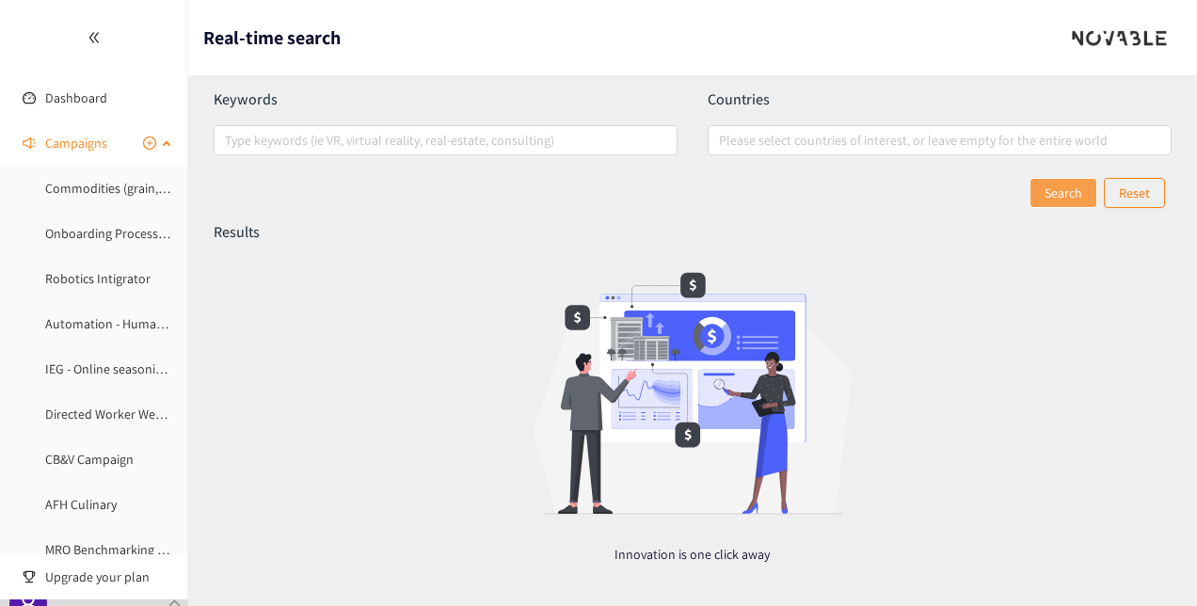
click at [157, 147] on div "Campaigns" at bounding box center [94, 143] width 188 height 38
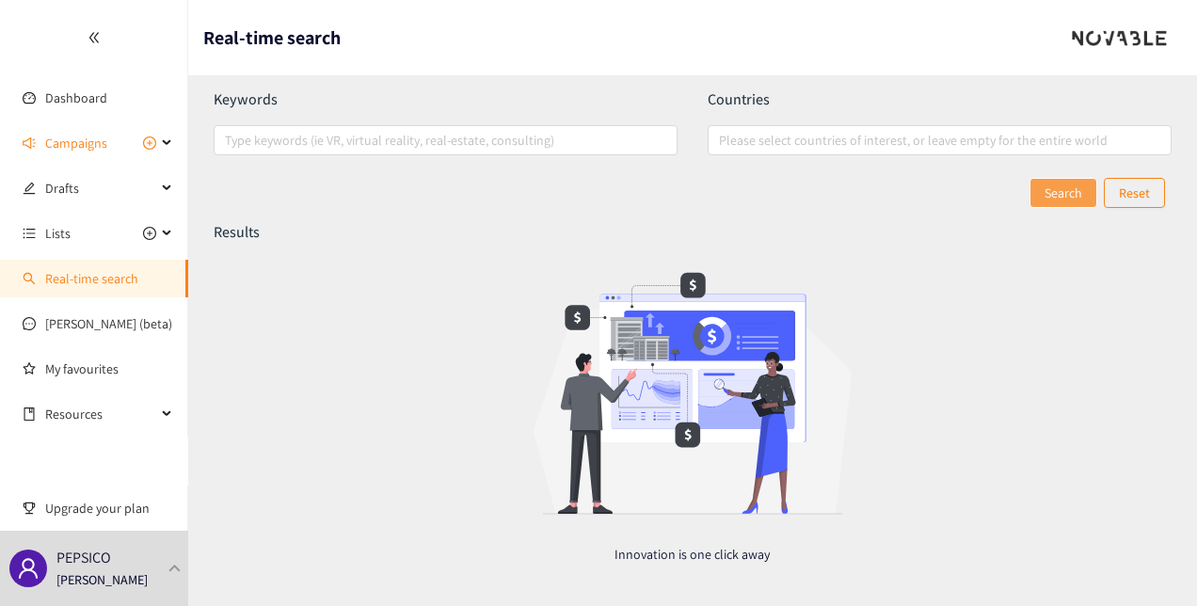
click at [99, 36] on icon "double-left" at bounding box center [94, 37] width 13 height 13
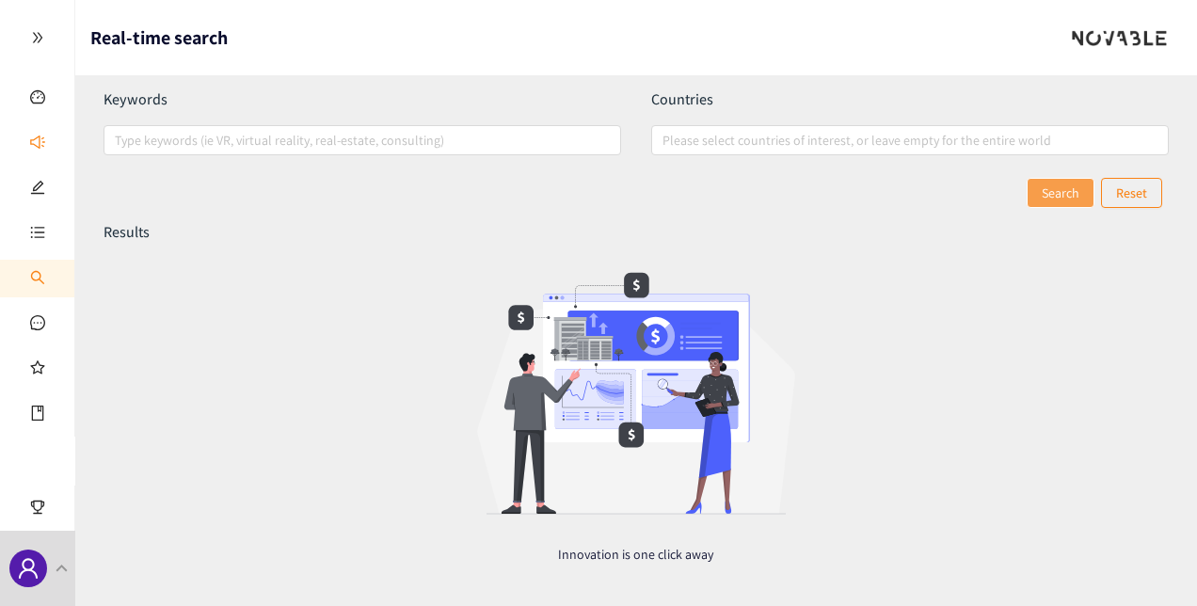
click at [37, 40] on icon "double-right" at bounding box center [37, 37] width 13 height 13
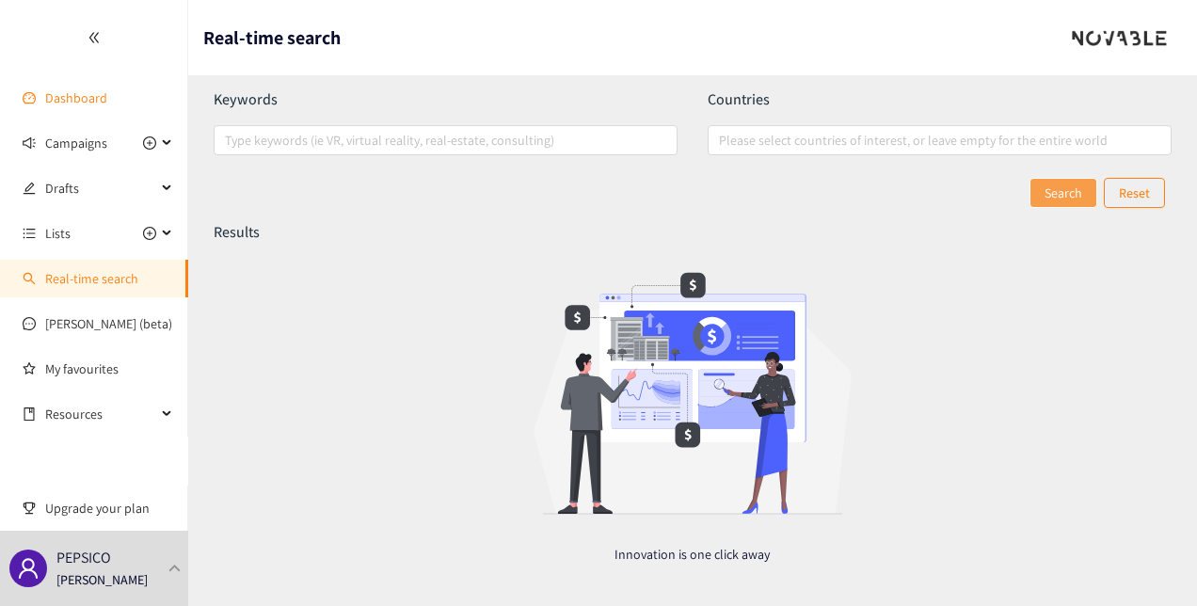
click at [45, 104] on link "Dashboard" at bounding box center [76, 97] width 62 height 17
